Goal: Information Seeking & Learning: Learn about a topic

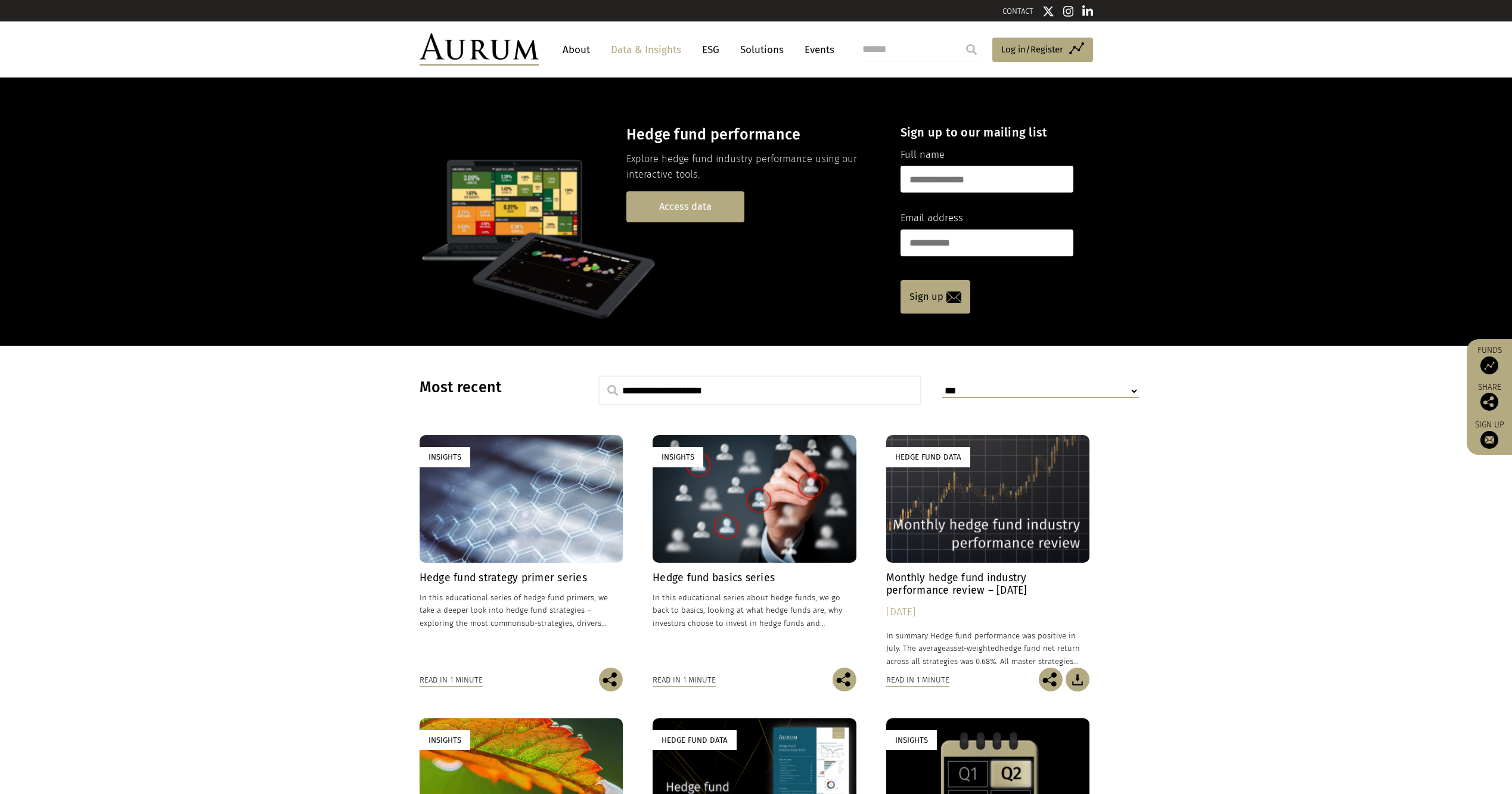
click at [692, 206] on link "Access data" at bounding box center [685, 207] width 118 height 30
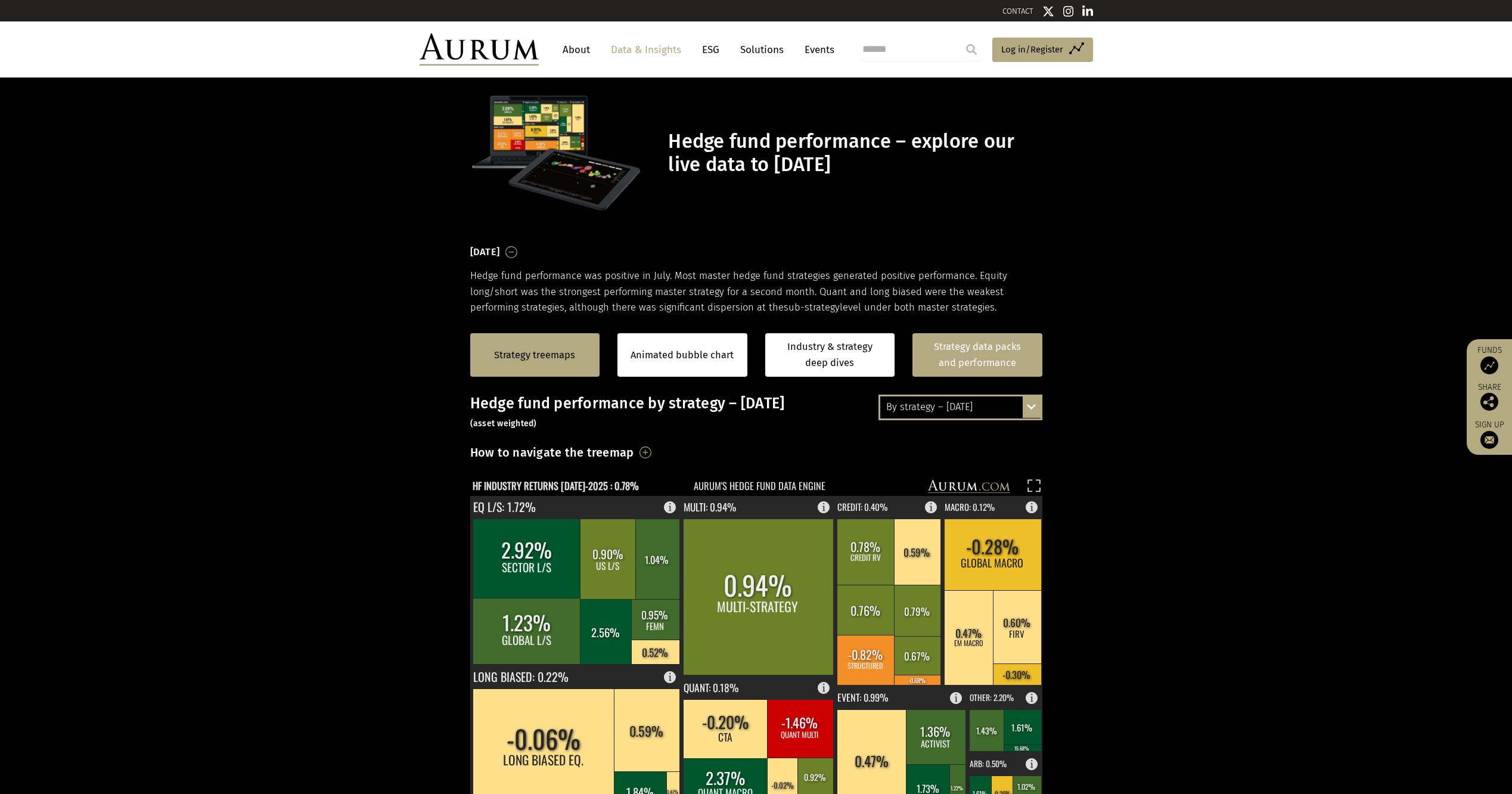
click at [980, 363] on link "Strategy data packs and performance" at bounding box center [977, 355] width 130 height 43
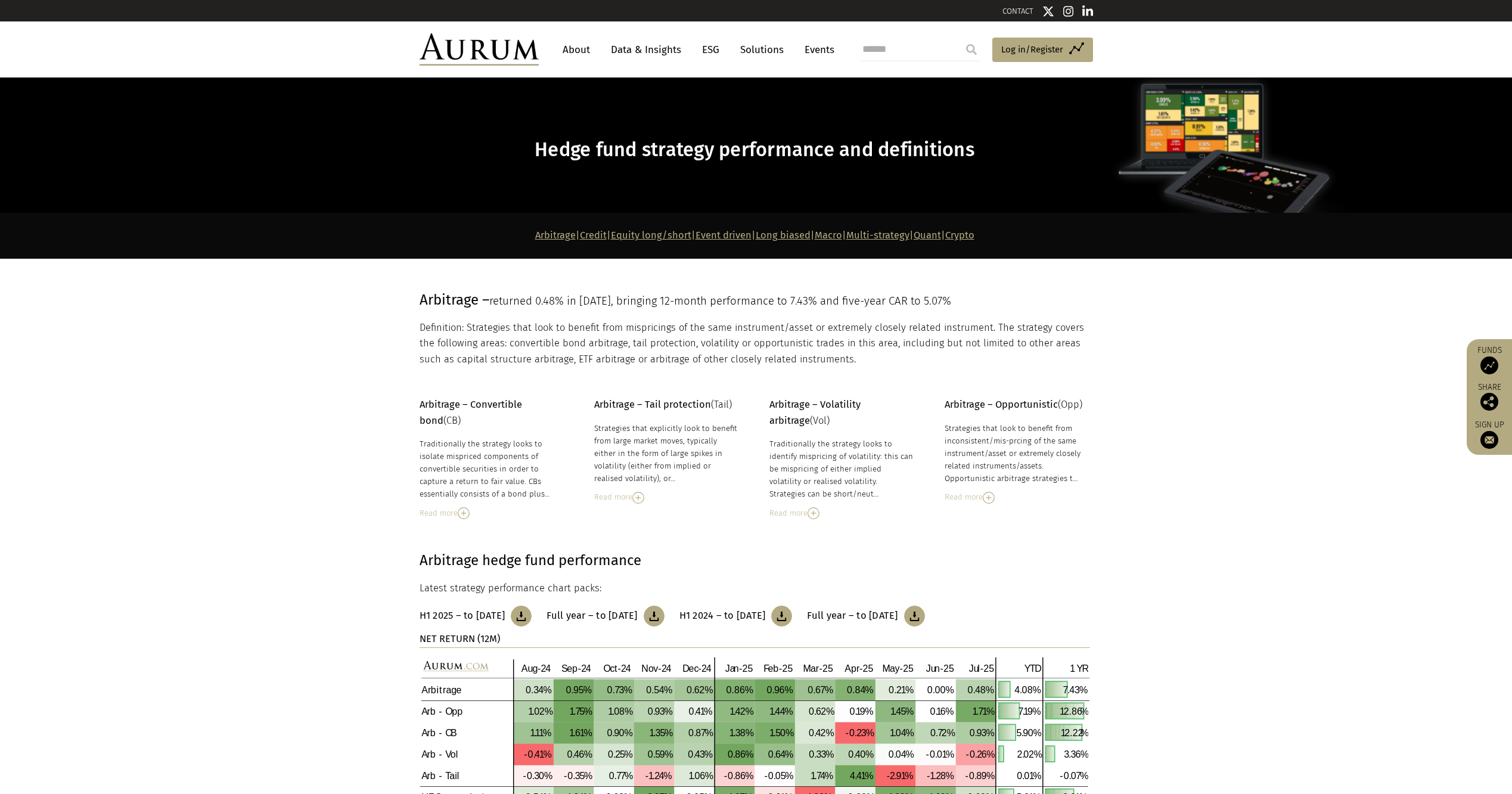
click at [941, 234] on link "Quant" at bounding box center [928, 235] width 28 height 11
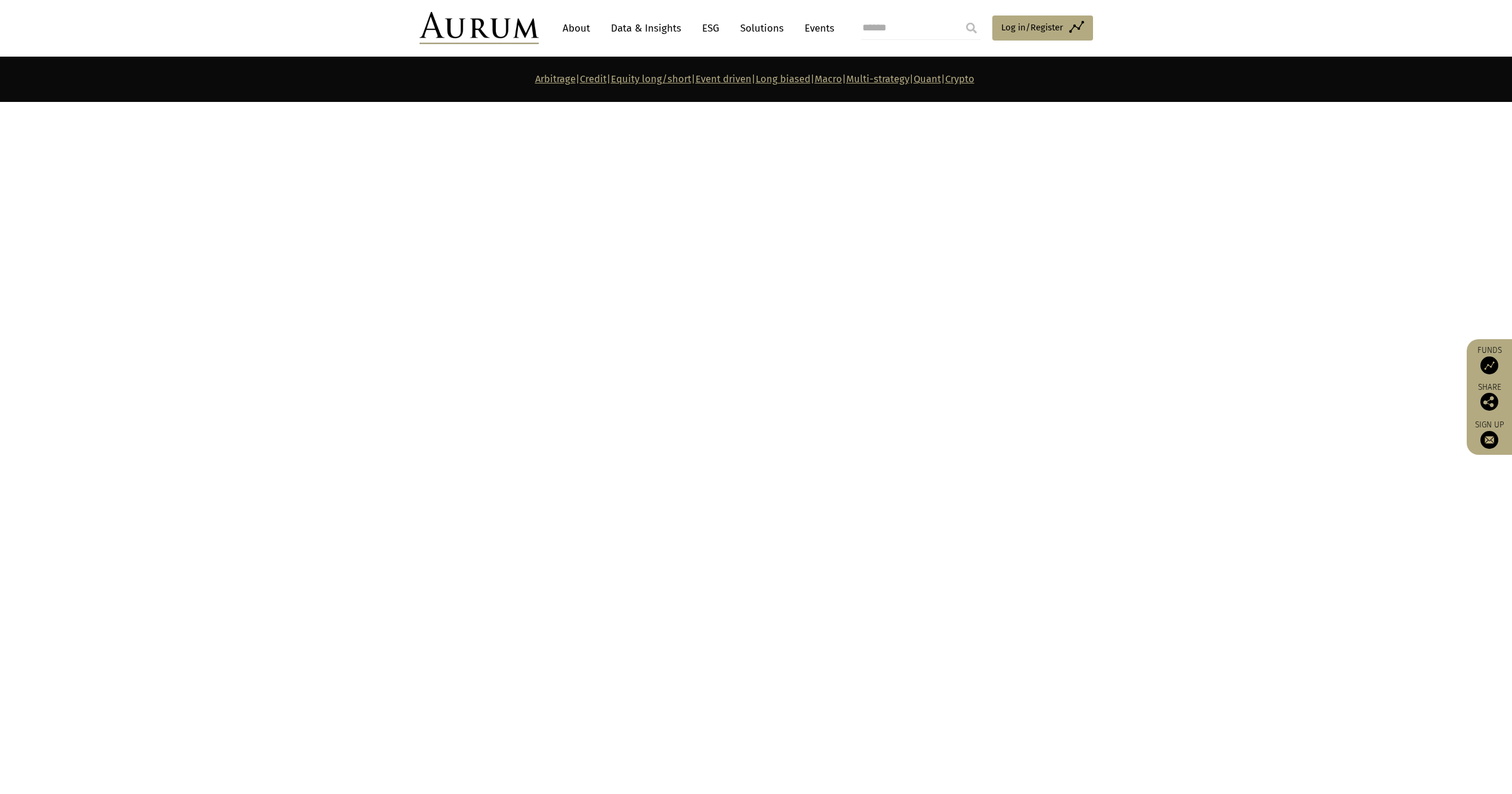
scroll to position [6438, 0]
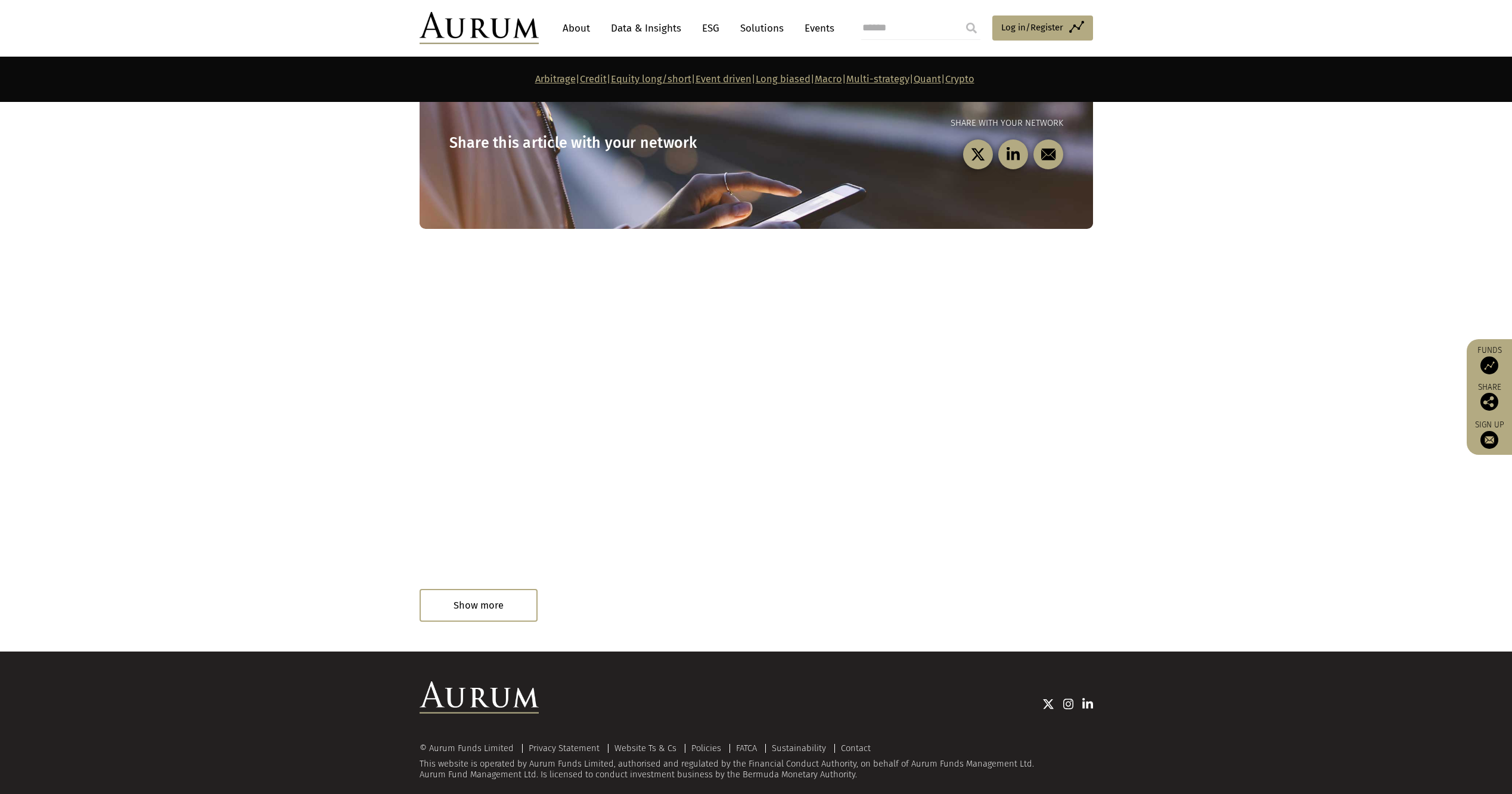
click at [941, 80] on link "Quant" at bounding box center [928, 79] width 28 height 11
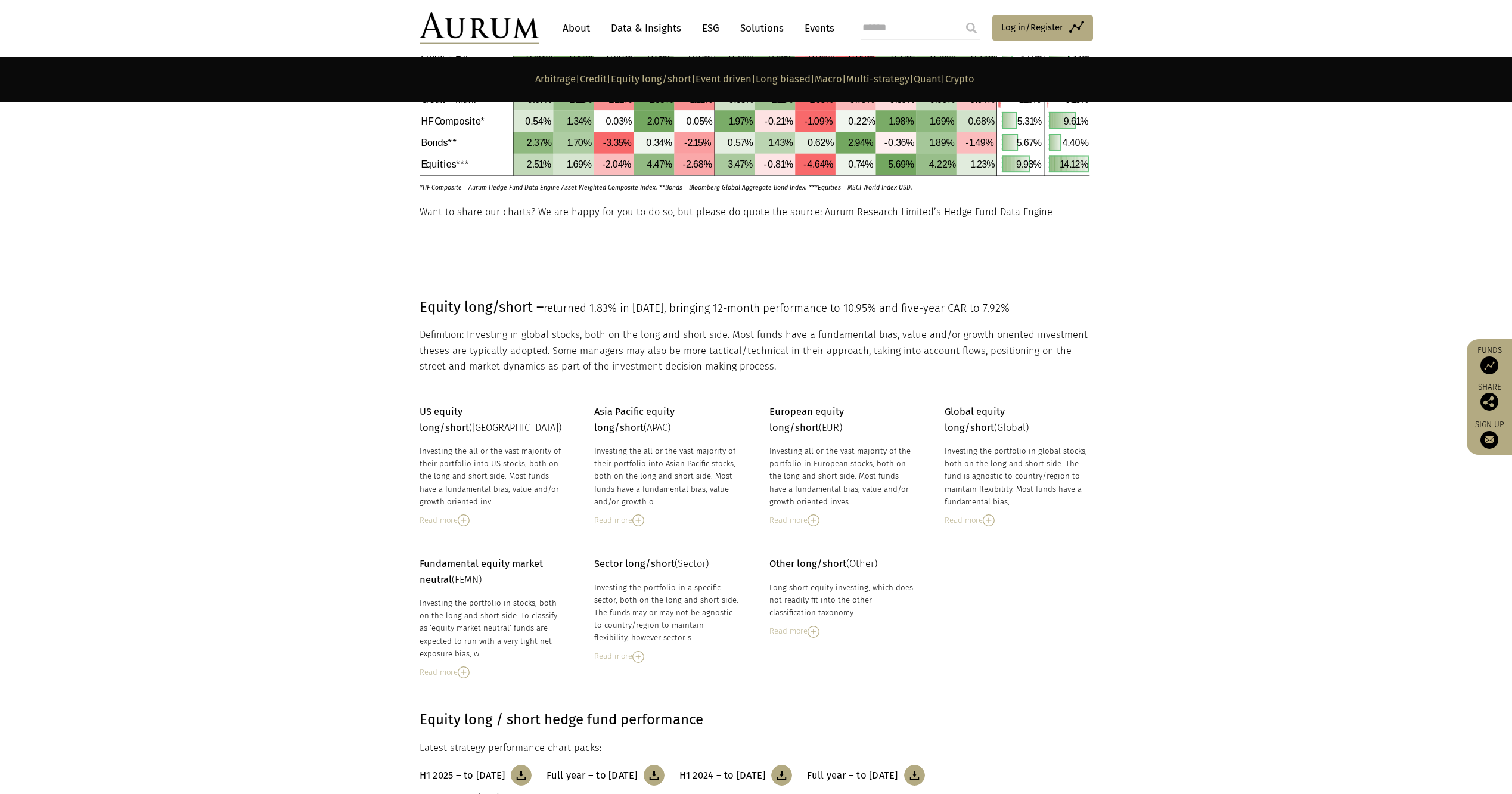
scroll to position [1978, 0]
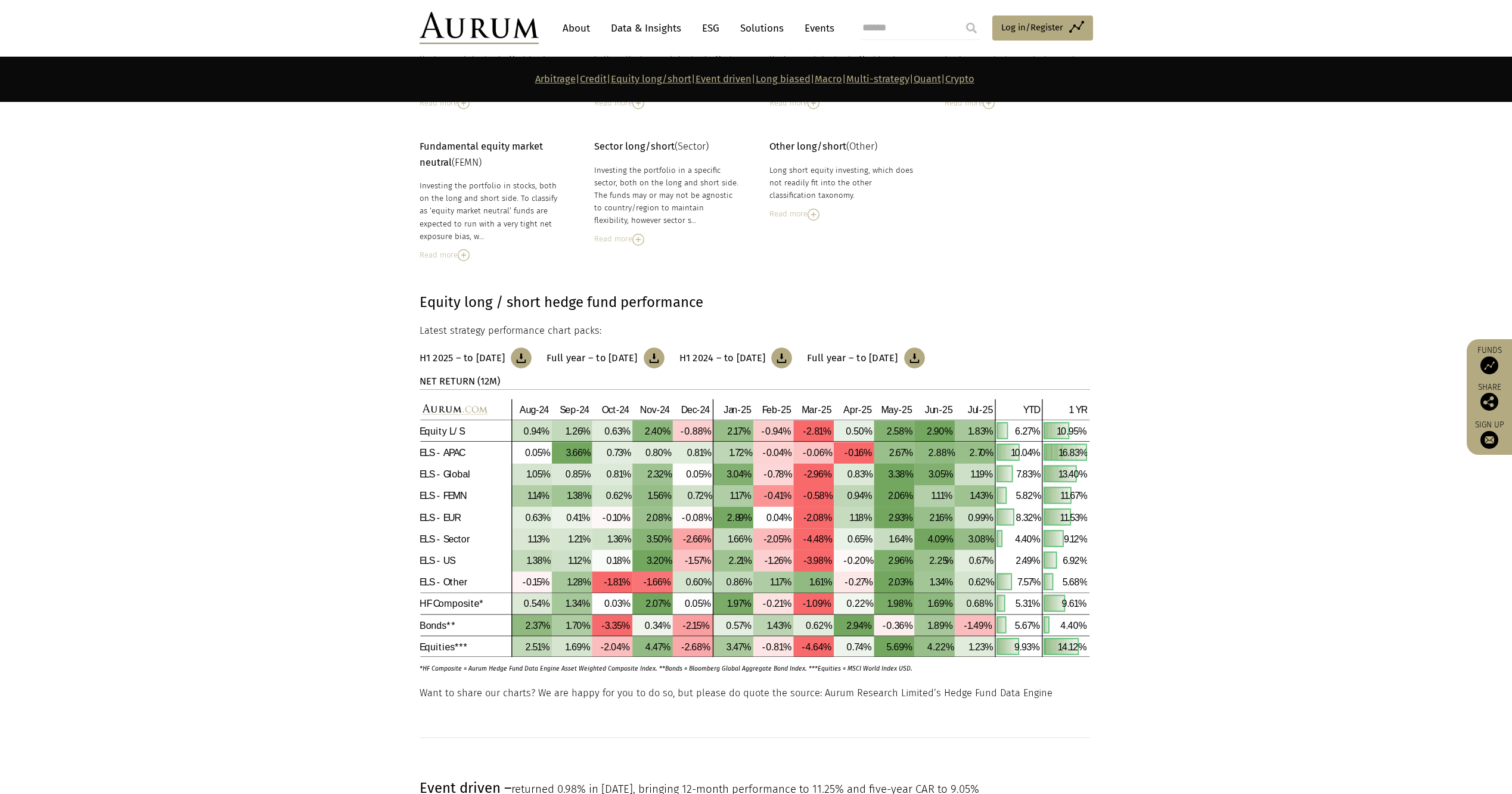
click at [941, 77] on link "Quant" at bounding box center [928, 79] width 28 height 11
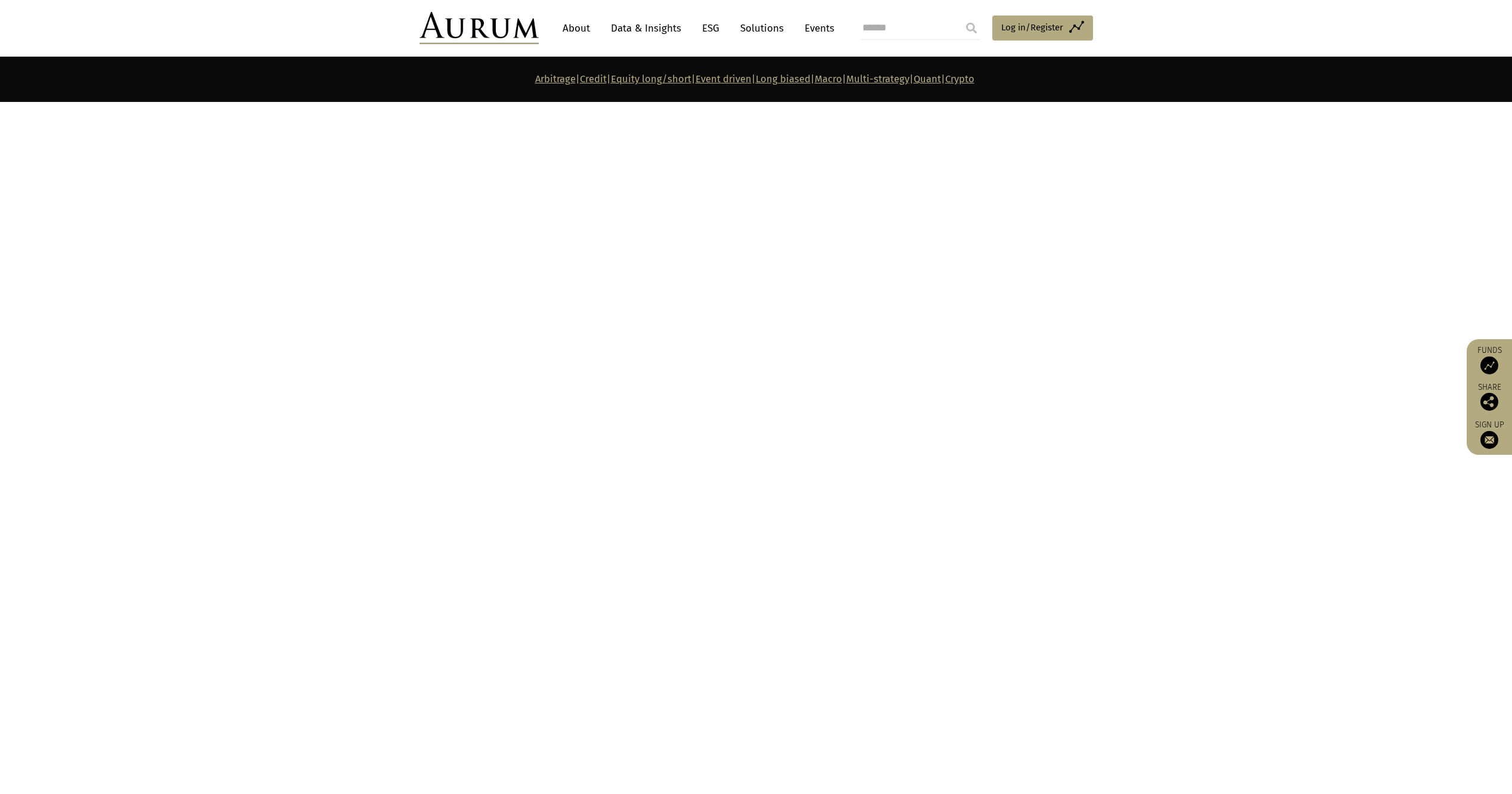
scroll to position [5614, 0]
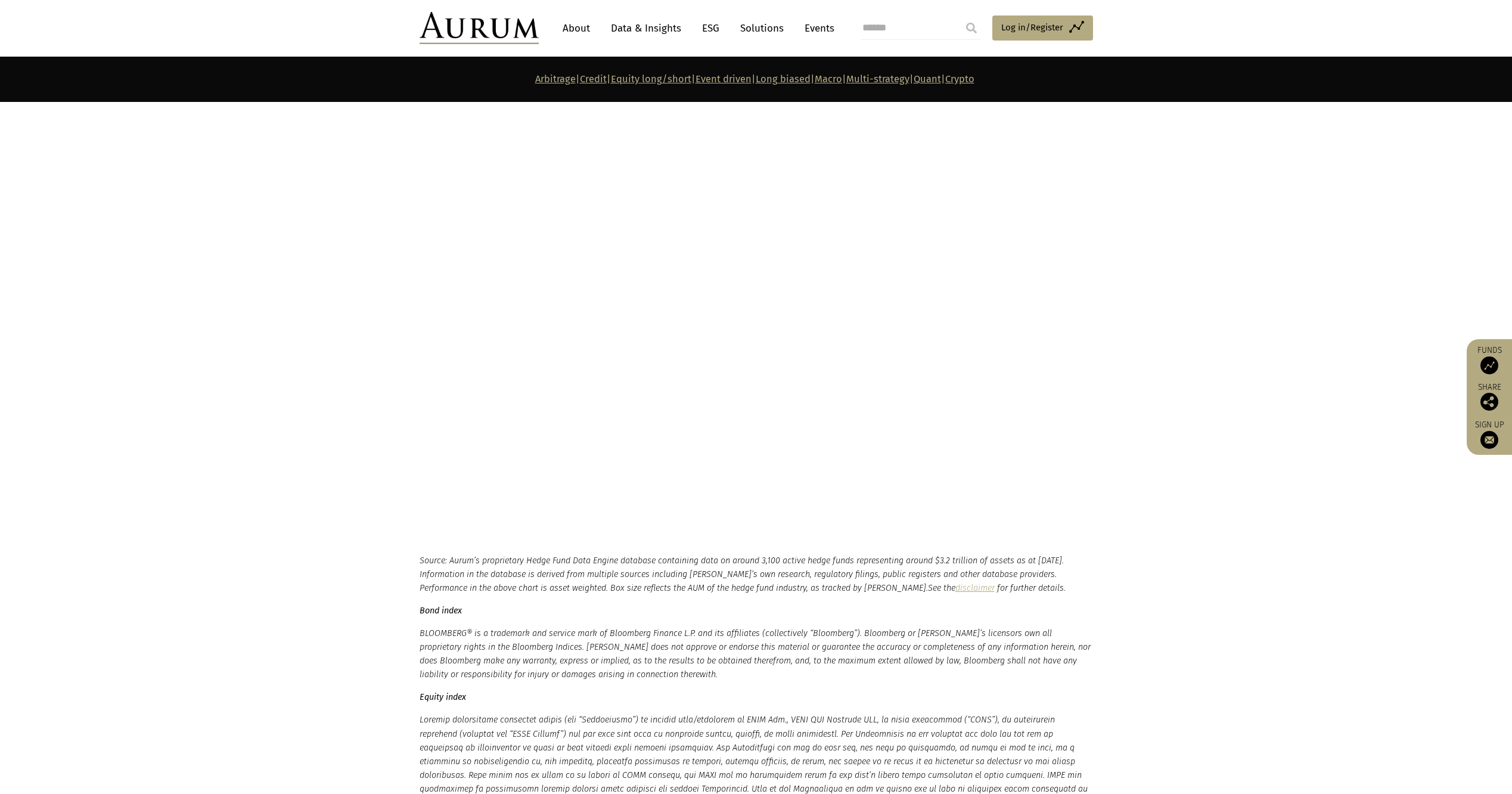
click at [1511, 650] on section "Source: Aurum’s proprietary Hedge Fund Data Engine database containing data on …" at bounding box center [756, 702] width 1512 height 298
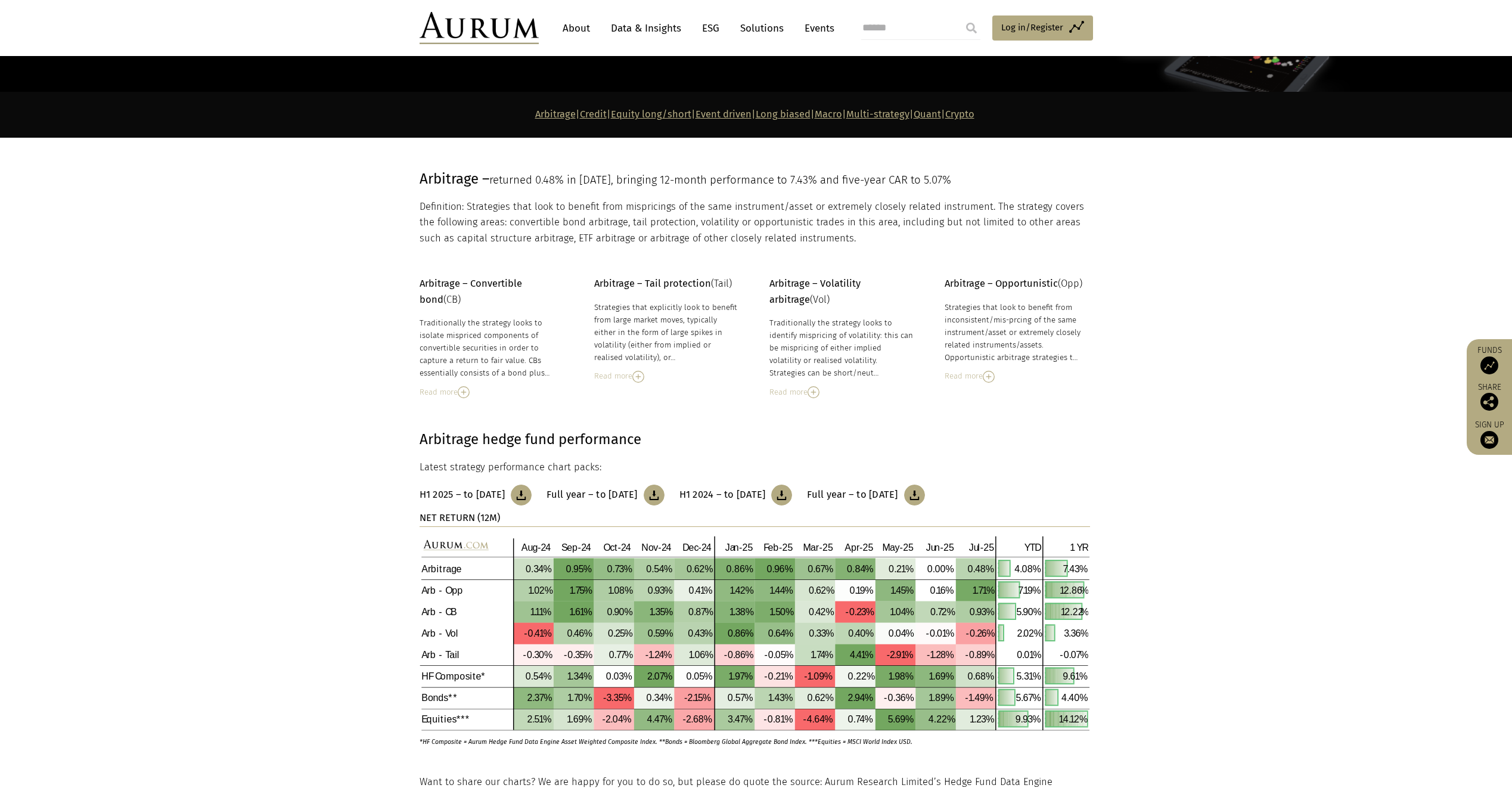
scroll to position [0, 0]
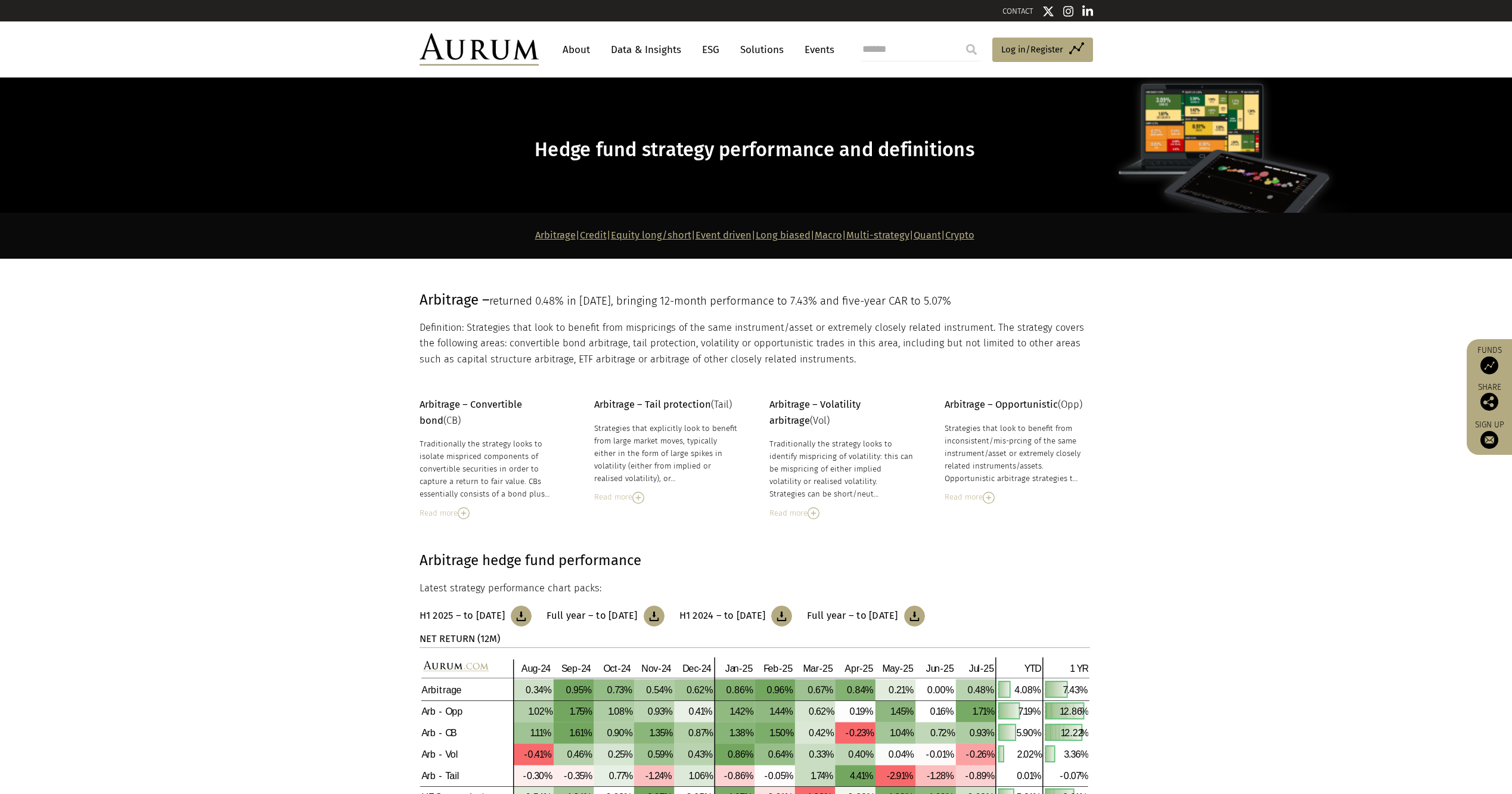
click at [667, 55] on link "Data & Insights" at bounding box center [646, 50] width 82 height 22
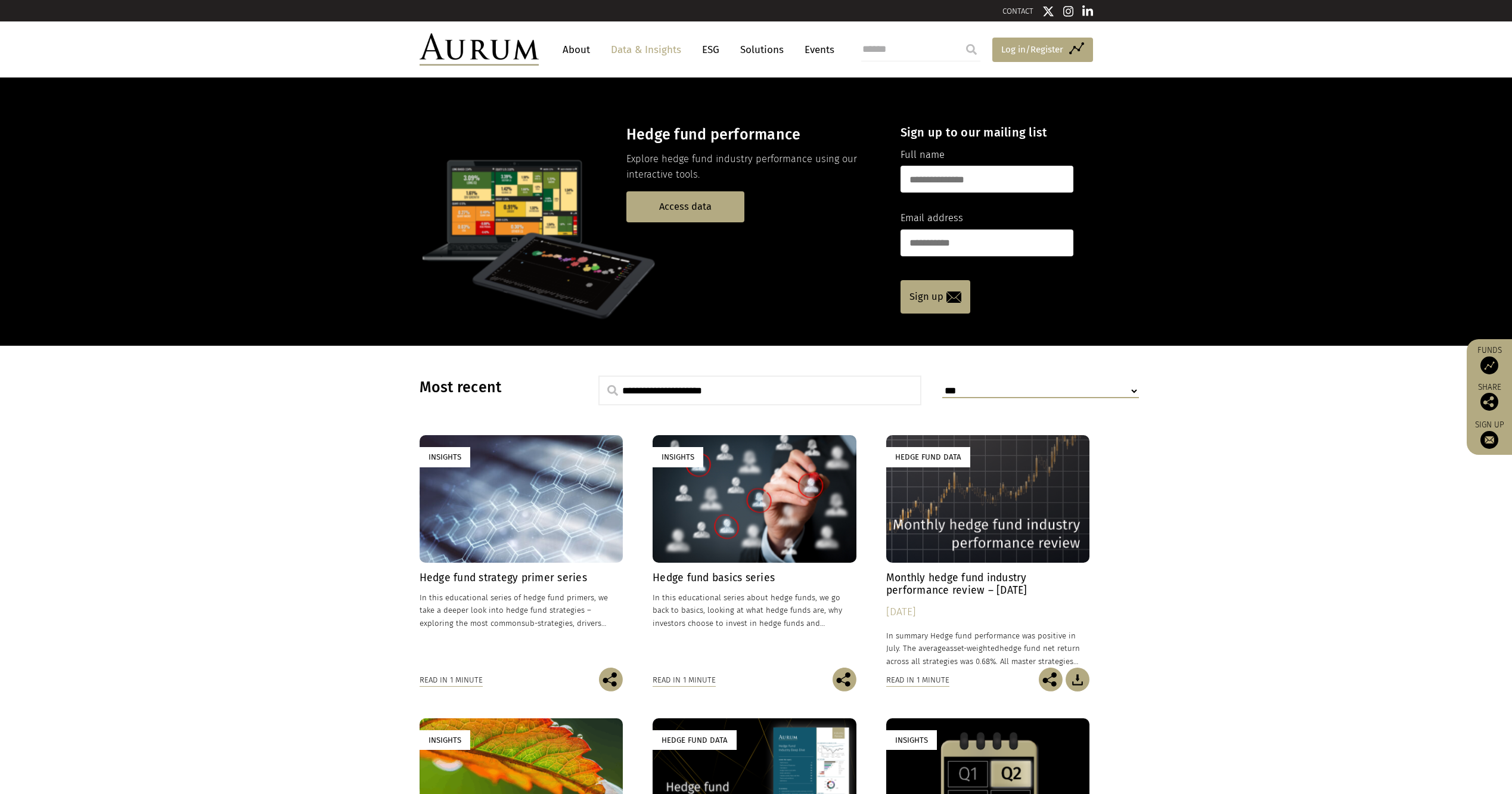
click at [1001, 55] on span "Log in/Register" at bounding box center [1032, 49] width 62 height 14
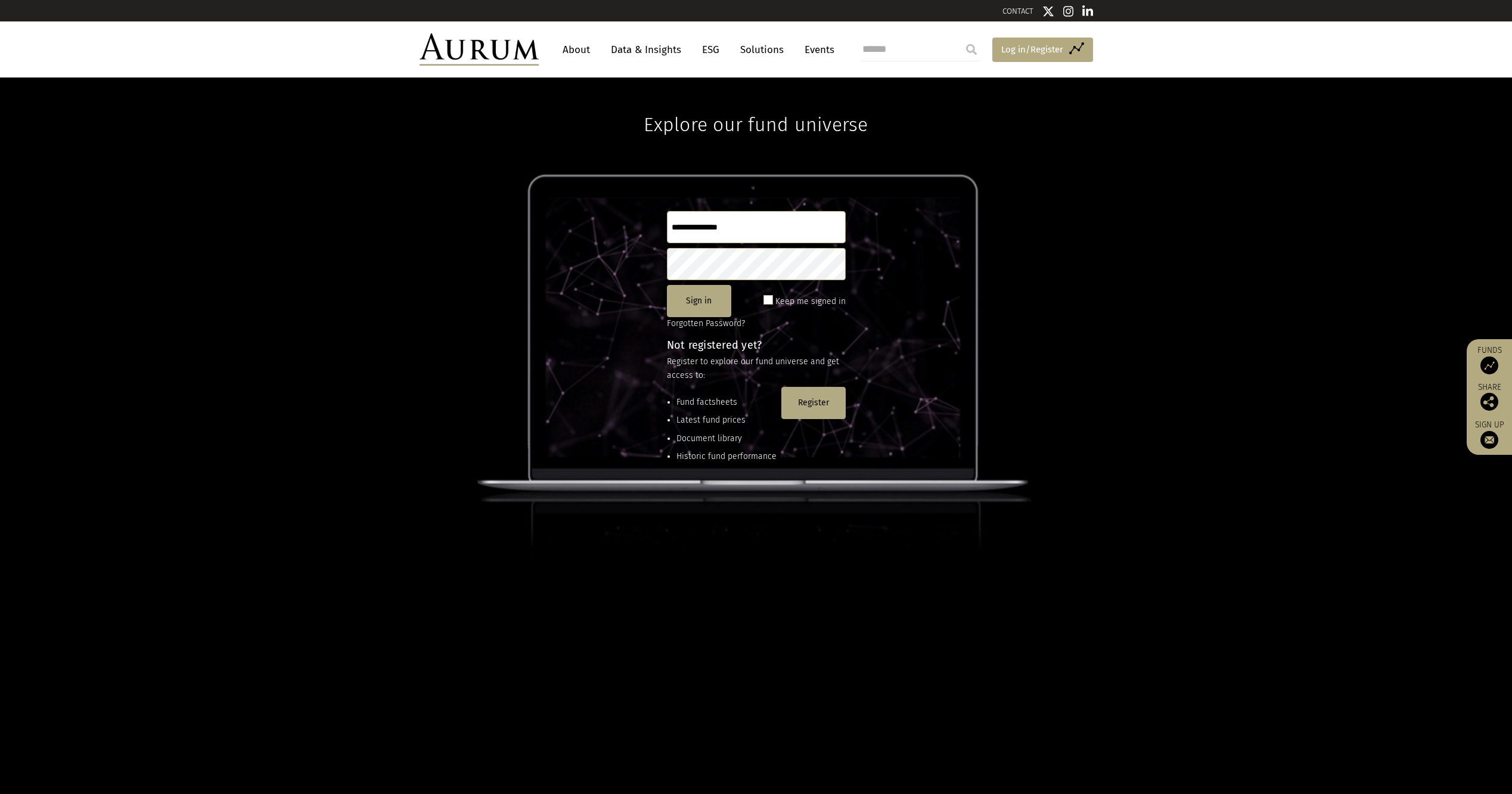
click at [1024, 51] on span "Log in/Register" at bounding box center [1032, 49] width 62 height 14
type input "**********"
click at [746, 230] on input "**********" at bounding box center [756, 227] width 179 height 32
click at [615, 284] on div "**********" at bounding box center [756, 436] width 1512 height 717
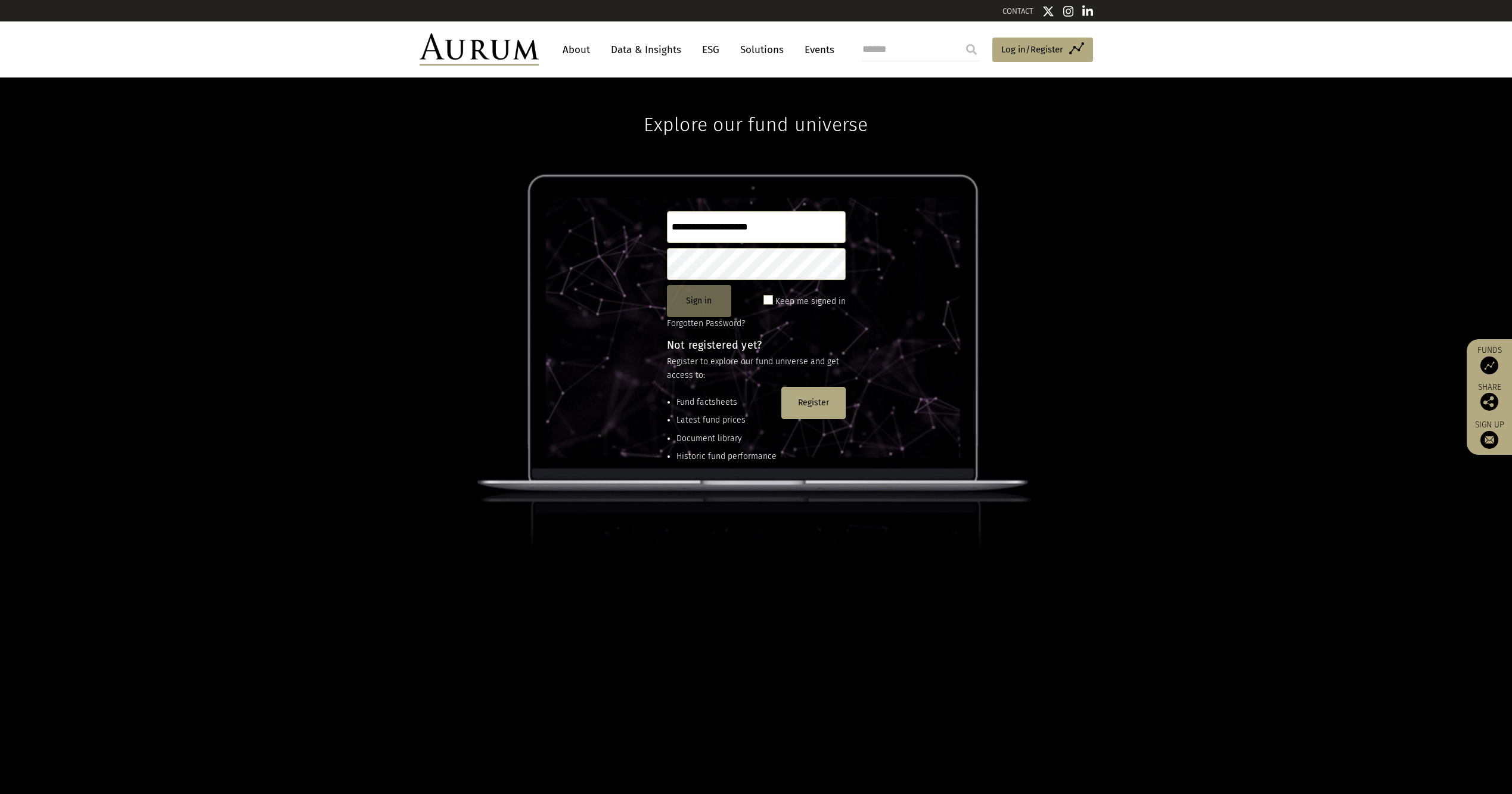
click at [692, 299] on button "Sign in" at bounding box center [699, 301] width 65 height 32
click at [766, 298] on span at bounding box center [768, 299] width 9 height 9
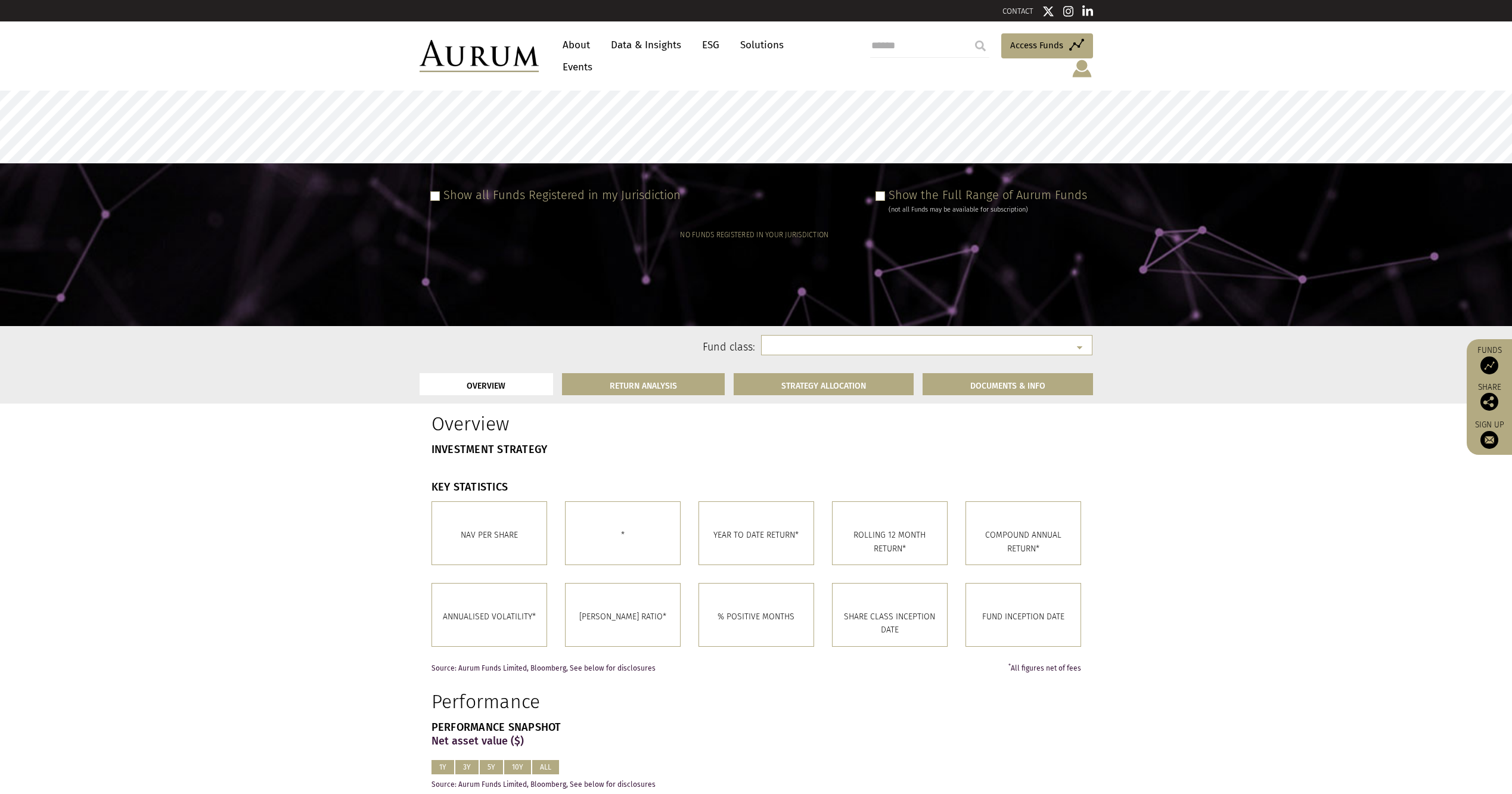
select select
click at [654, 53] on link "Data & Insights" at bounding box center [646, 45] width 82 height 22
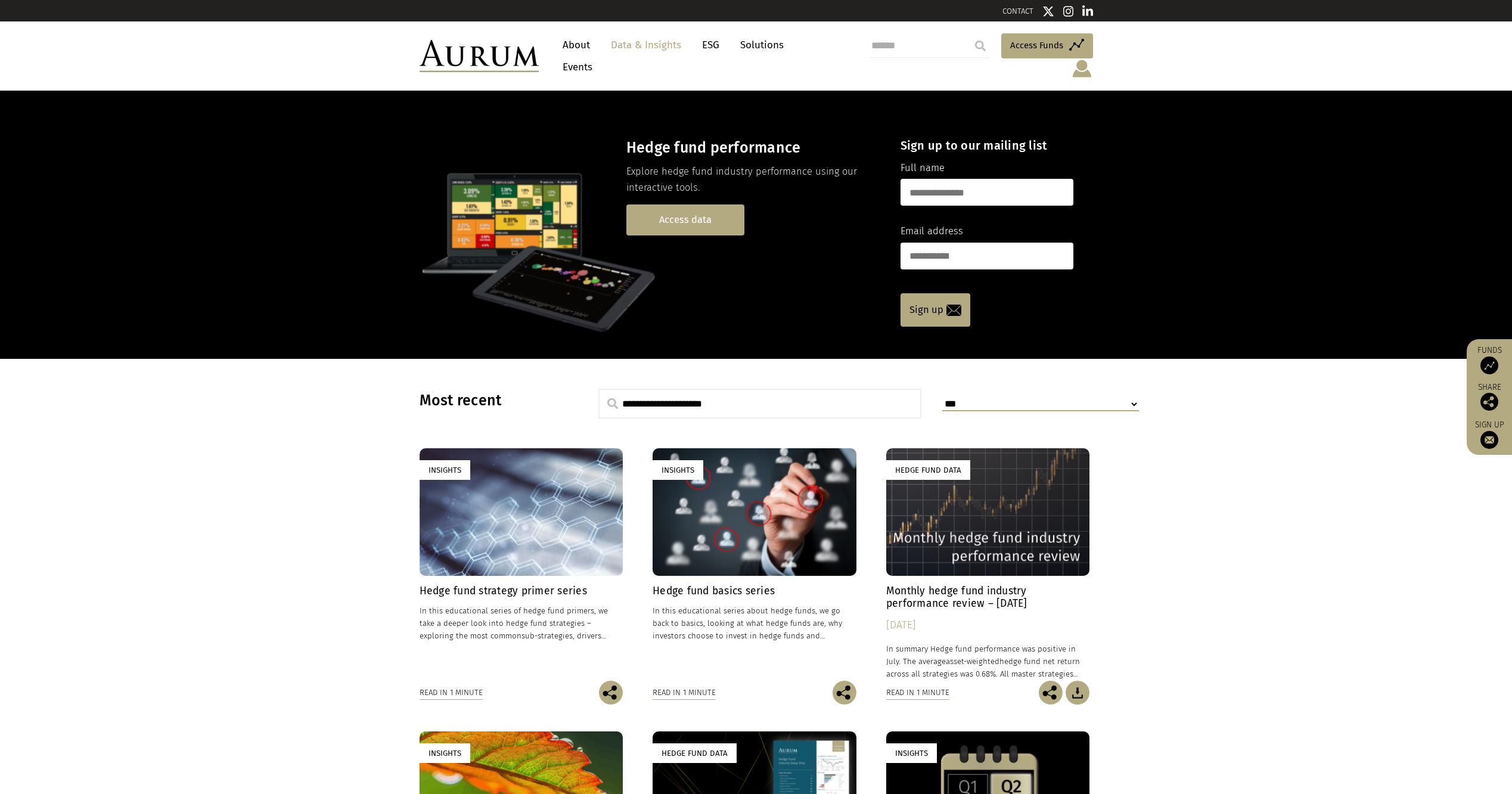
click at [680, 205] on link "Access data" at bounding box center [685, 220] width 118 height 30
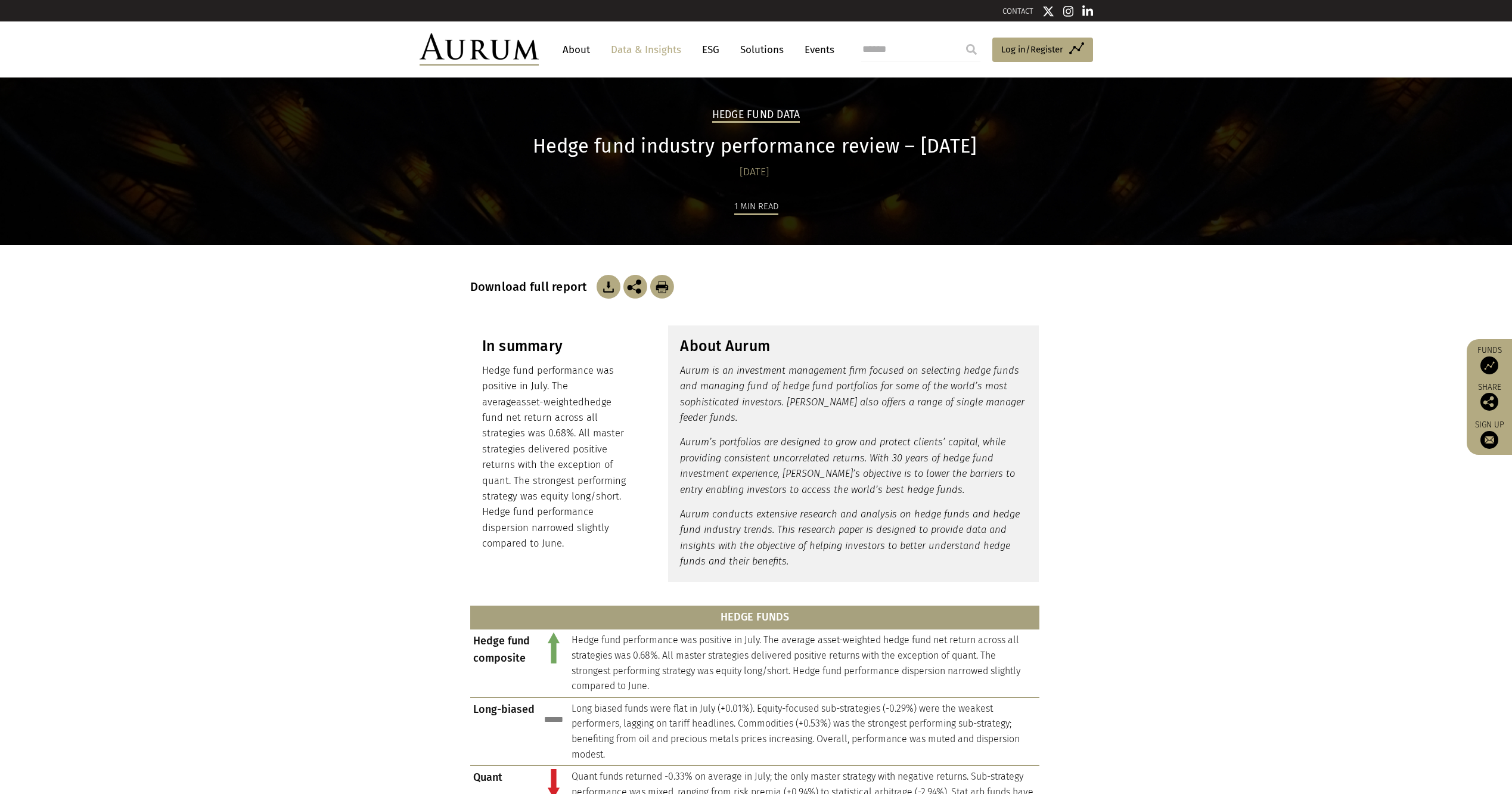
click at [597, 295] on img at bounding box center [609, 287] width 24 height 24
click at [1159, 281] on section "Download full report" at bounding box center [756, 271] width 1512 height 53
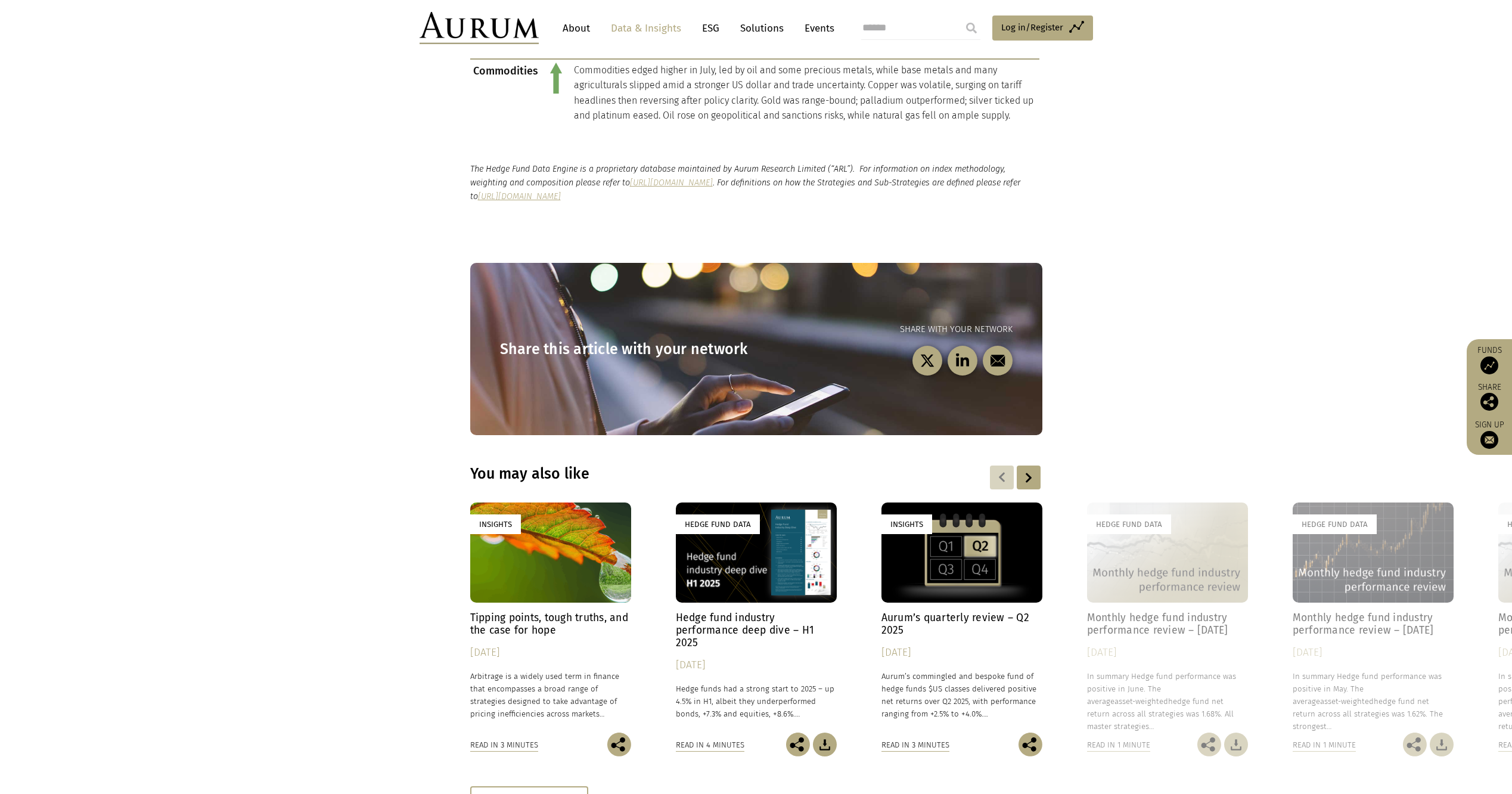
scroll to position [1533, 0]
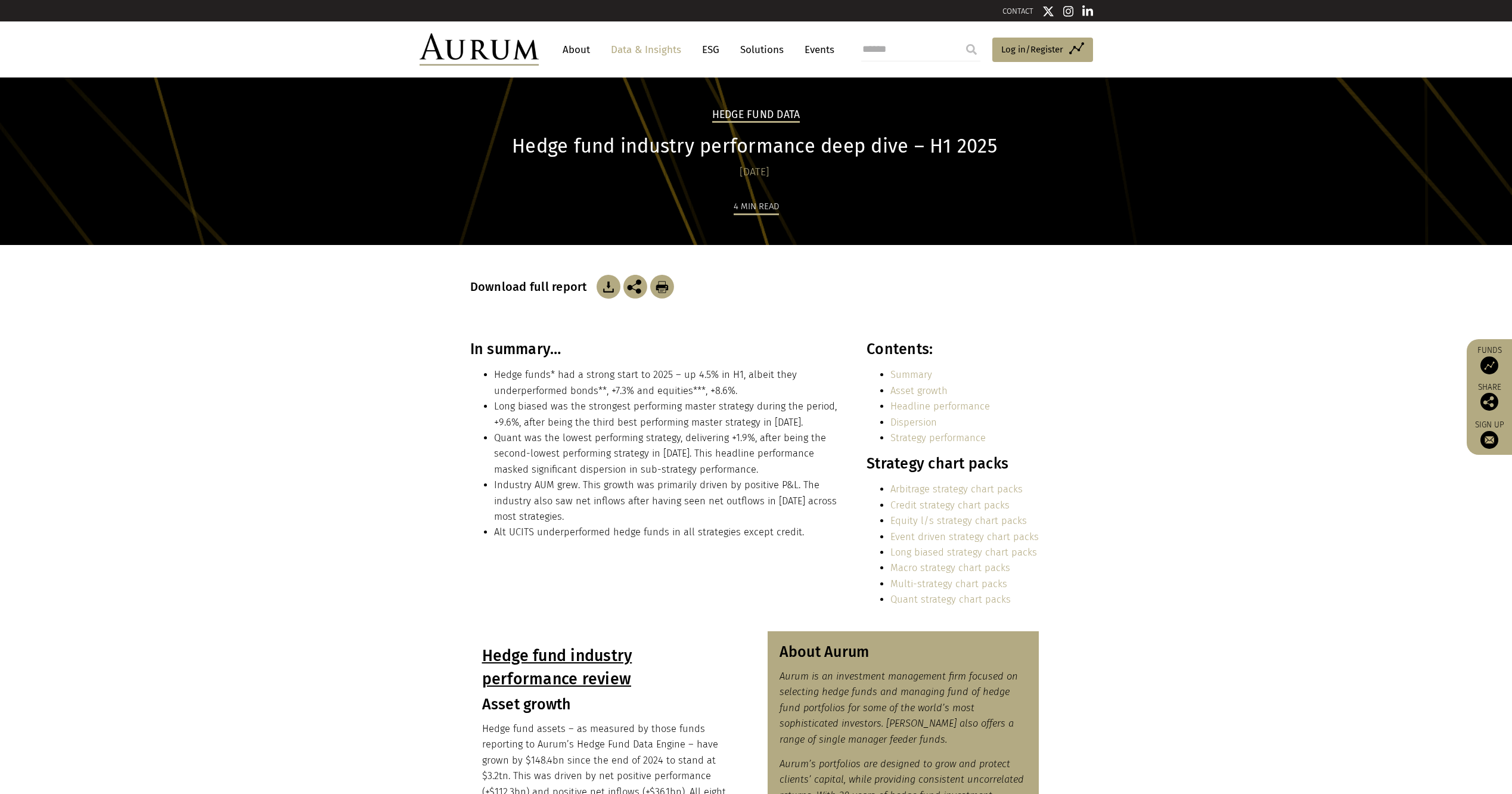
click at [601, 279] on img at bounding box center [609, 287] width 24 height 24
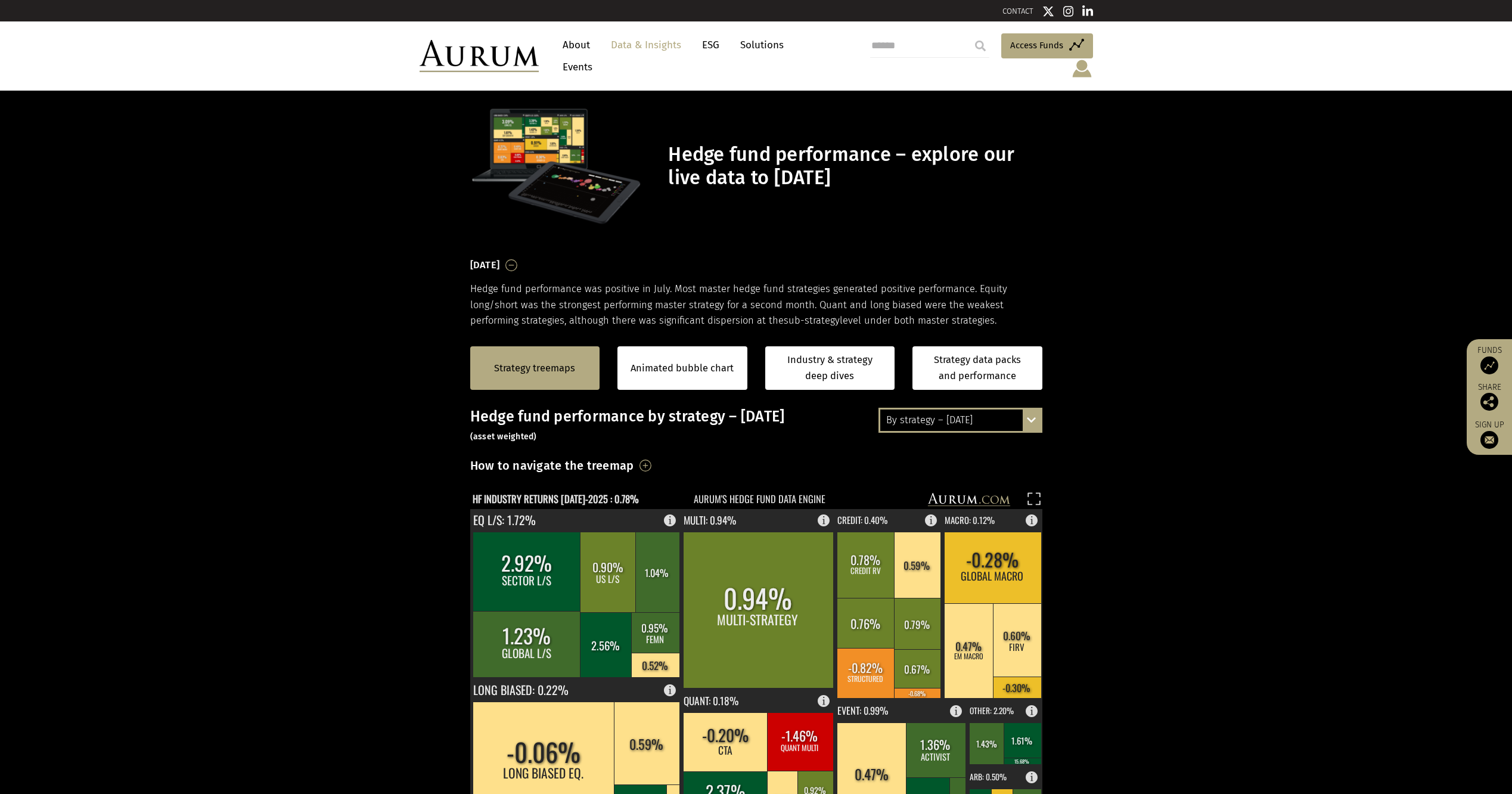
click at [930, 409] on div "By strategy – [DATE]" at bounding box center [960, 420] width 160 height 21
click at [972, 453] on div "By strategy – year to date" at bounding box center [960, 464] width 160 height 21
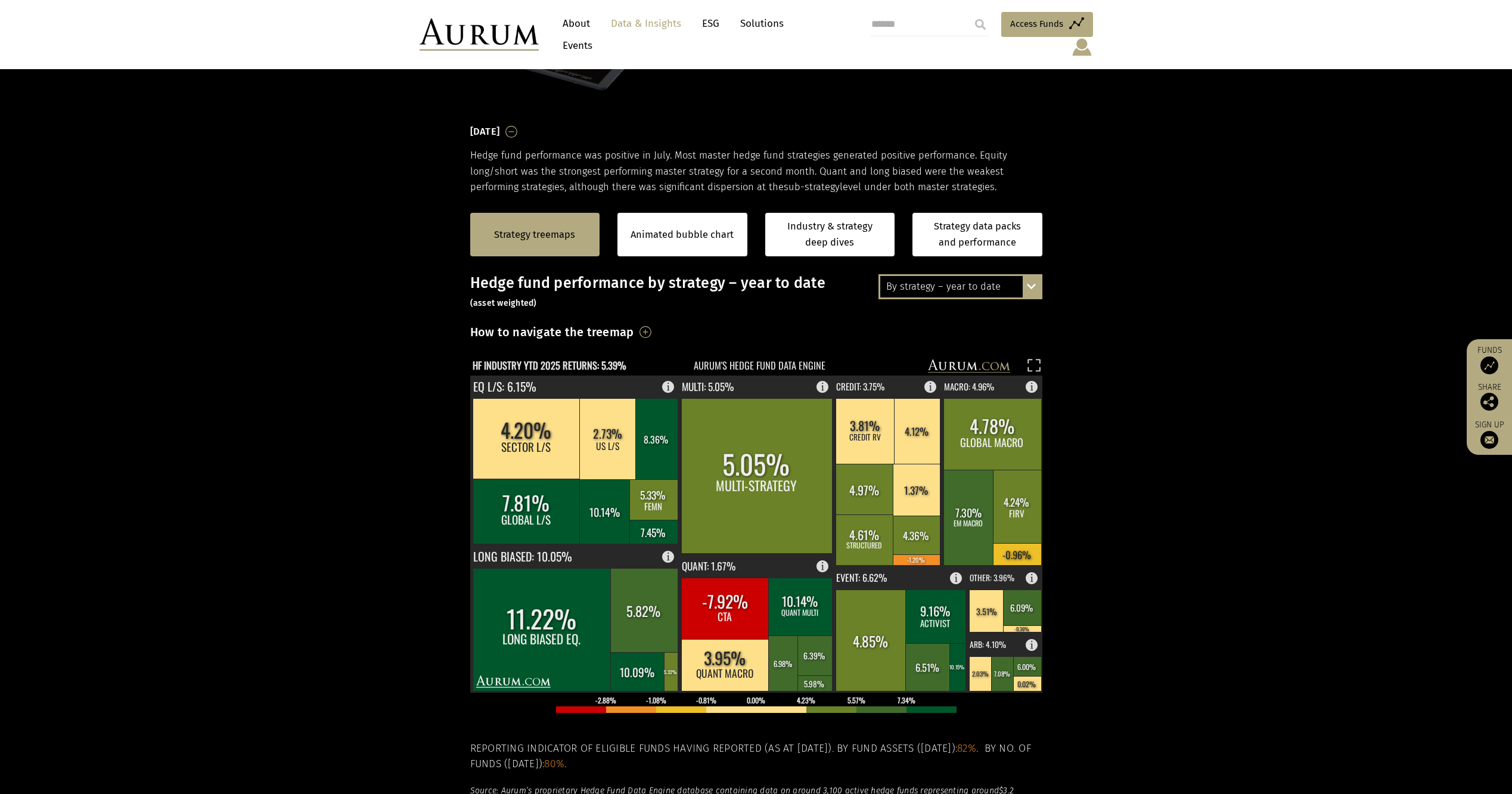
scroll to position [239, 0]
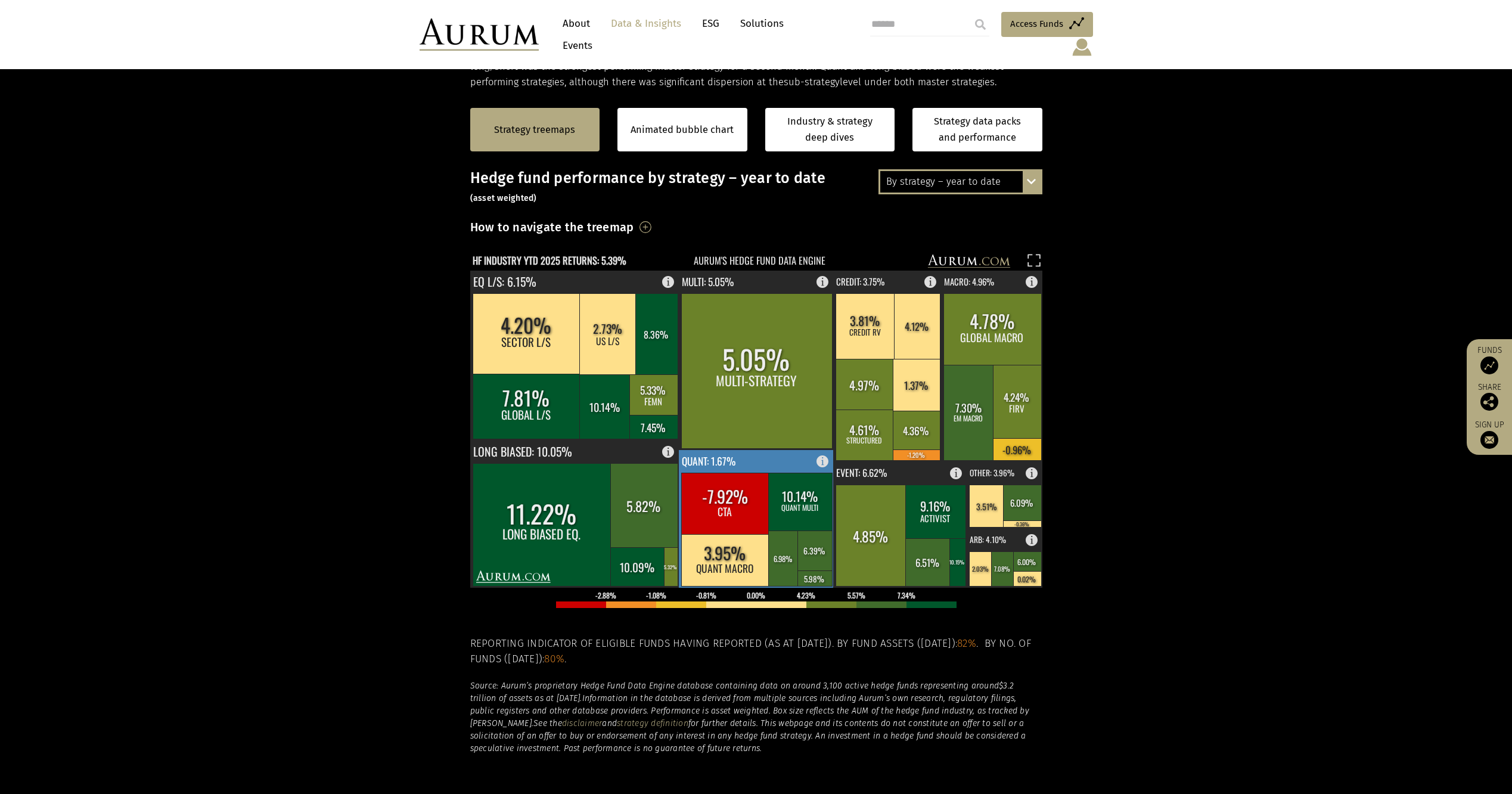
click at [759, 450] on rect at bounding box center [757, 518] width 156 height 137
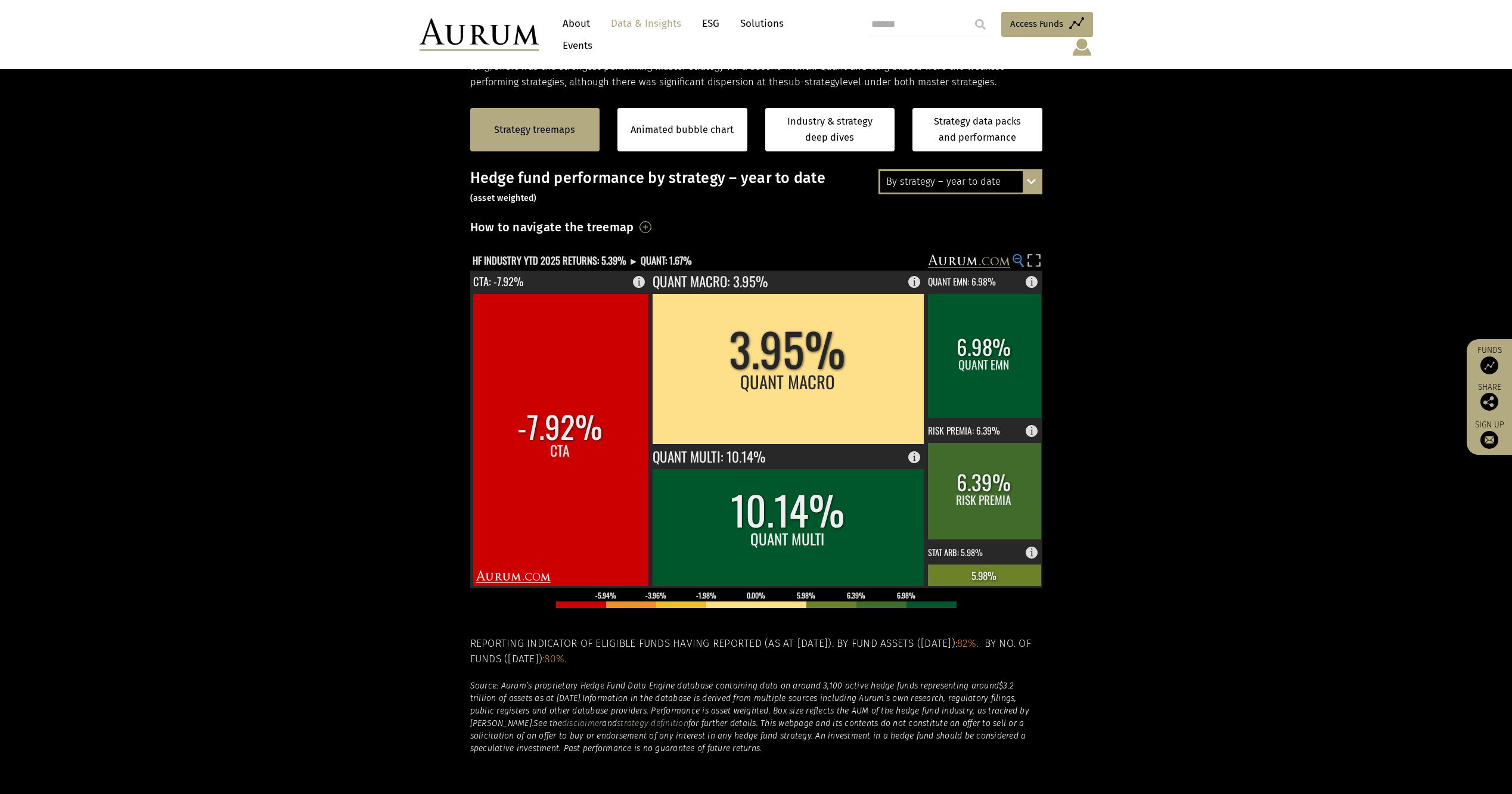
click at [1013, 255] on circle at bounding box center [1017, 259] width 8 height 8
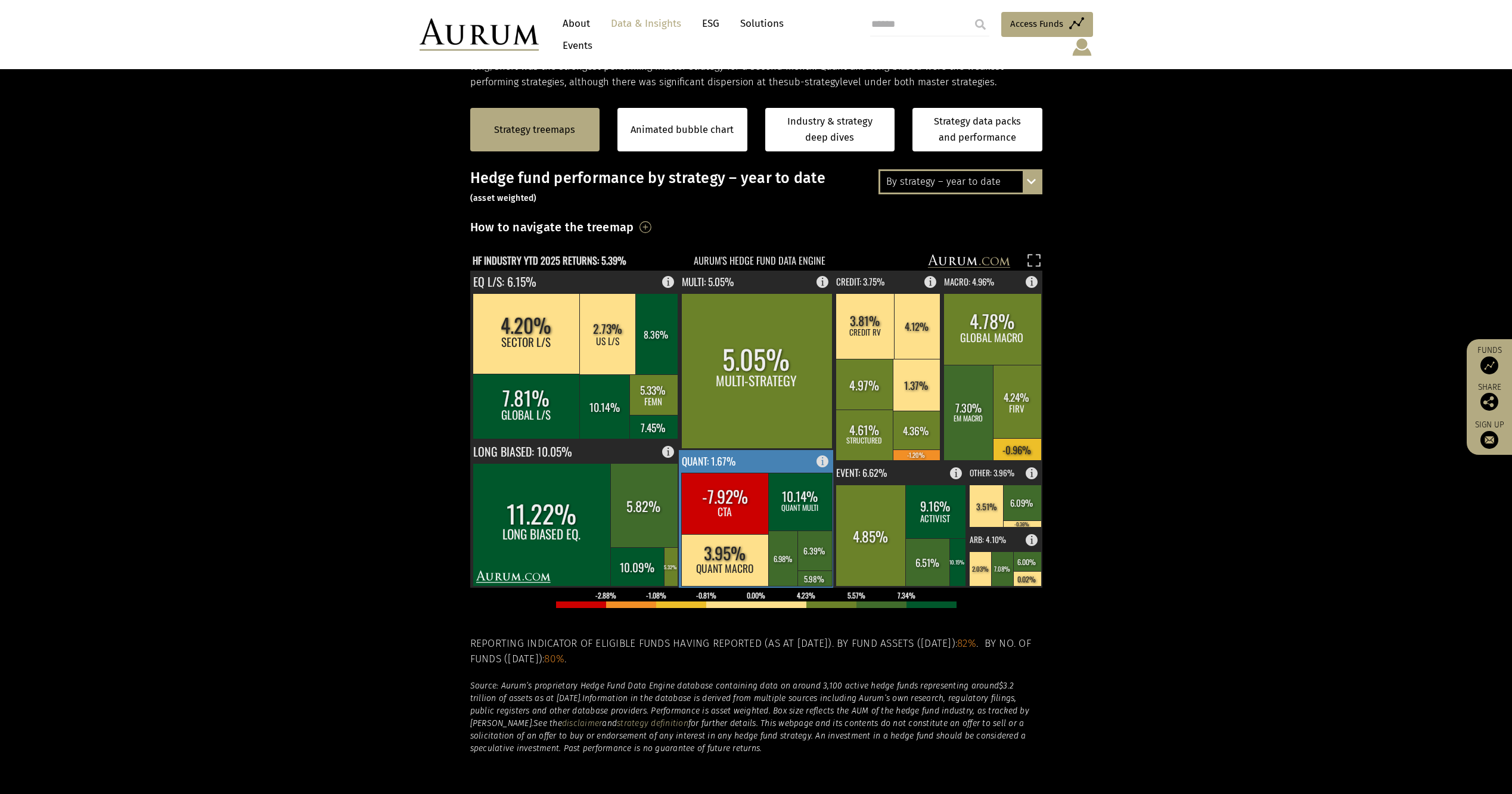
click at [747, 450] on rect at bounding box center [757, 518] width 156 height 137
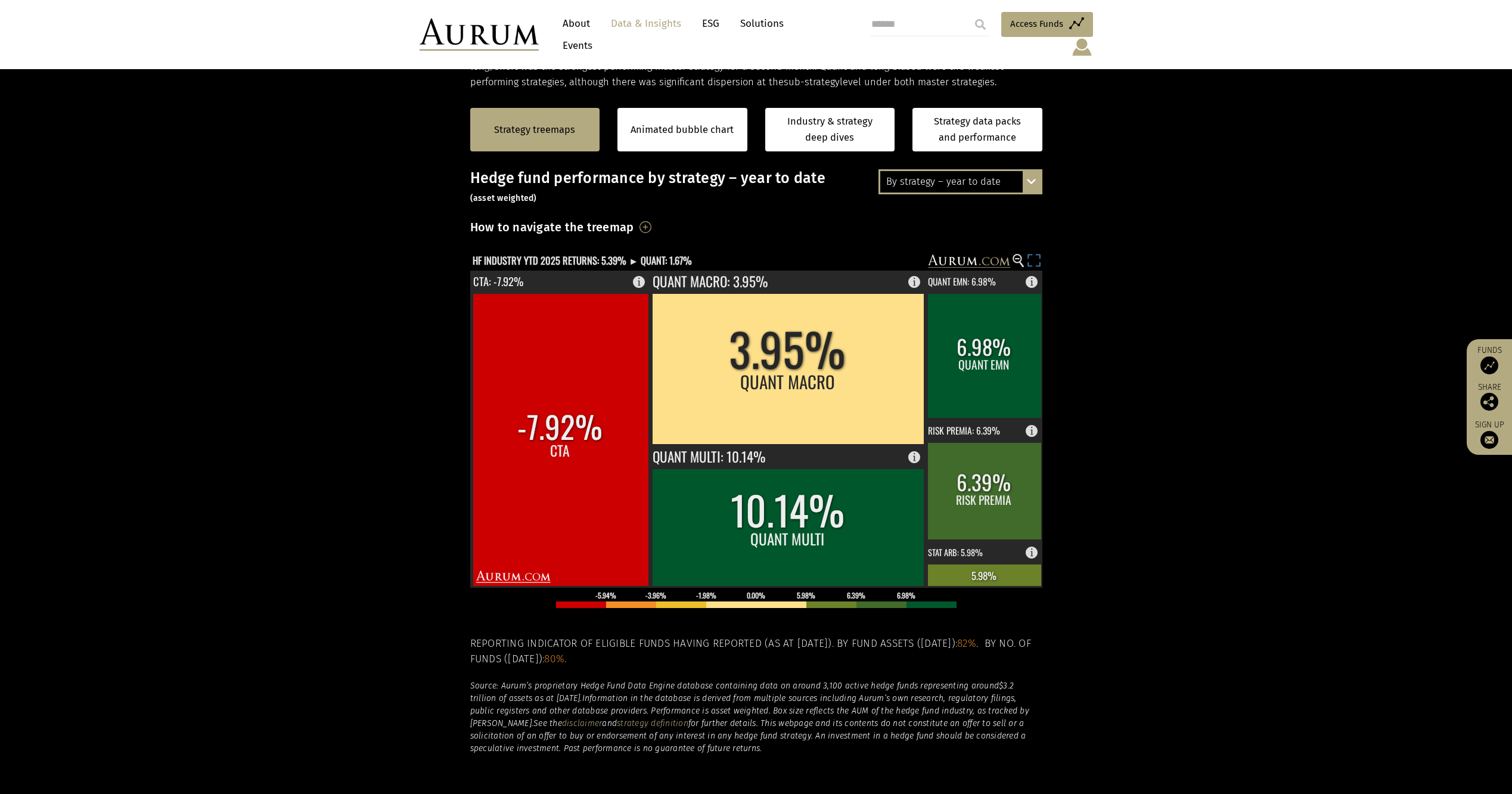
click at [1032, 254] on rect at bounding box center [1034, 262] width 17 height 17
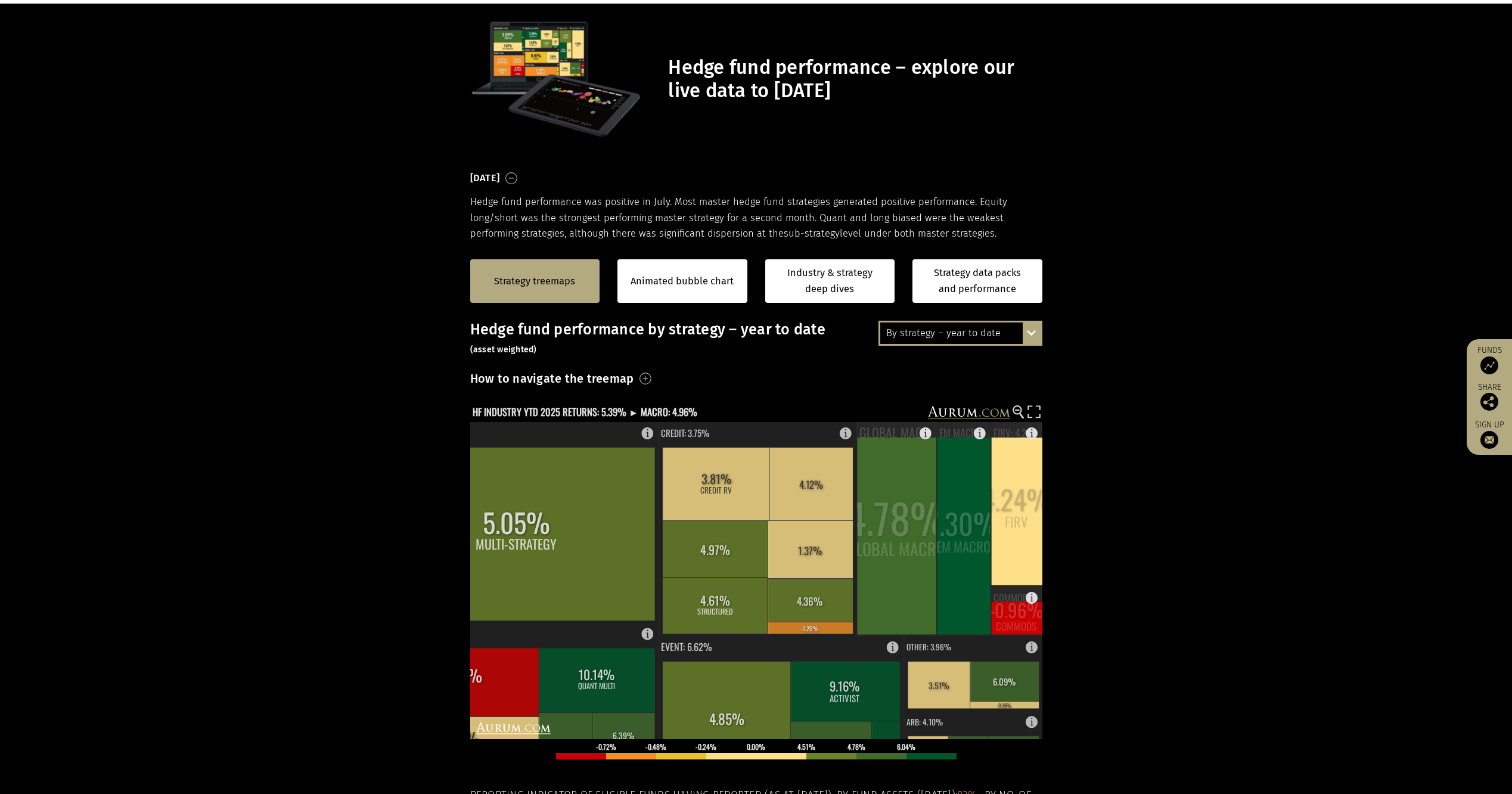
scroll to position [0, 0]
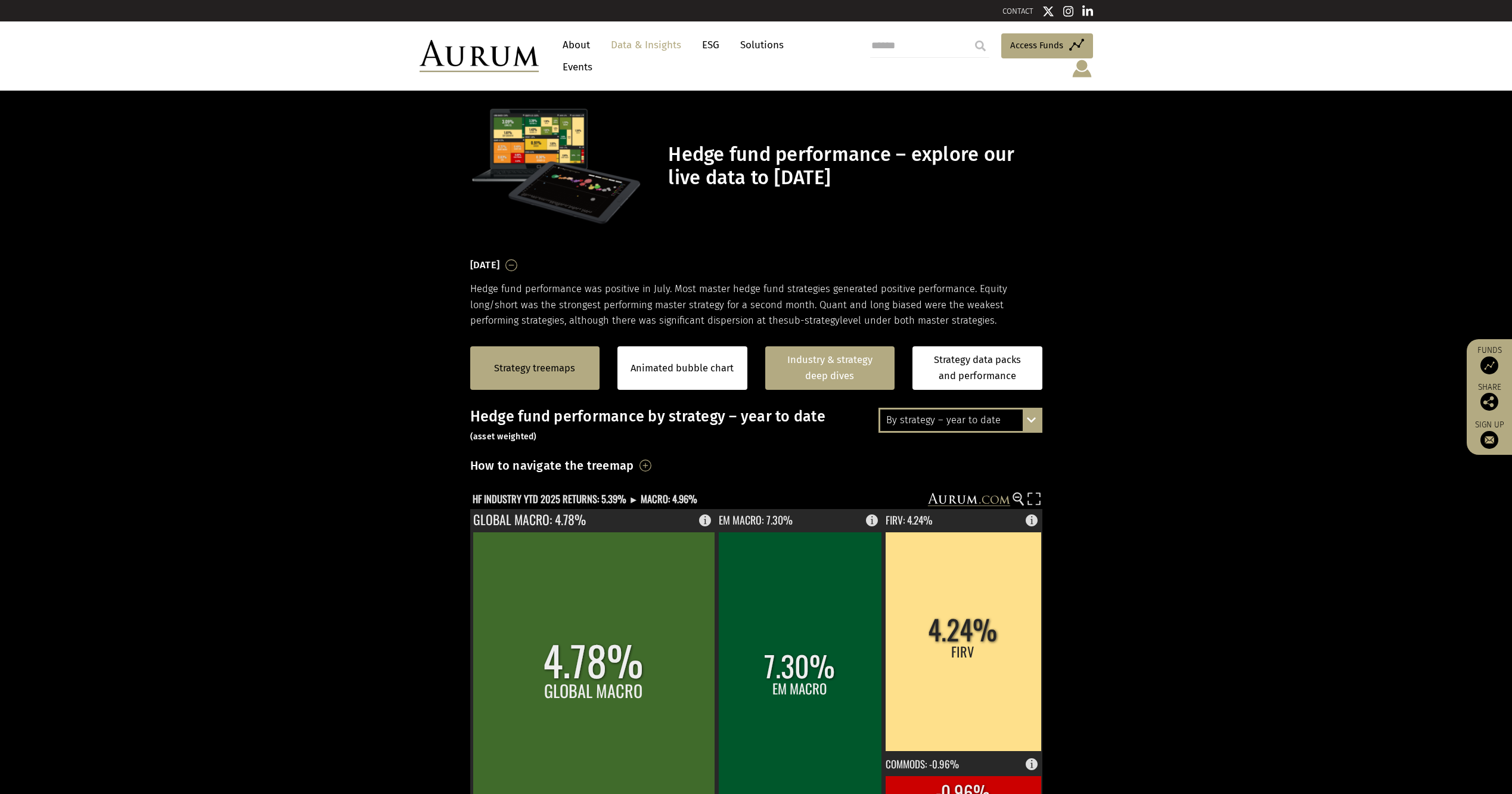
click at [835, 360] on link "Industry & strategy deep dives" at bounding box center [830, 368] width 130 height 43
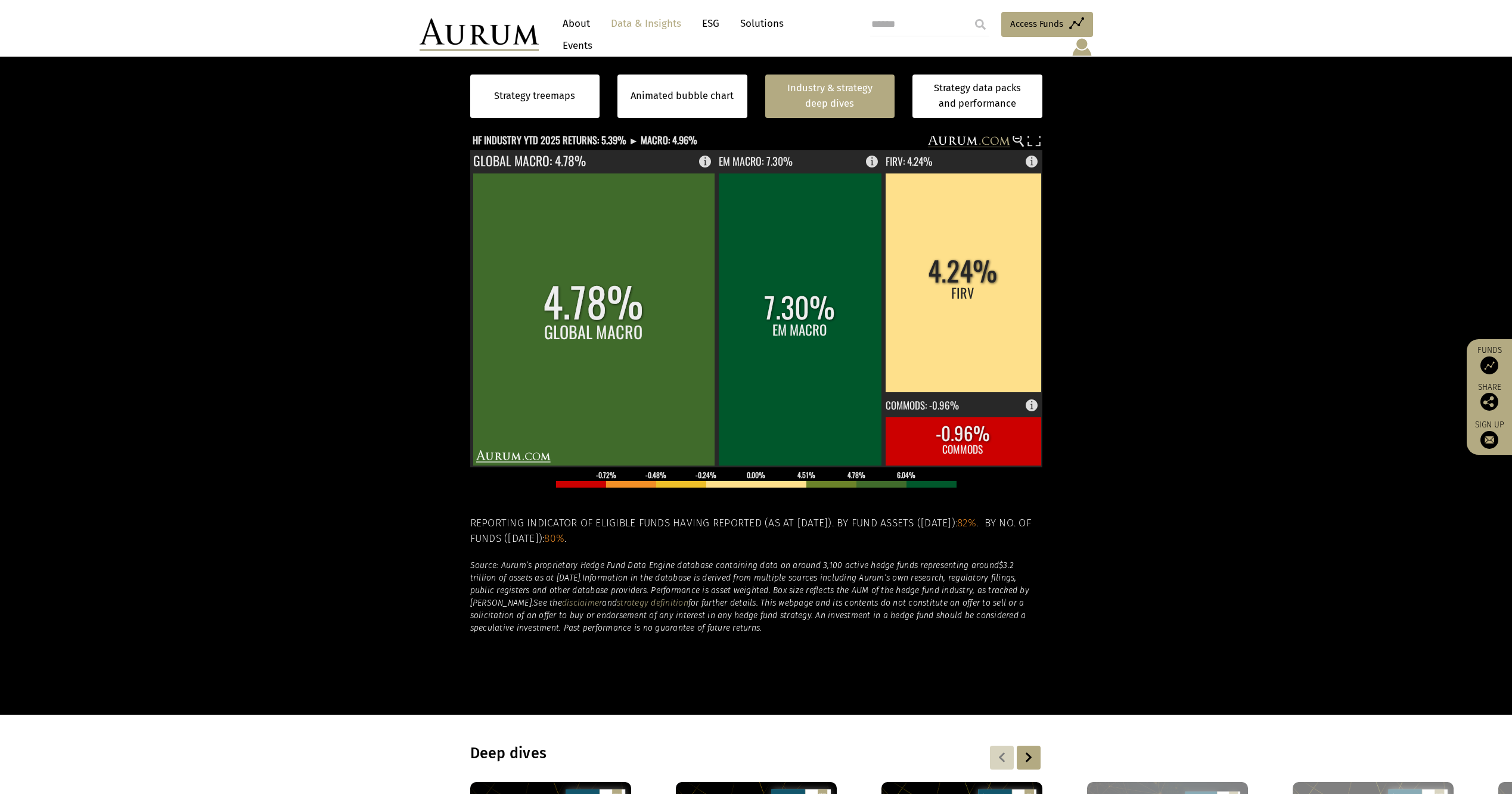
scroll to position [1, 0]
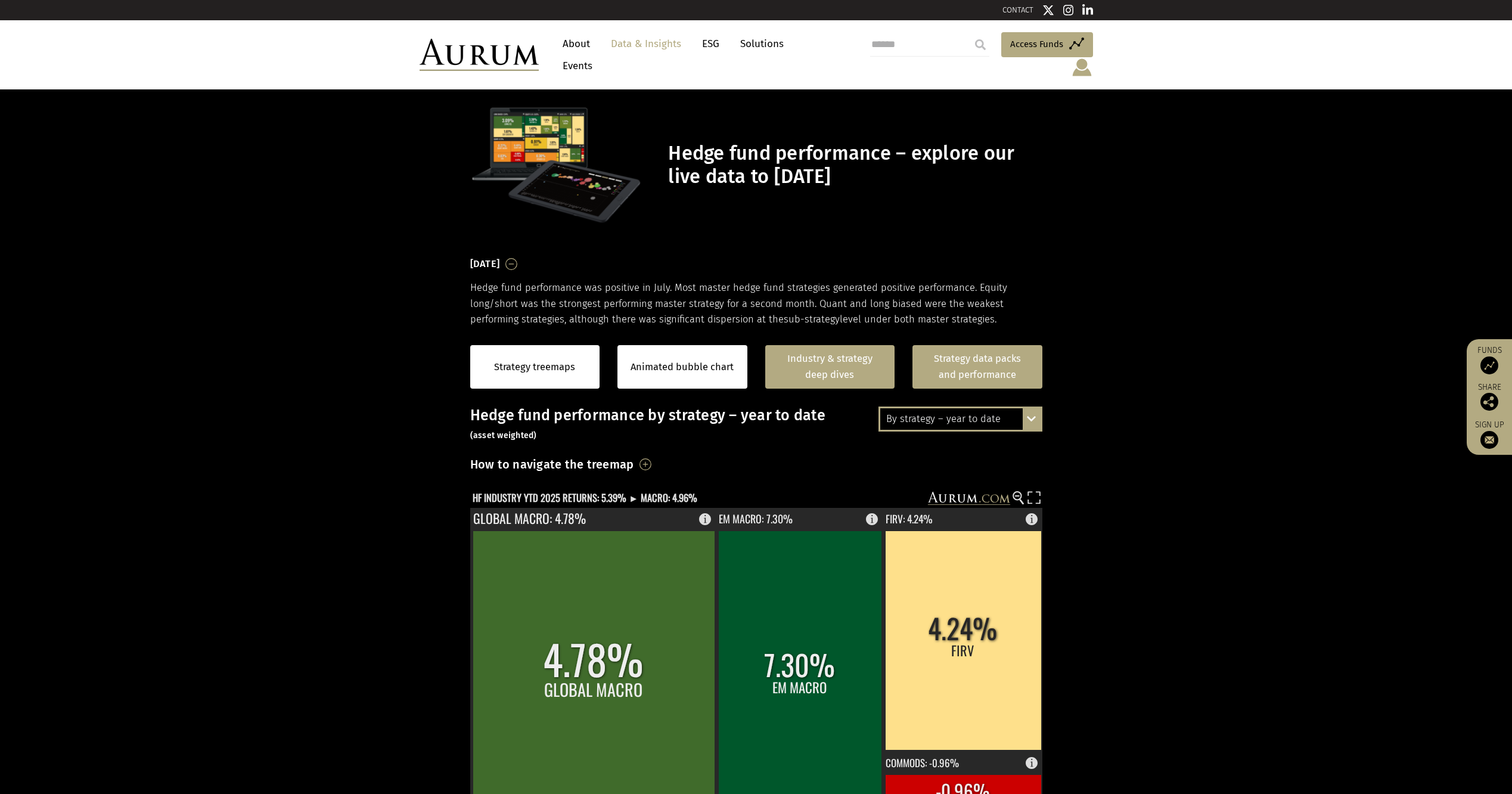
click at [985, 357] on link "Strategy data packs and performance" at bounding box center [977, 367] width 130 height 43
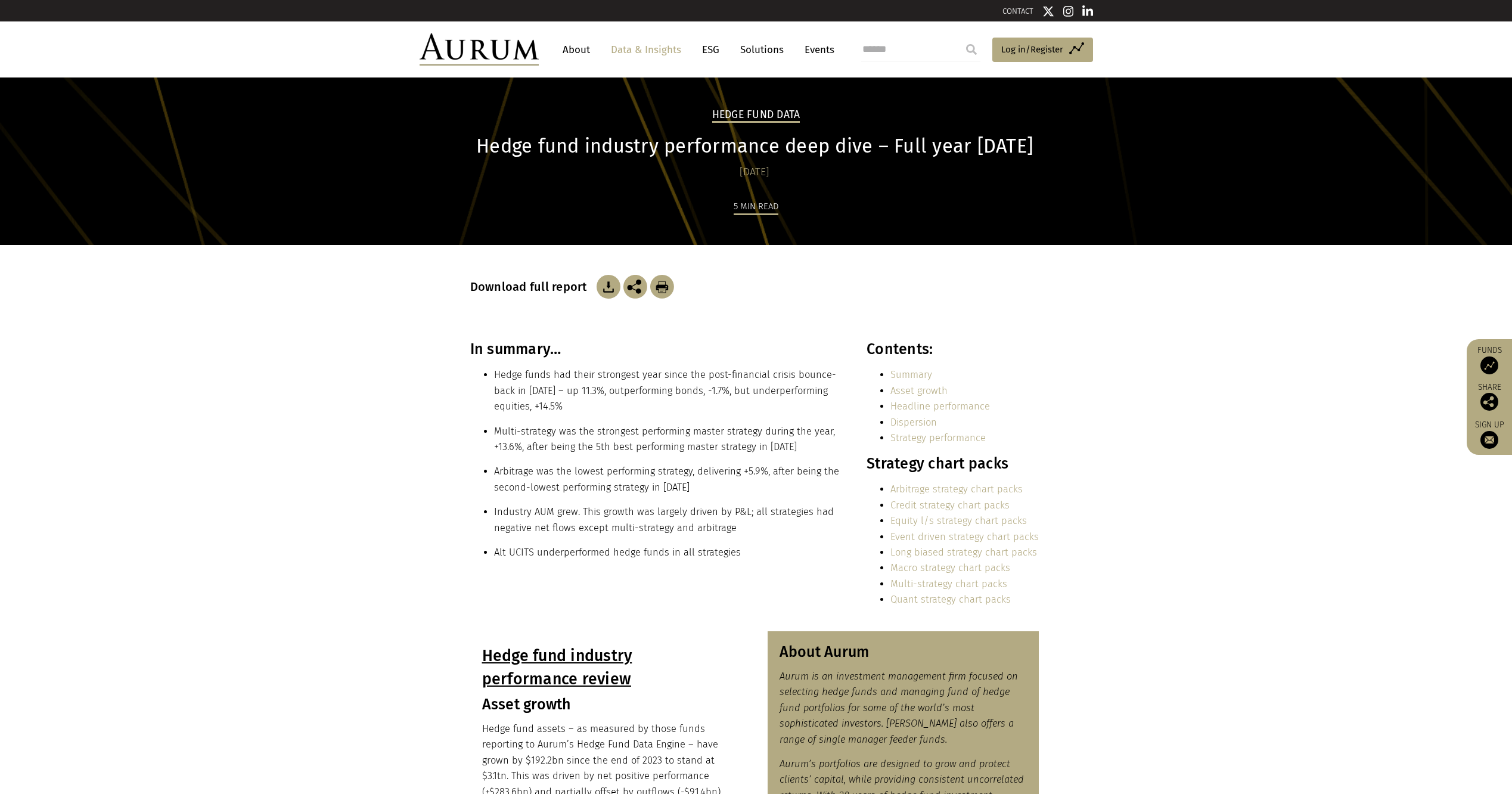
click at [608, 281] on img at bounding box center [609, 287] width 24 height 24
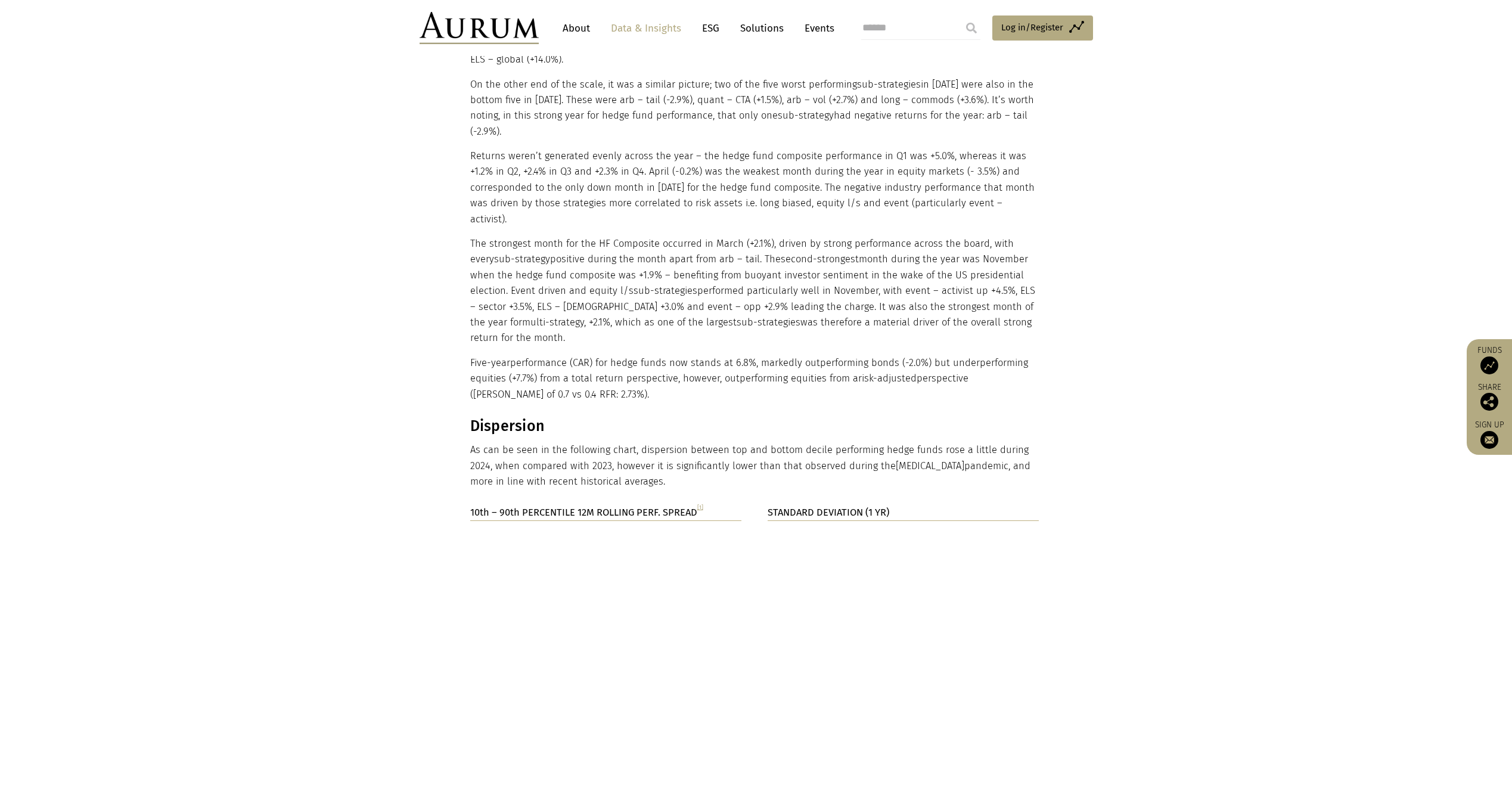
scroll to position [894, 0]
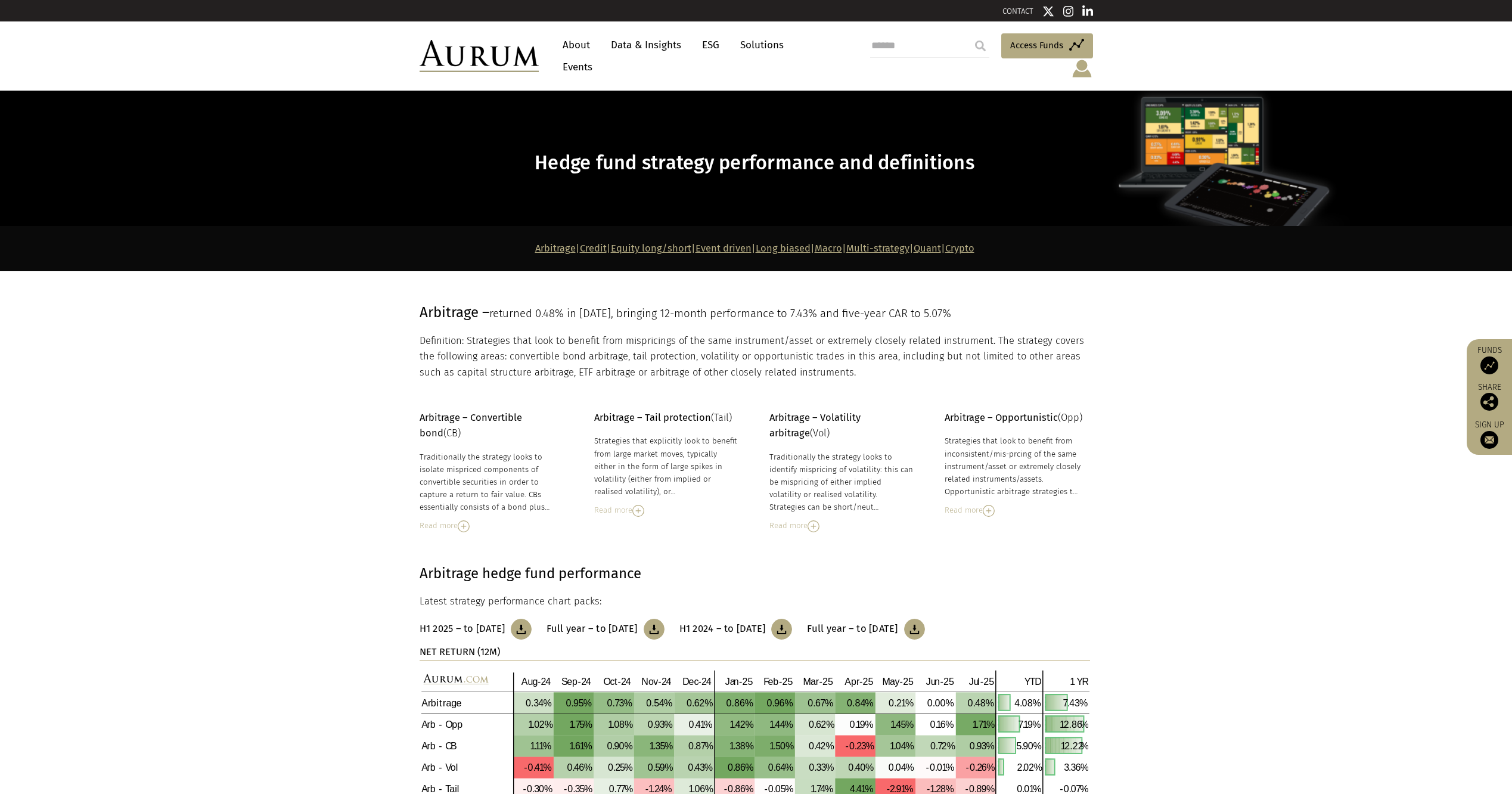
click at [941, 243] on link "Quant" at bounding box center [928, 249] width 28 height 11
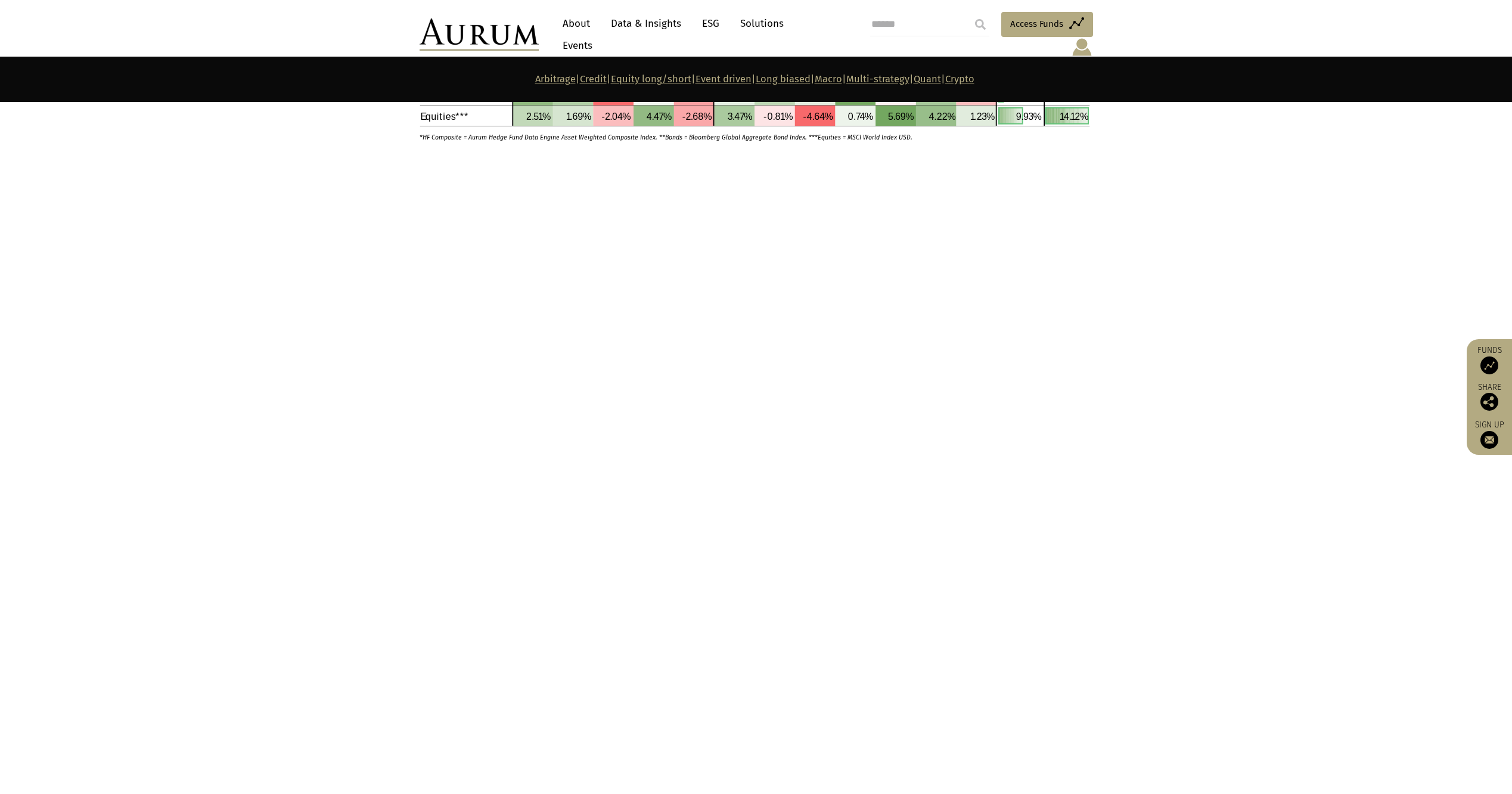
scroll to position [5365, 0]
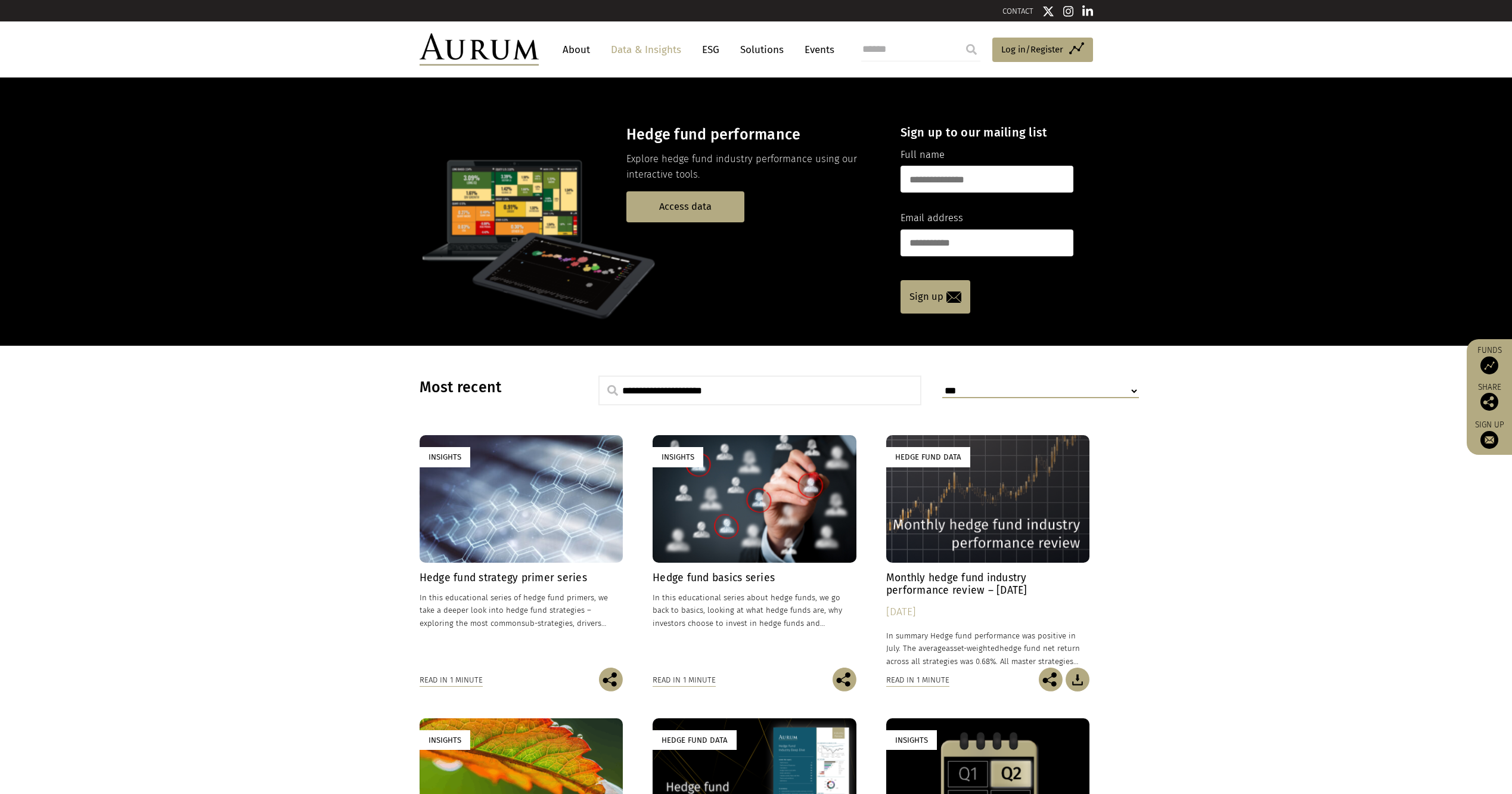
click at [795, 391] on input "text" at bounding box center [760, 390] width 324 height 30
type input "*****"
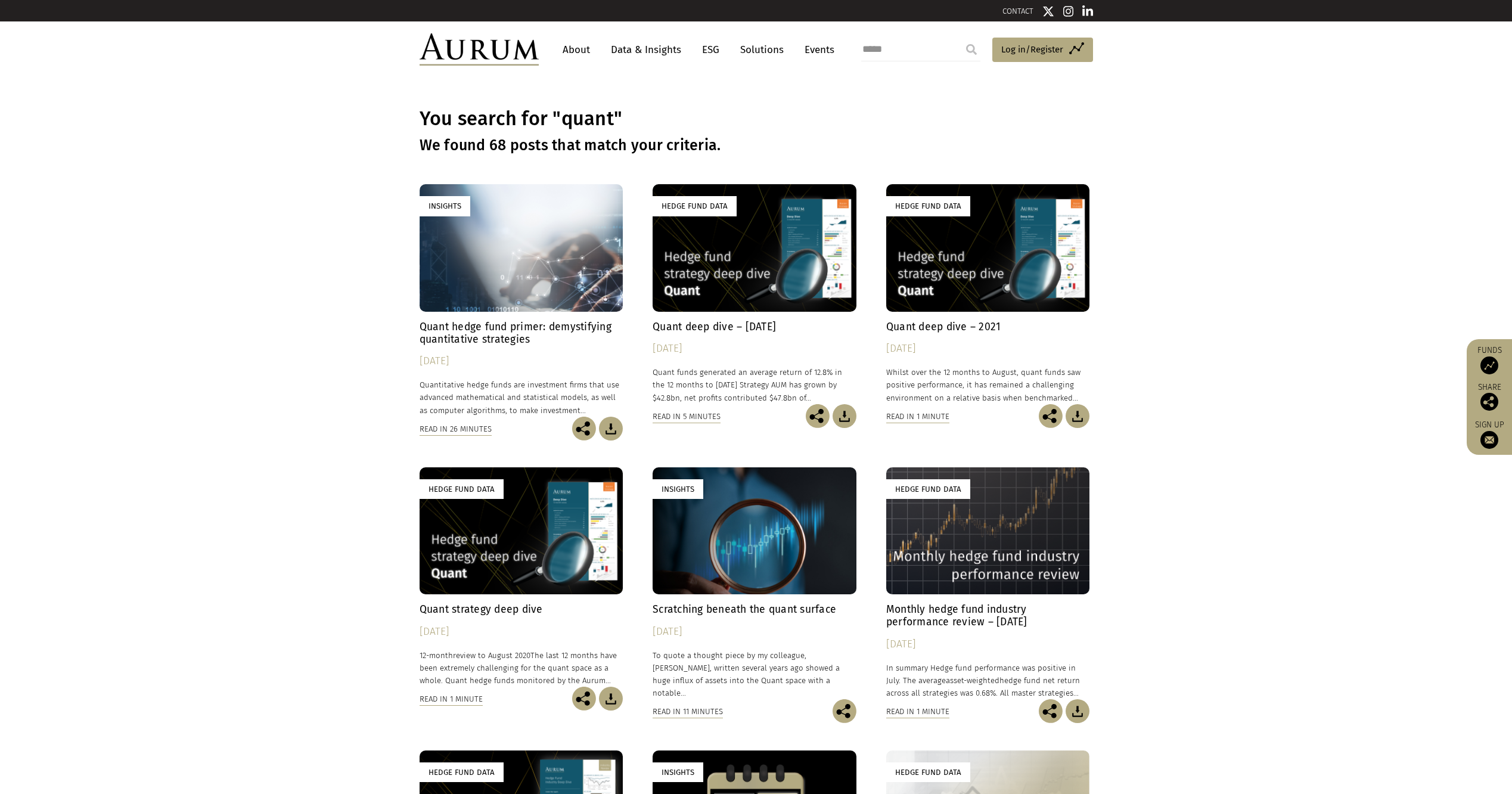
click at [647, 52] on link "Data & Insights" at bounding box center [646, 50] width 82 height 22
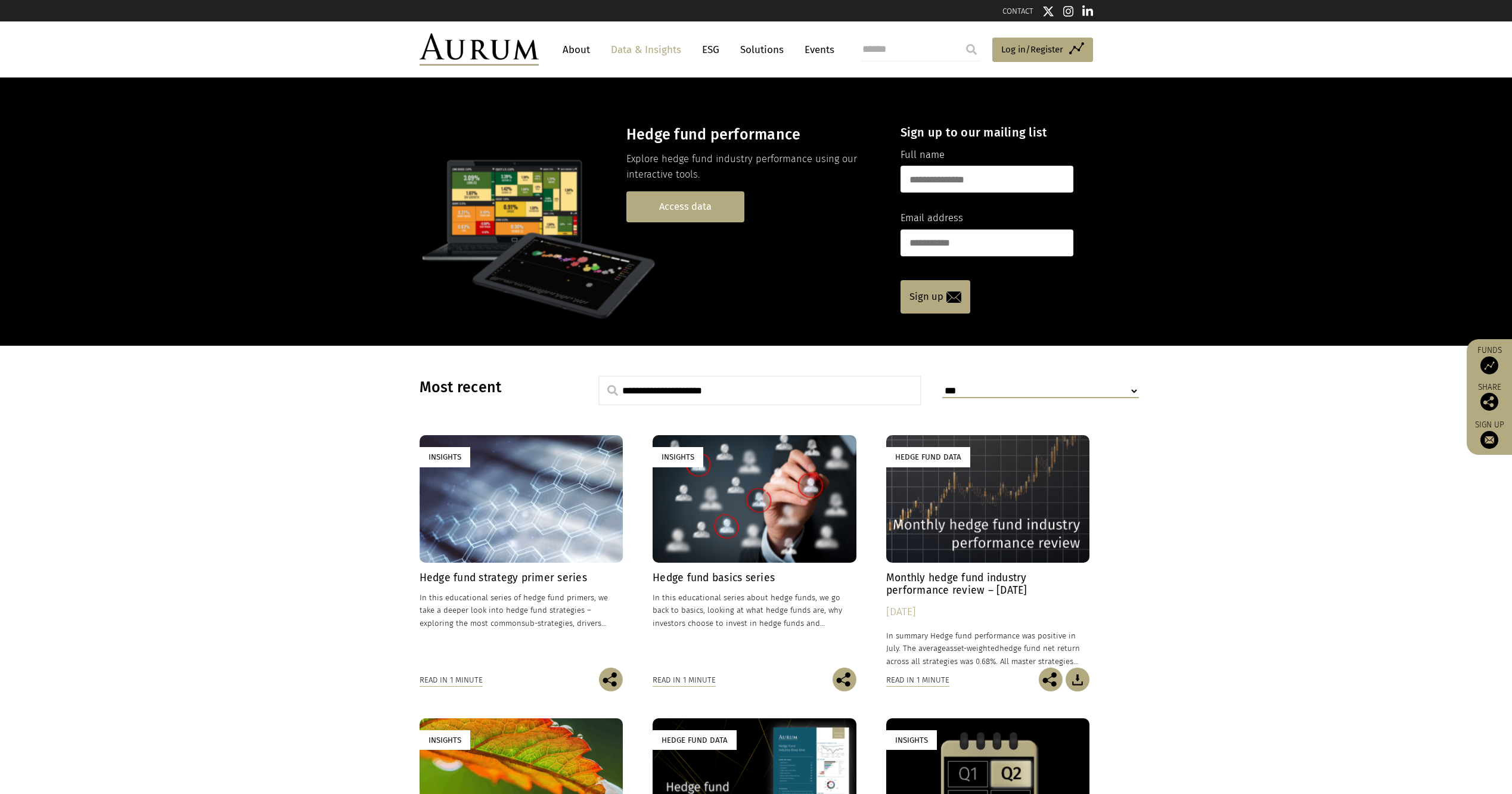
click at [695, 199] on link "Access data" at bounding box center [685, 207] width 118 height 30
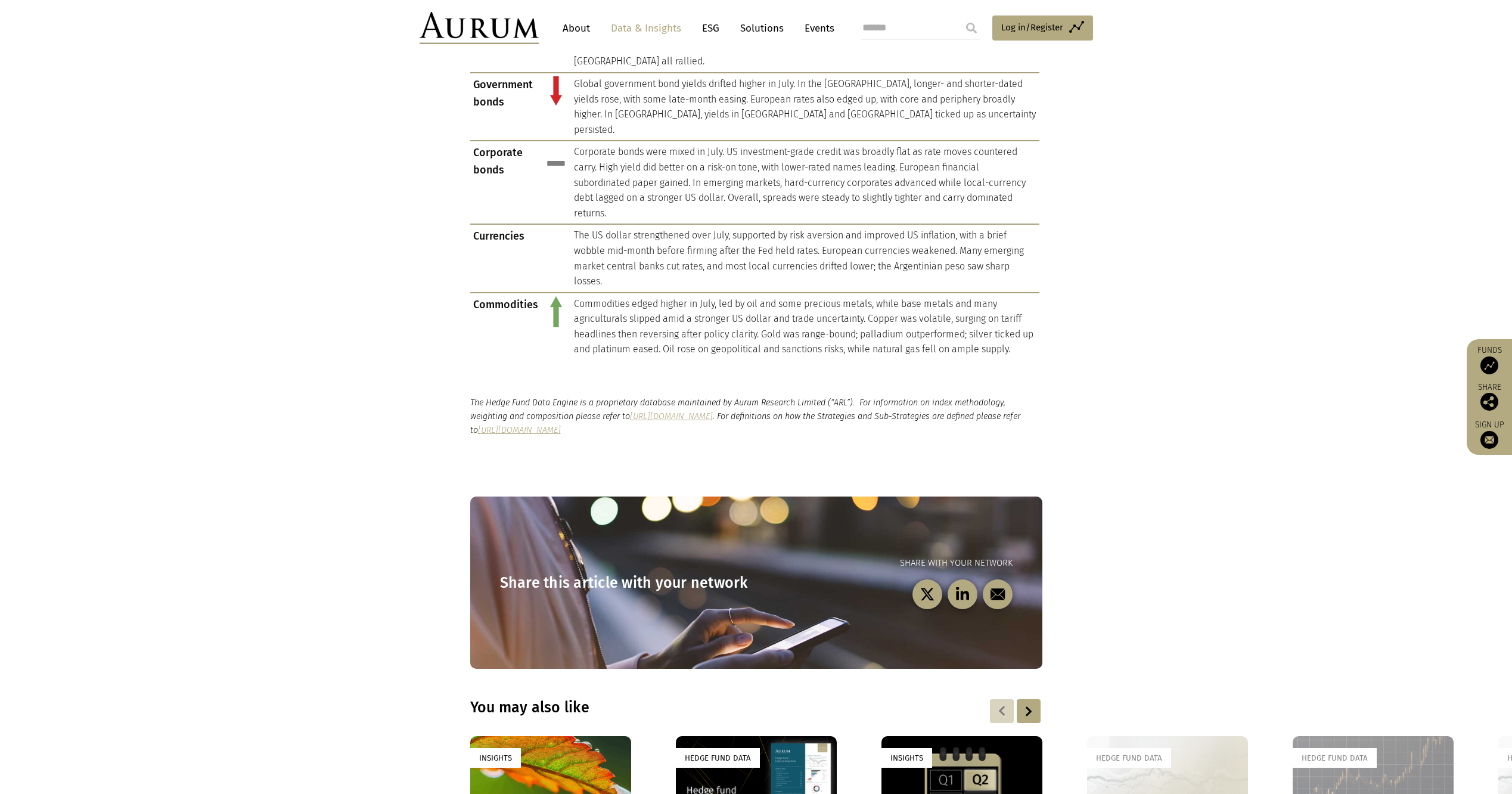
scroll to position [1192, 0]
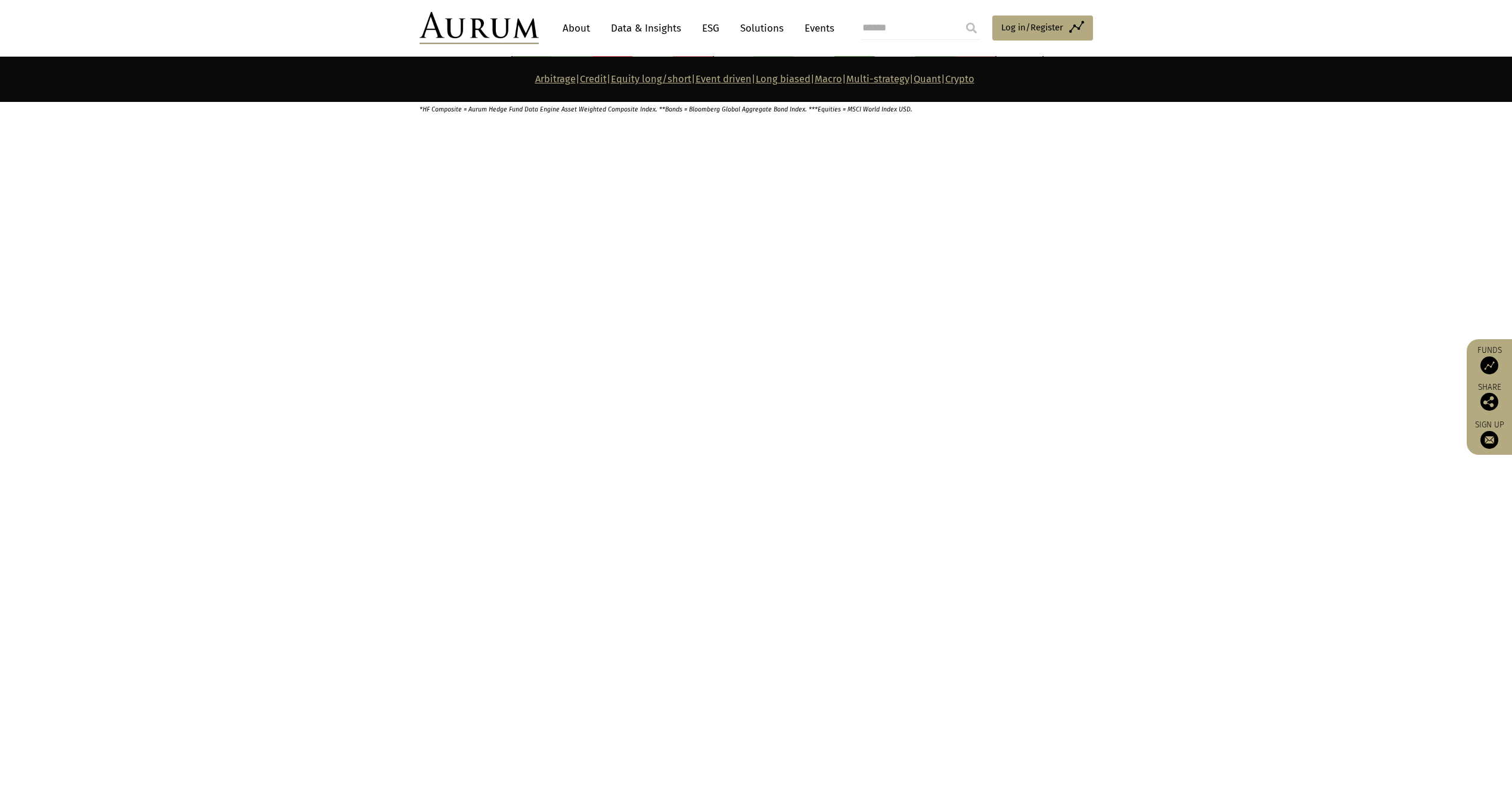
scroll to position [3815, 0]
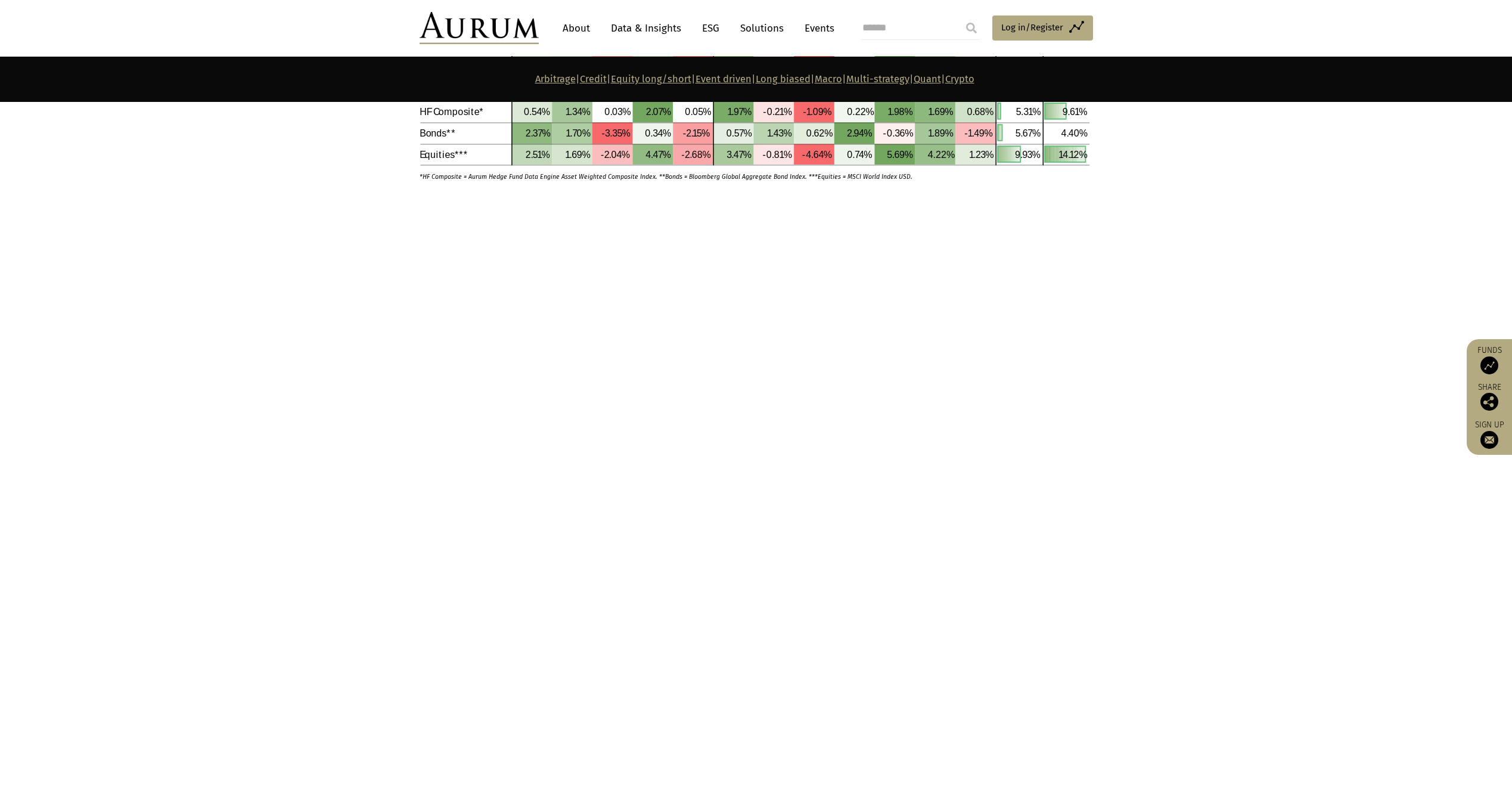
drag, startPoint x: 439, startPoint y: 292, endPoint x: 450, endPoint y: 259, distance: 34.8
click at [439, 291] on div "Macro – returned 0.15% in [DATE], bringing 12-month performance to 10.10% and f…" at bounding box center [756, 340] width 697 height 110
click at [468, 230] on p "Want to share our charts? We are happy for you to do so, but please do quote th…" at bounding box center [755, 231] width 670 height 16
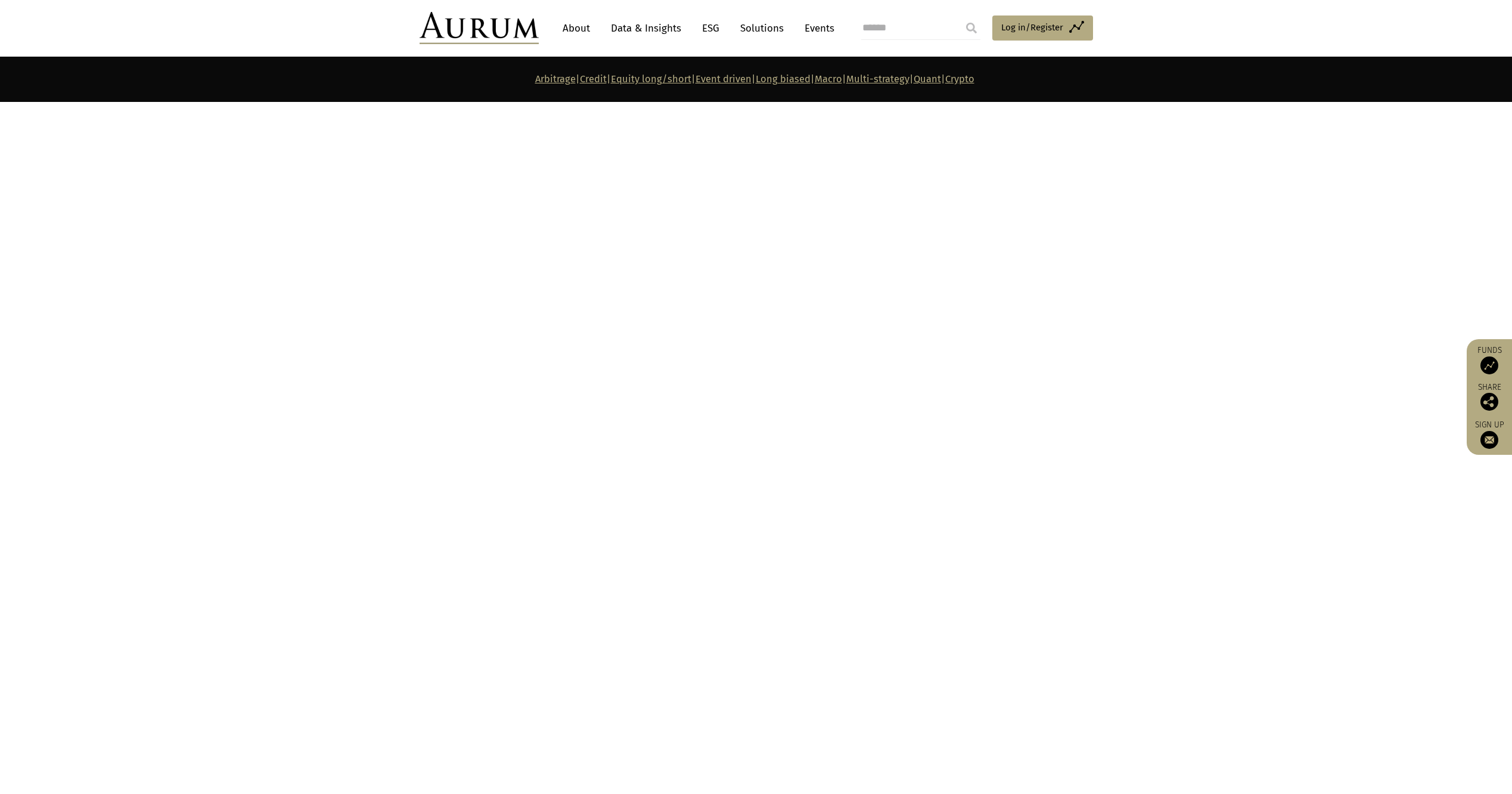
scroll to position [4888, 0]
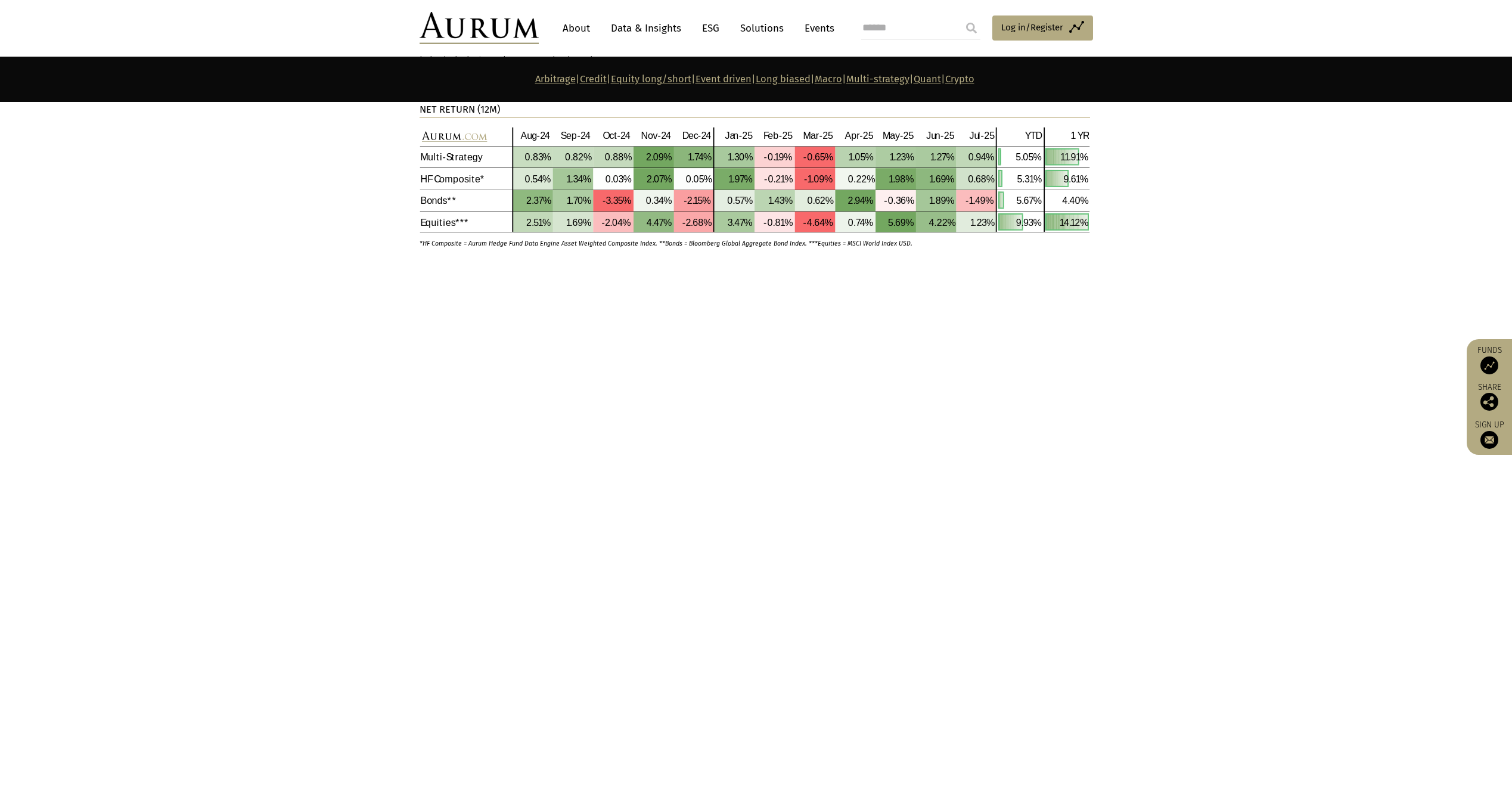
click at [525, 348] on div at bounding box center [755, 342] width 670 height 13
click at [535, 73] on link "Arbitrage" at bounding box center [555, 79] width 41 height 11
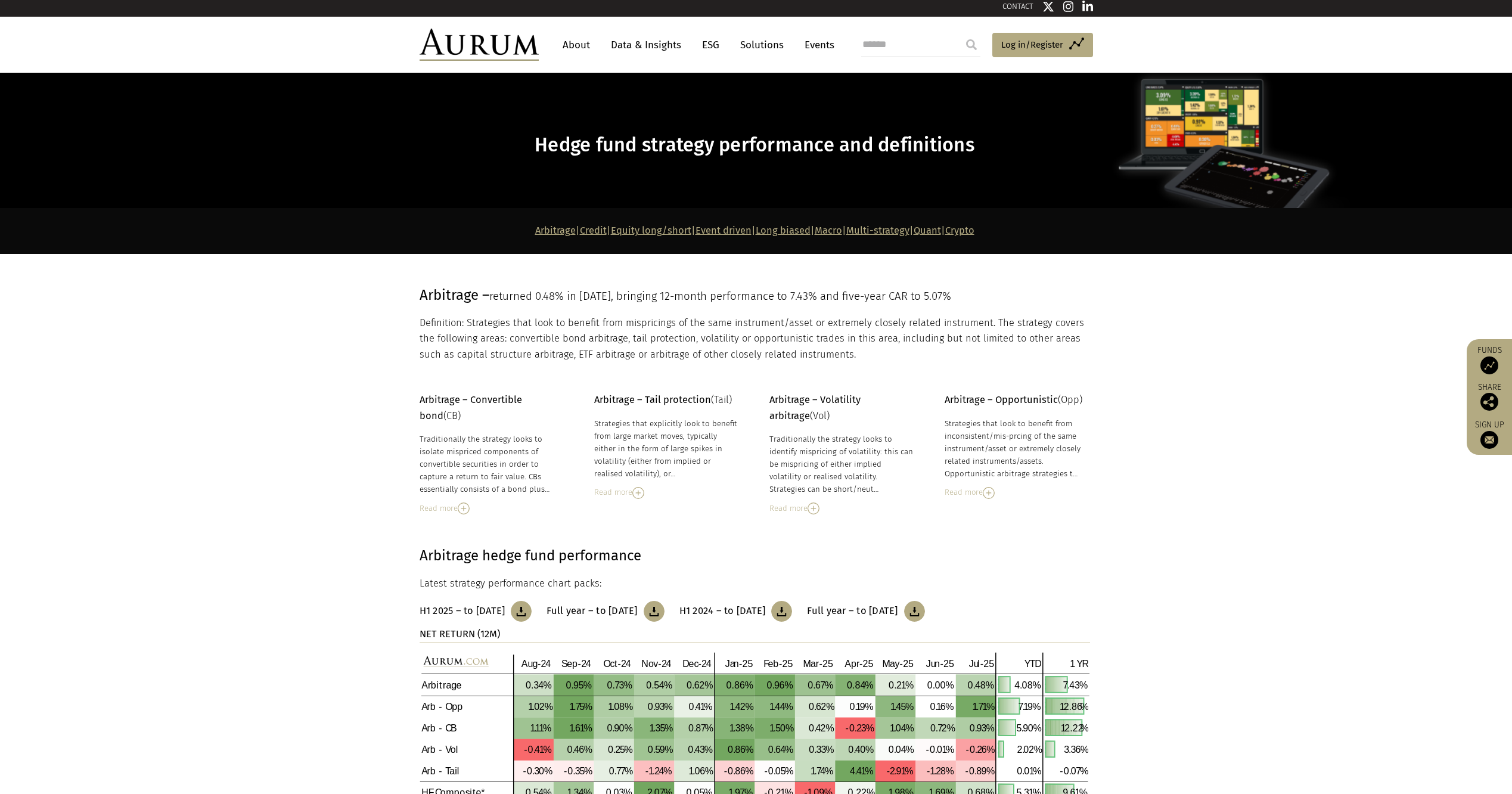
scroll to position [0, 0]
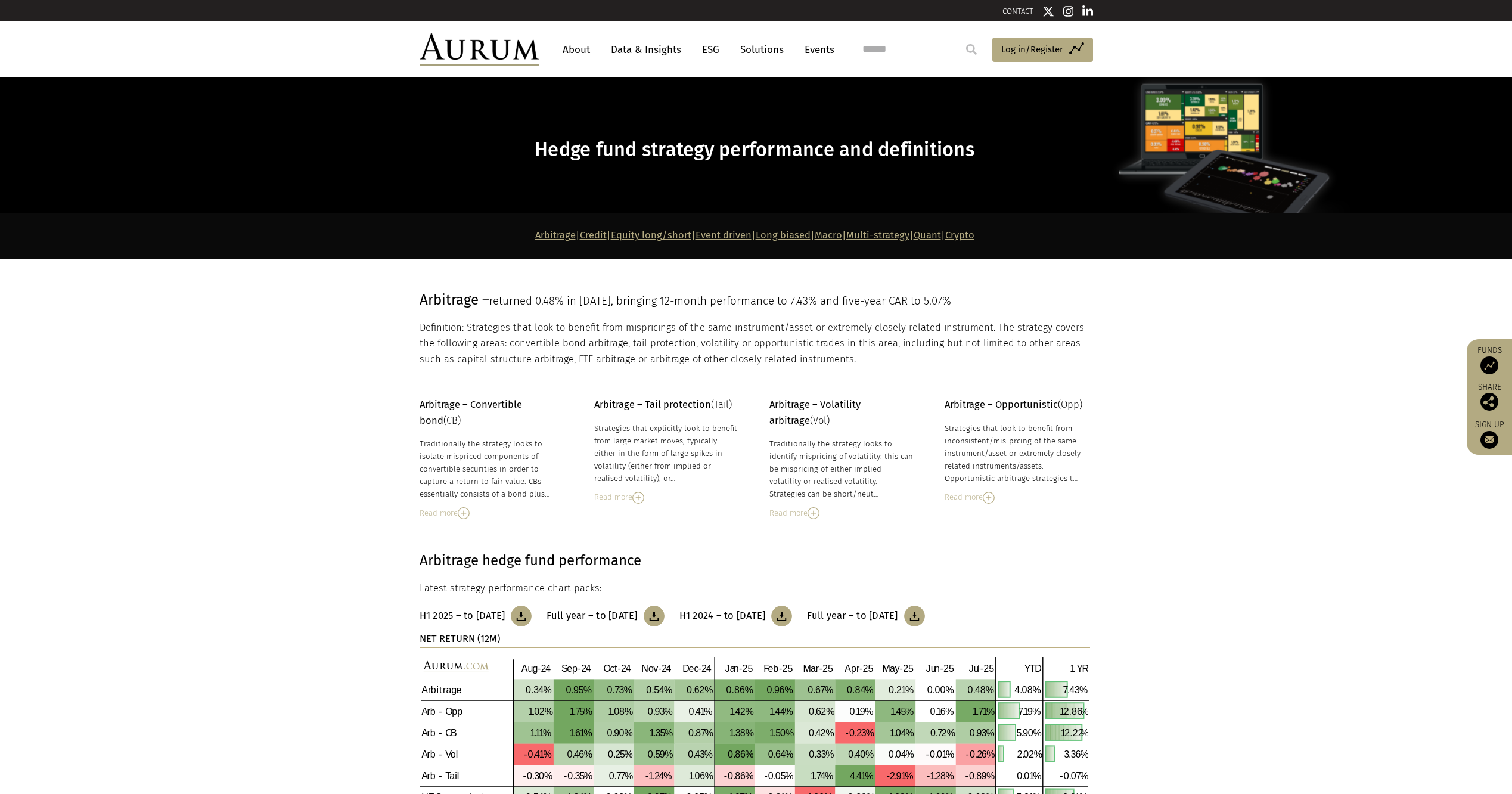
click at [893, 225] on section "Arbitrage | Credit | Equity long/short | Event driven | Long biased | Macro | M…" at bounding box center [756, 235] width 1512 height 45
click at [842, 234] on link "Macro" at bounding box center [828, 235] width 28 height 11
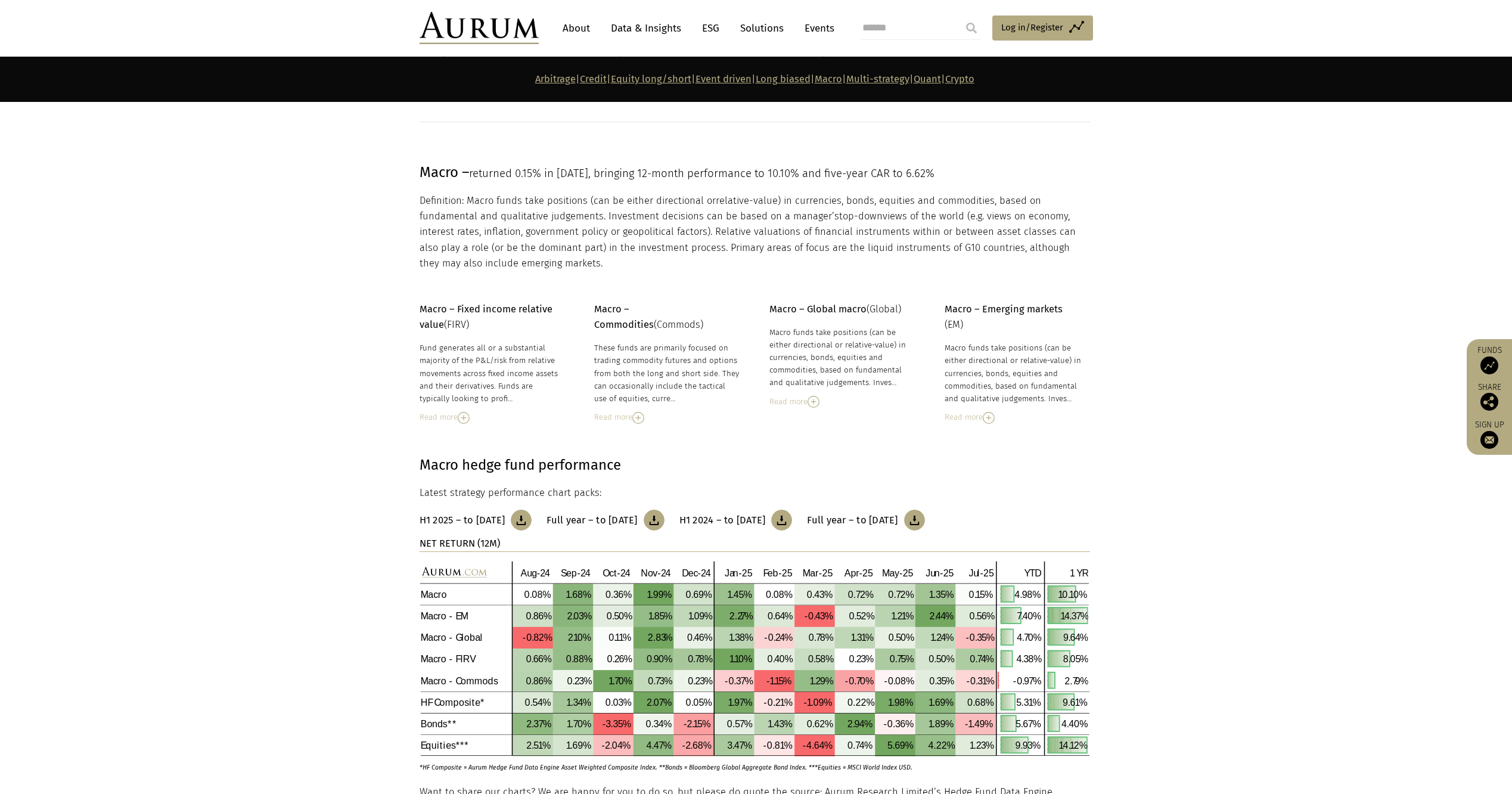
scroll to position [3998, 0]
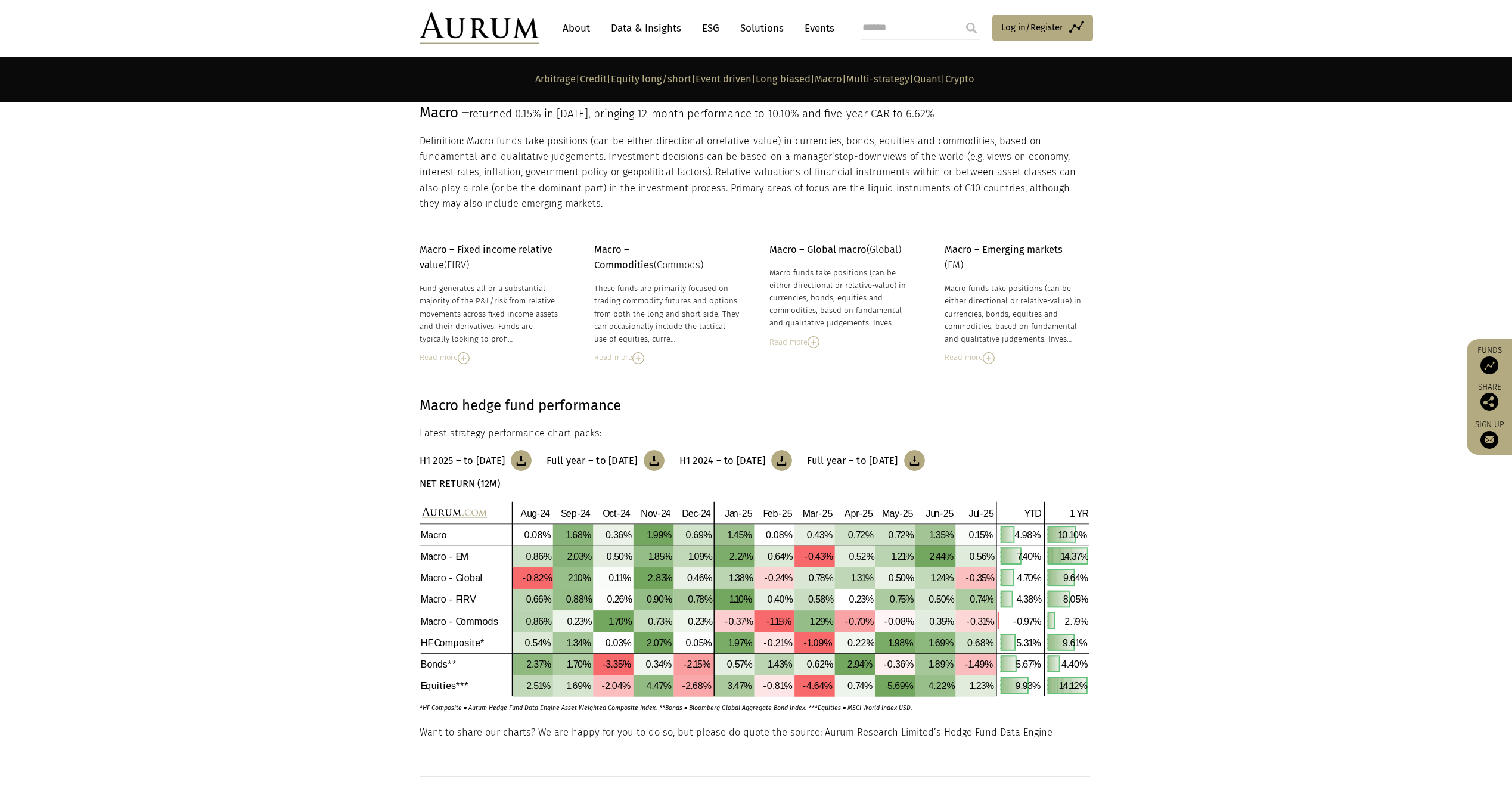
click at [909, 82] on link "Multi-strategy" at bounding box center [878, 79] width 63 height 11
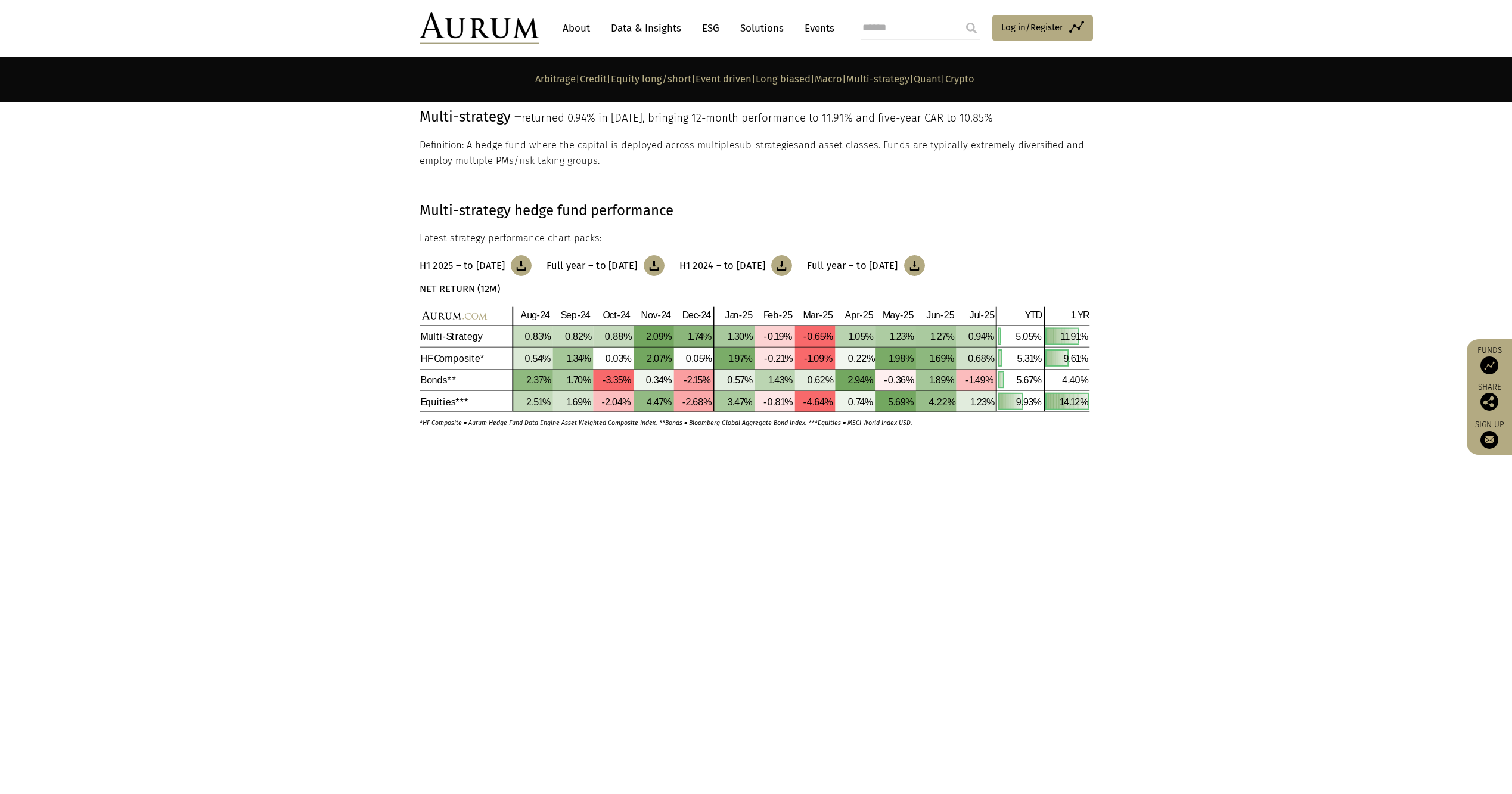
scroll to position [4713, 0]
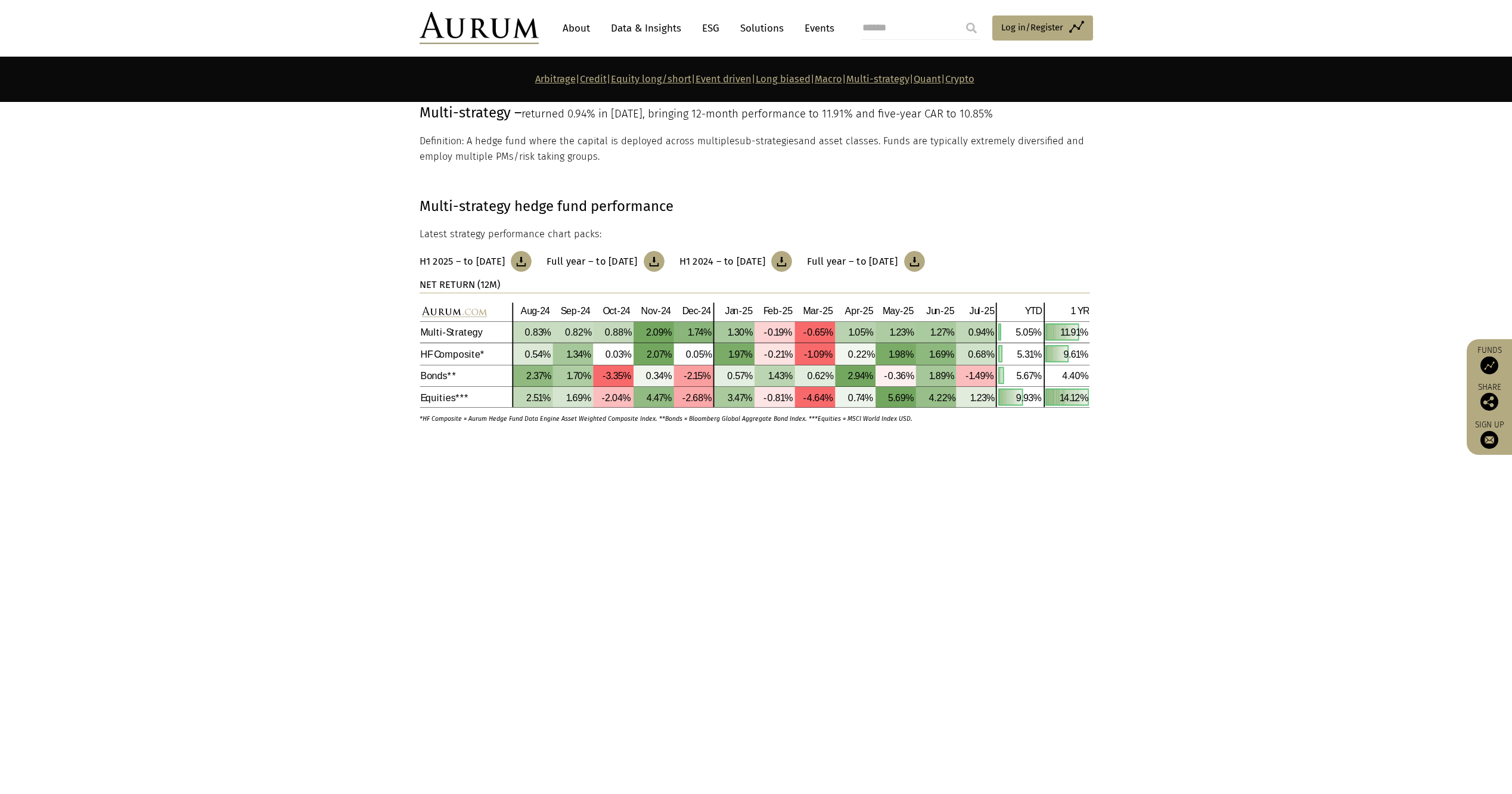
click at [941, 82] on link "Quant" at bounding box center [928, 79] width 28 height 11
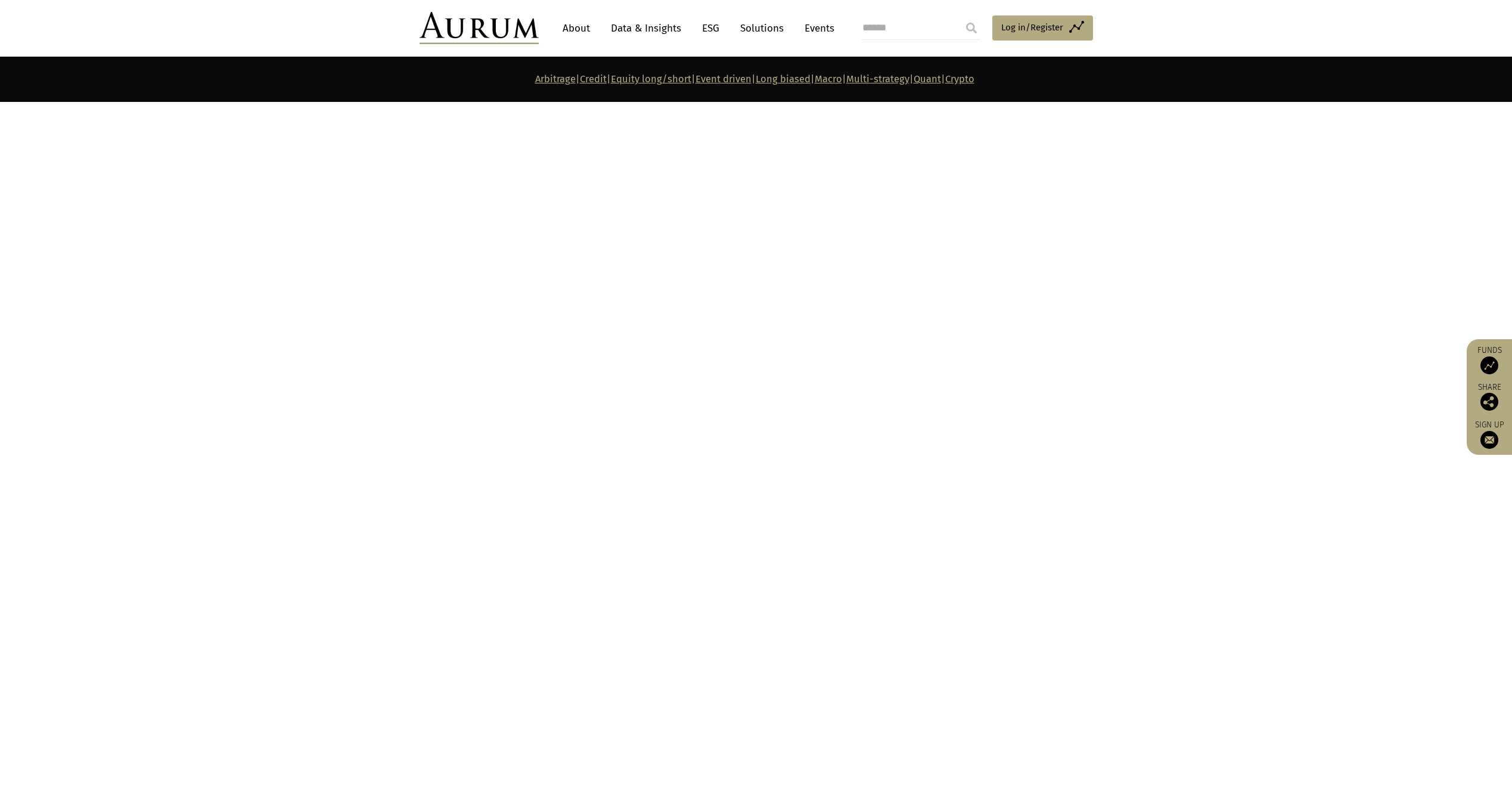
scroll to position [5137, 0]
drag, startPoint x: 478, startPoint y: 168, endPoint x: 1135, endPoint y: 480, distance: 727.3
copy main "loremips dolorsitam: Conse adipi elitseddoe tempo incididu ut lab etd/magn aliq…"
click at [826, 265] on div "A hedge fund where the capital is deployed across multiple sub-strategies and a…" at bounding box center [842, 296] width 146 height 63
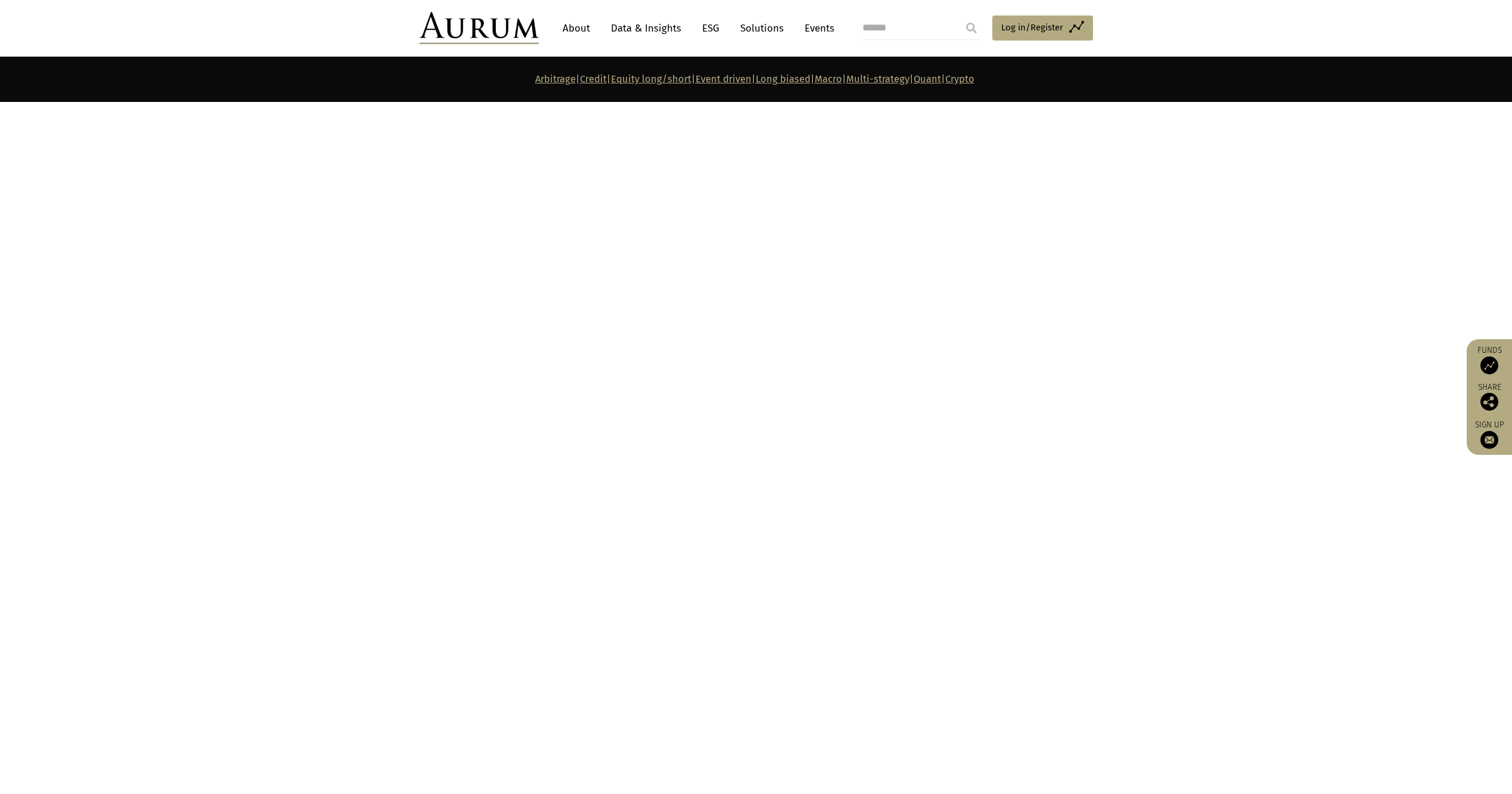
click at [731, 181] on p "Definition: Systematic strategies: Funds trade securities based strictly on the…" at bounding box center [755, 186] width 670 height 47
drag, startPoint x: 731, startPoint y: 181, endPoint x: 675, endPoint y: 173, distance: 56.6
click at [675, 173] on p "Definition: Systematic strategies: Funds trade securities based strictly on the…" at bounding box center [755, 186] width 670 height 47
click at [526, 174] on p "Definition: Systematic strategies: Funds trade securities based strictly on the…" at bounding box center [755, 186] width 670 height 47
click at [515, 161] on div "Quant – returned -0.33% in [DATE], bringing 12-month performance to 2.39% and f…" at bounding box center [755, 171] width 670 height 79
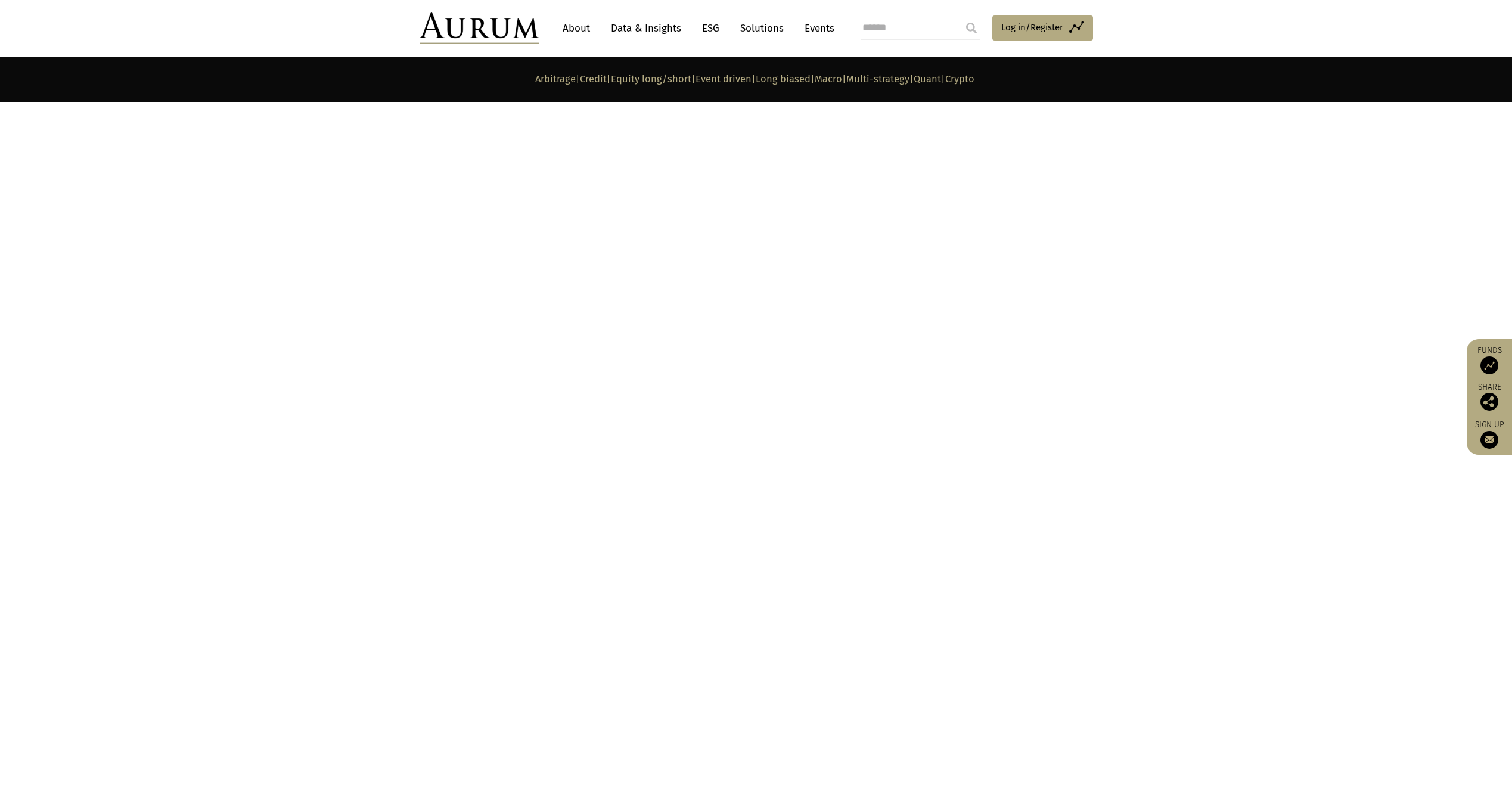
drag, startPoint x: 569, startPoint y: 137, endPoint x: 616, endPoint y: 167, distance: 55.8
click at [571, 138] on span "returned -0.33% in [DATE], bringing 12-month performance to 2.39% and five-year…" at bounding box center [704, 144] width 468 height 13
click at [616, 167] on p "Definition: Systematic strategies: Funds trade securities based strictly on the…" at bounding box center [755, 186] width 670 height 47
click at [645, 167] on p "Definition: Systematic strategies: Funds trade securities based strictly on the…" at bounding box center [755, 186] width 670 height 47
drag, startPoint x: 645, startPoint y: 167, endPoint x: 739, endPoint y: 164, distance: 94.0
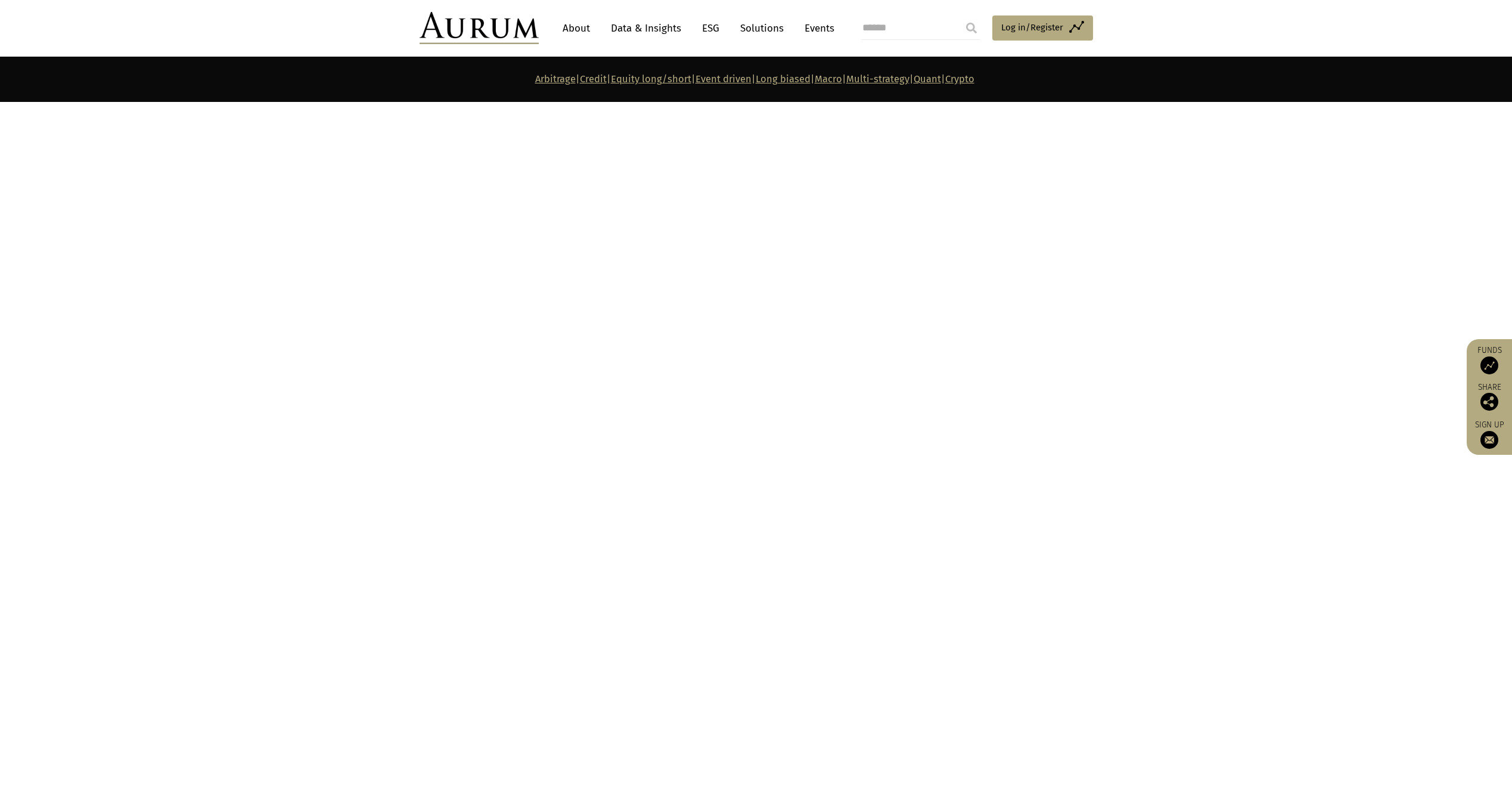
click at [727, 167] on p "Definition: Systematic strategies: Funds trade securities based strictly on the…" at bounding box center [755, 186] width 670 height 47
click at [742, 163] on p "Definition: Systematic strategies: Funds trade securities based strictly on the…" at bounding box center [755, 186] width 670 height 47
click at [694, 176] on p "Definition: Systematic strategies: Funds trade securities based strictly on the…" at bounding box center [755, 186] width 670 height 47
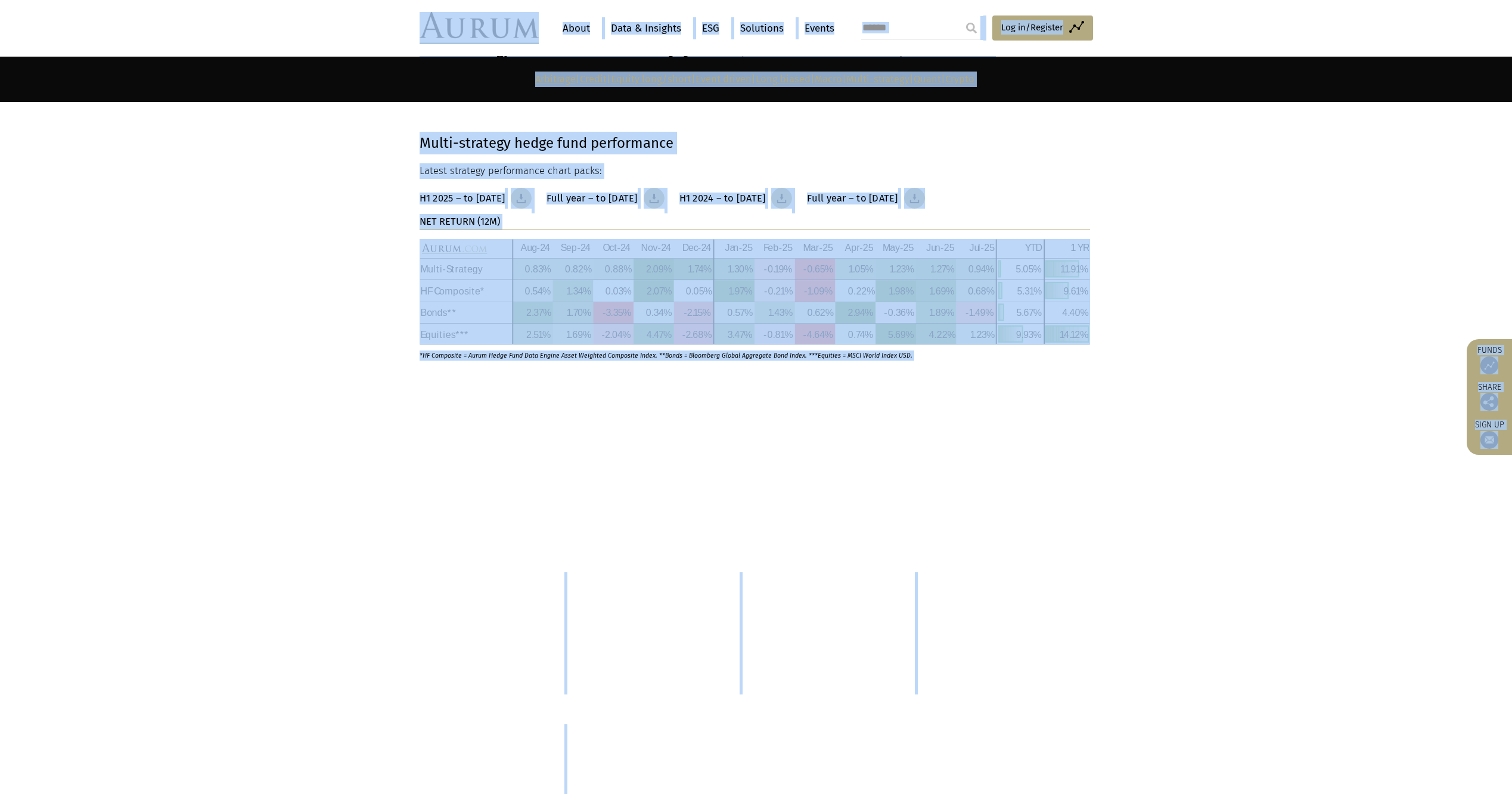
scroll to position [4780, 0]
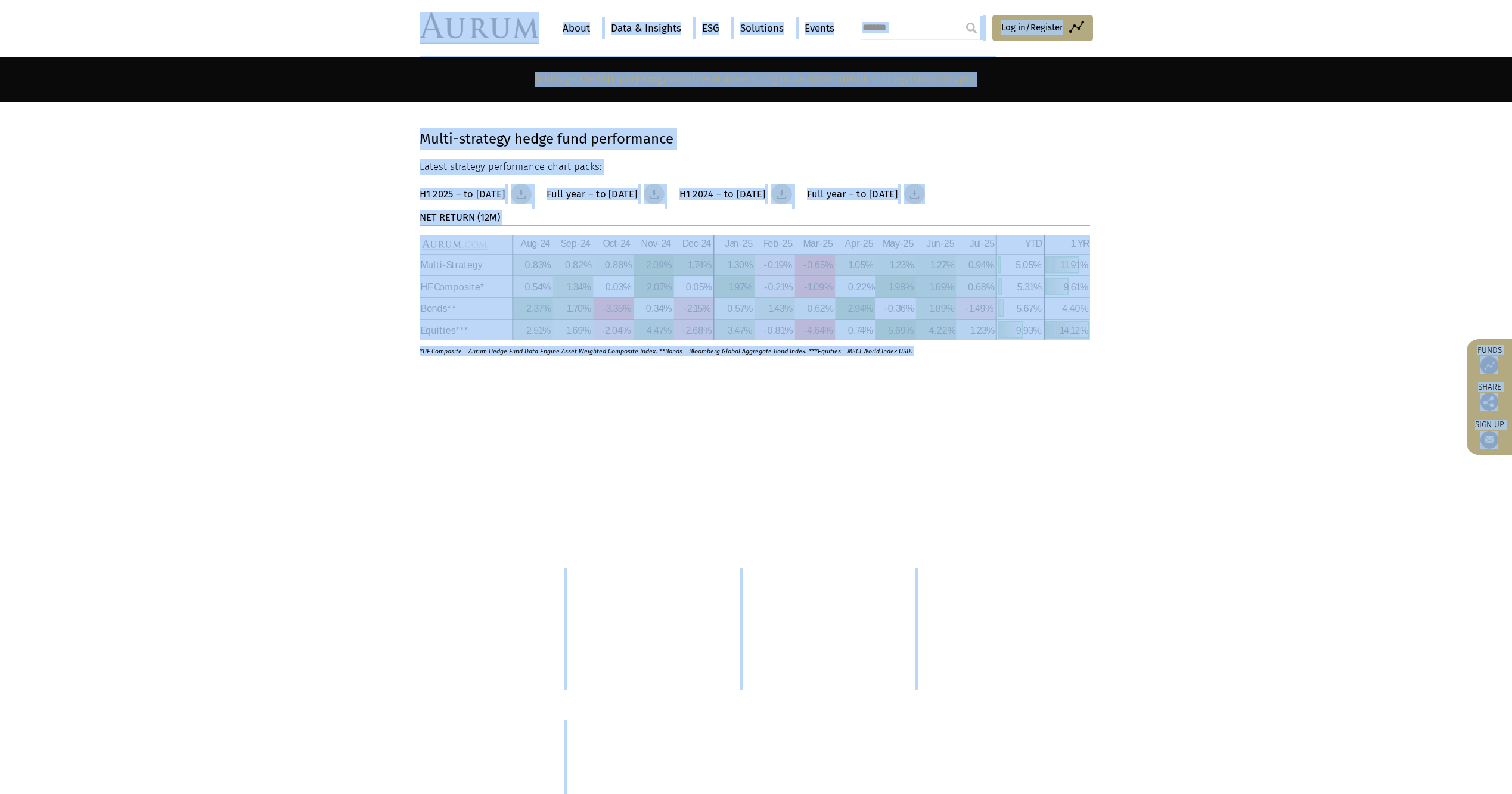
click at [553, 513] on div "Quant – returned -0.33% in [DATE], bringing 12-month performance to 2.39% and f…" at bounding box center [755, 529] width 670 height 79
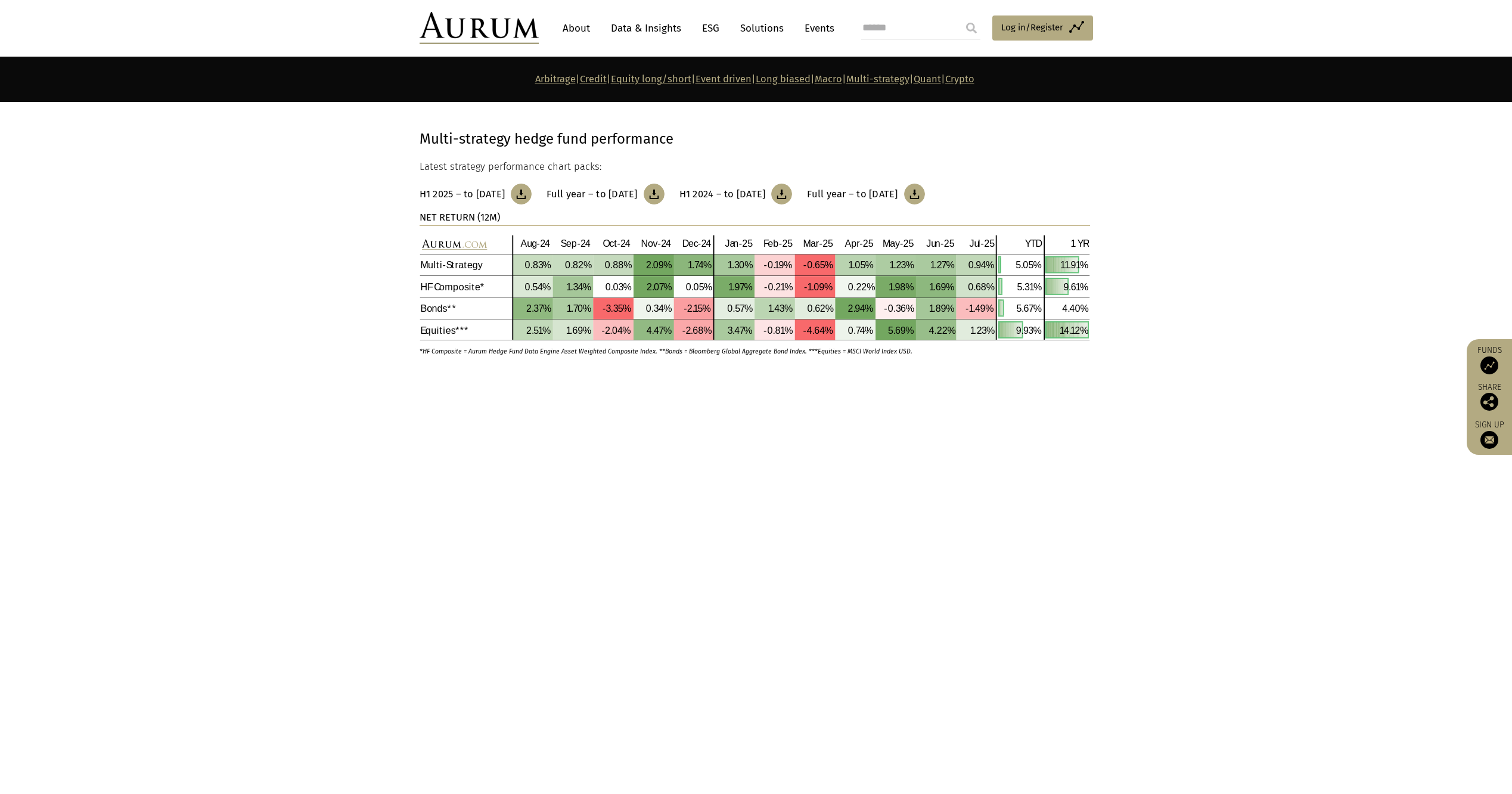
click at [496, 540] on p "Definition: Systematic strategies: Funds trade securities based strictly on the…" at bounding box center [755, 544] width 670 height 47
click at [453, 530] on p "Definition: Systematic strategies: Funds trade securities based strictly on the…" at bounding box center [755, 544] width 670 height 47
click at [532, 539] on p "Definition: Systematic strategies: Funds trade securities based strictly on the…" at bounding box center [755, 544] width 670 height 47
click at [557, 534] on p "Definition: Systematic strategies: Funds trade securities based strictly on the…" at bounding box center [755, 544] width 670 height 47
click at [1112, 539] on section "Quant – CTA (CTA) CTAs (Commodity trading advisors) take primarily directional …" at bounding box center [756, 614] width 1512 height 152
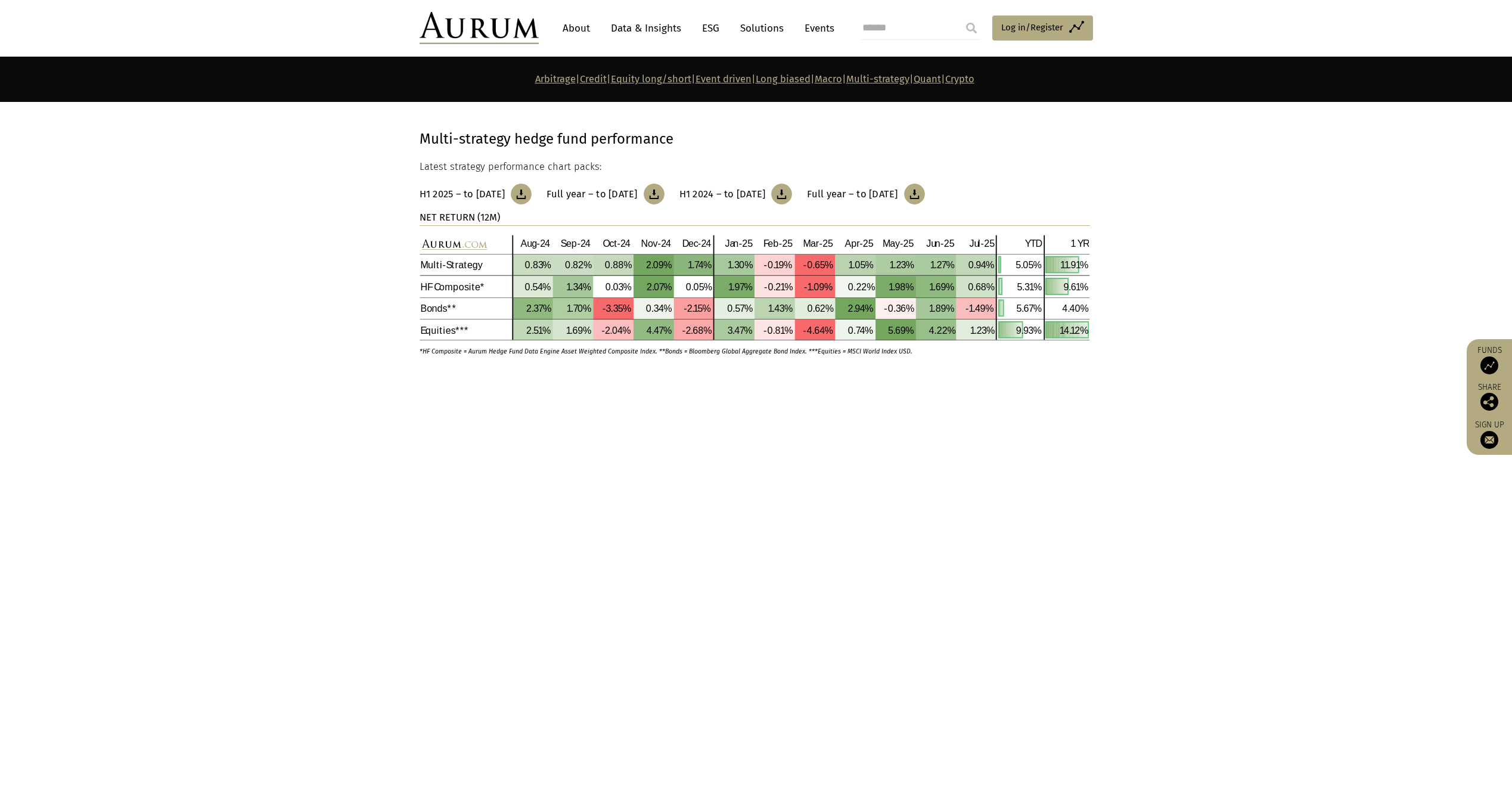
click at [1112, 539] on section "Quant – CTA (CTA) CTAs (Commodity trading advisors) take primarily directional …" at bounding box center [756, 614] width 1512 height 152
drag, startPoint x: 906, startPoint y: 513, endPoint x: 659, endPoint y: 508, distance: 247.1
click at [707, 511] on div "Quant – returned -0.33% in [DATE], bringing 12-month performance to 2.39% and f…" at bounding box center [755, 529] width 670 height 79
drag, startPoint x: 659, startPoint y: 508, endPoint x: 621, endPoint y: 507, distance: 38.0
click at [621, 507] on span "returned -0.33% in [DATE], bringing 12-month performance to 2.39% and five-year…" at bounding box center [704, 502] width 468 height 13
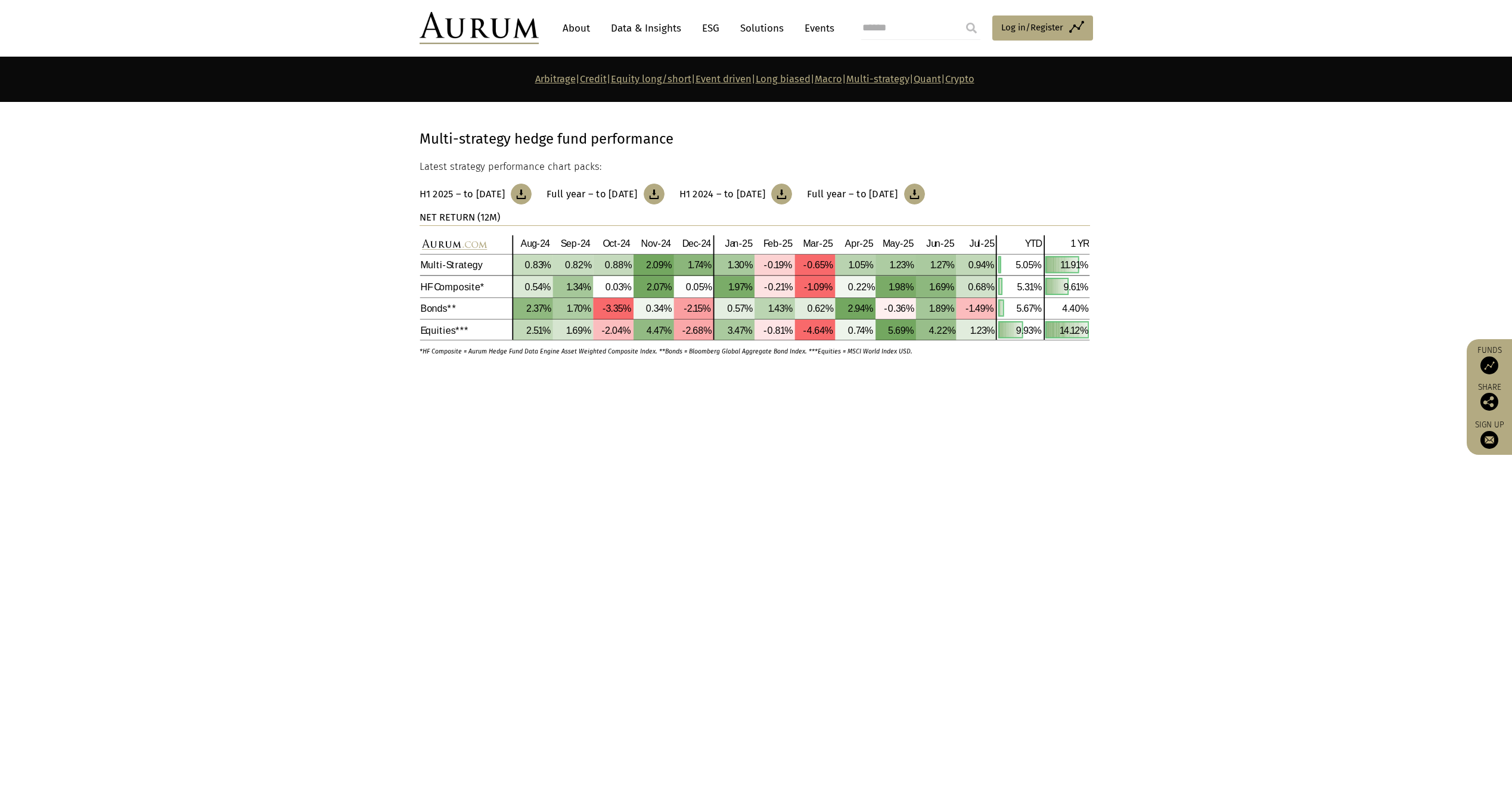
drag, startPoint x: 621, startPoint y: 507, endPoint x: 490, endPoint y: 506, distance: 131.0
click at [490, 506] on span "returned -0.33% in [DATE], bringing 12-month performance to 2.39% and five-year…" at bounding box center [704, 502] width 468 height 13
drag, startPoint x: 490, startPoint y: 506, endPoint x: 418, endPoint y: 502, distance: 72.1
click at [418, 502] on div "Quant – returned -0.33% in [DATE], bringing 12-month performance to 2.39% and f…" at bounding box center [756, 499] width 697 height 79
drag, startPoint x: 418, startPoint y: 502, endPoint x: 358, endPoint y: 493, distance: 60.7
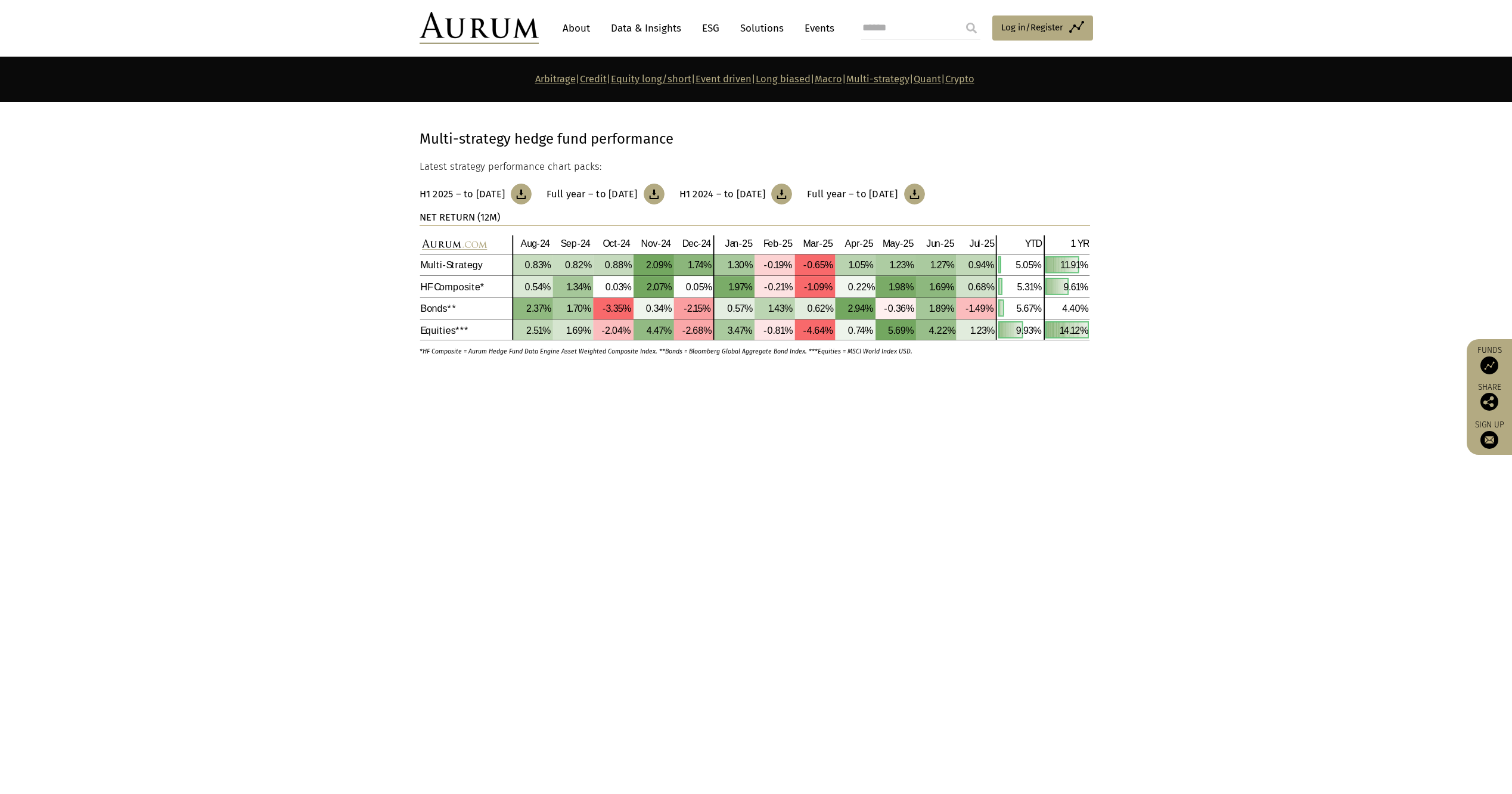
click at [361, 500] on section "Quant – returned -0.33% in [DATE], bringing 12-month performance to 2.39% and f…" at bounding box center [756, 499] width 1512 height 79
drag, startPoint x: 358, startPoint y: 493, endPoint x: 419, endPoint y: 505, distance: 62.2
click at [365, 494] on section "Quant – returned -0.33% in [DATE], bringing 12-month performance to 2.39% and f…" at bounding box center [756, 499] width 1512 height 79
drag, startPoint x: 419, startPoint y: 505, endPoint x: 586, endPoint y: 502, distance: 167.0
click at [581, 506] on div "Quant – returned -0.33% in [DATE], bringing 12-month performance to 2.39% and f…" at bounding box center [756, 499] width 697 height 79
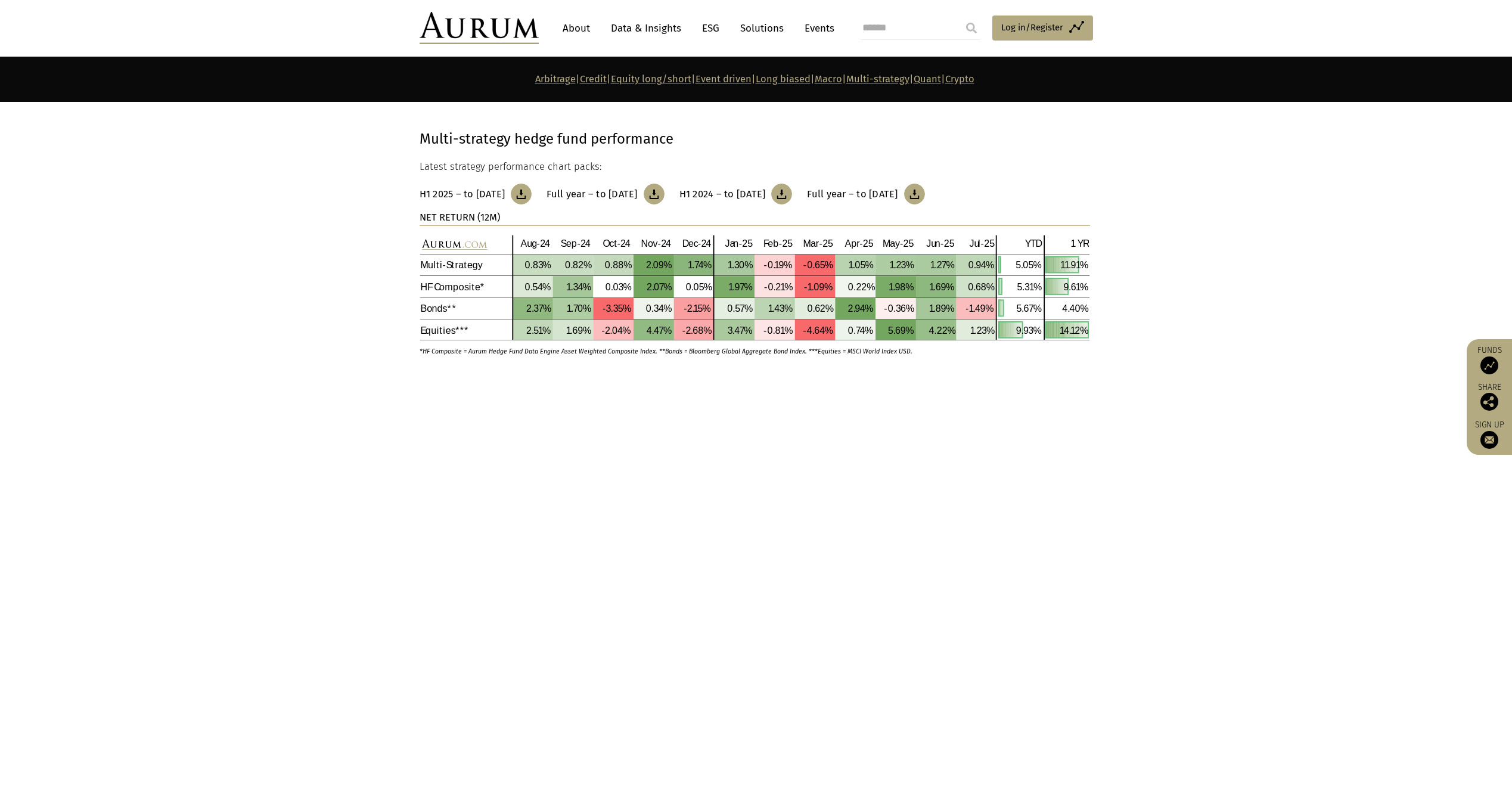
click at [586, 502] on span "returned -0.33% in [DATE], bringing 12-month performance to 2.39% and five-year…" at bounding box center [704, 502] width 468 height 13
click at [518, 473] on div "Quant – returned -0.33% in [DATE], bringing 12-month performance to 2.39% and f…" at bounding box center [756, 499] width 697 height 79
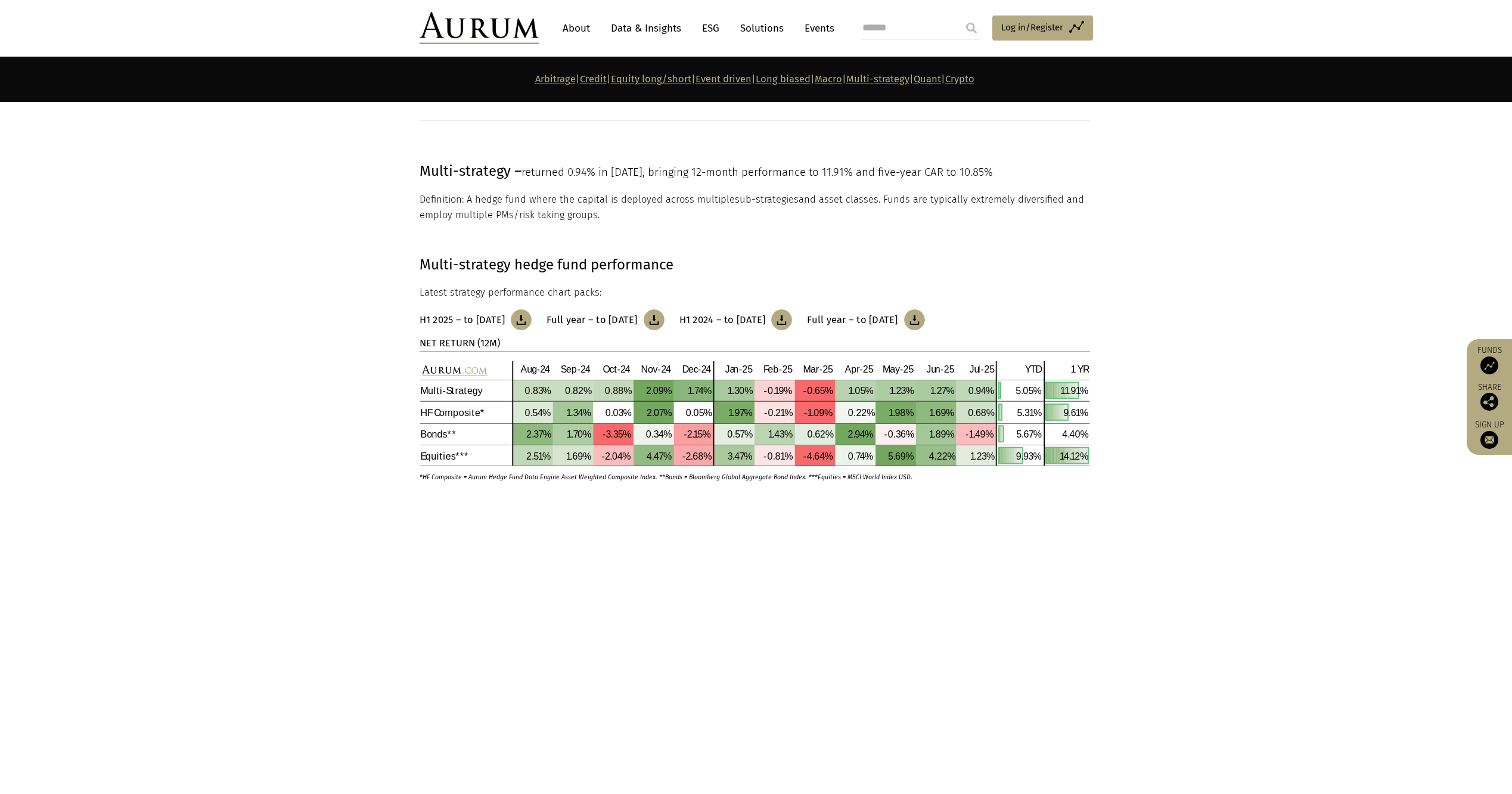
scroll to position [4482, 0]
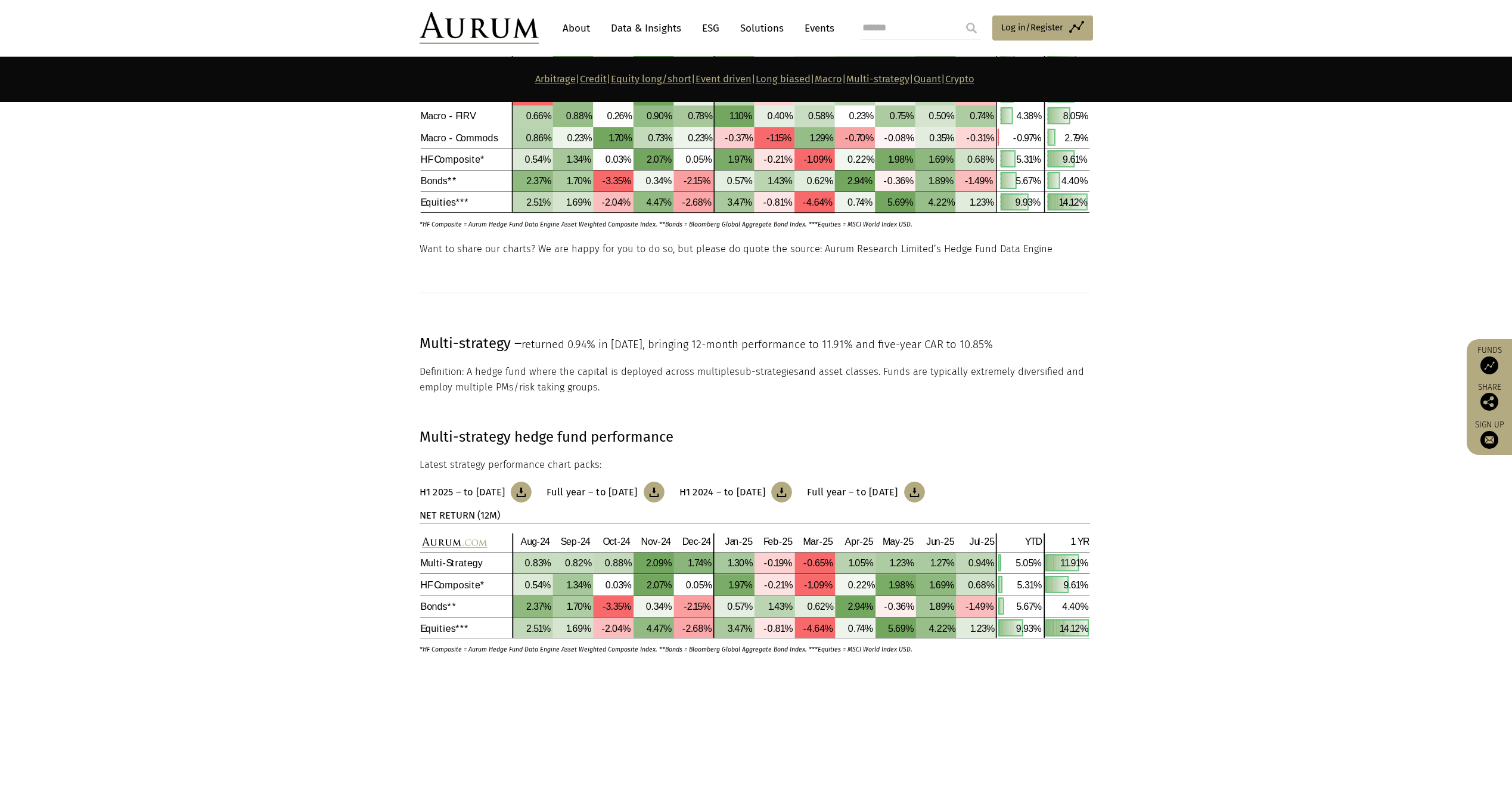
click at [528, 494] on img at bounding box center [521, 491] width 21 height 21
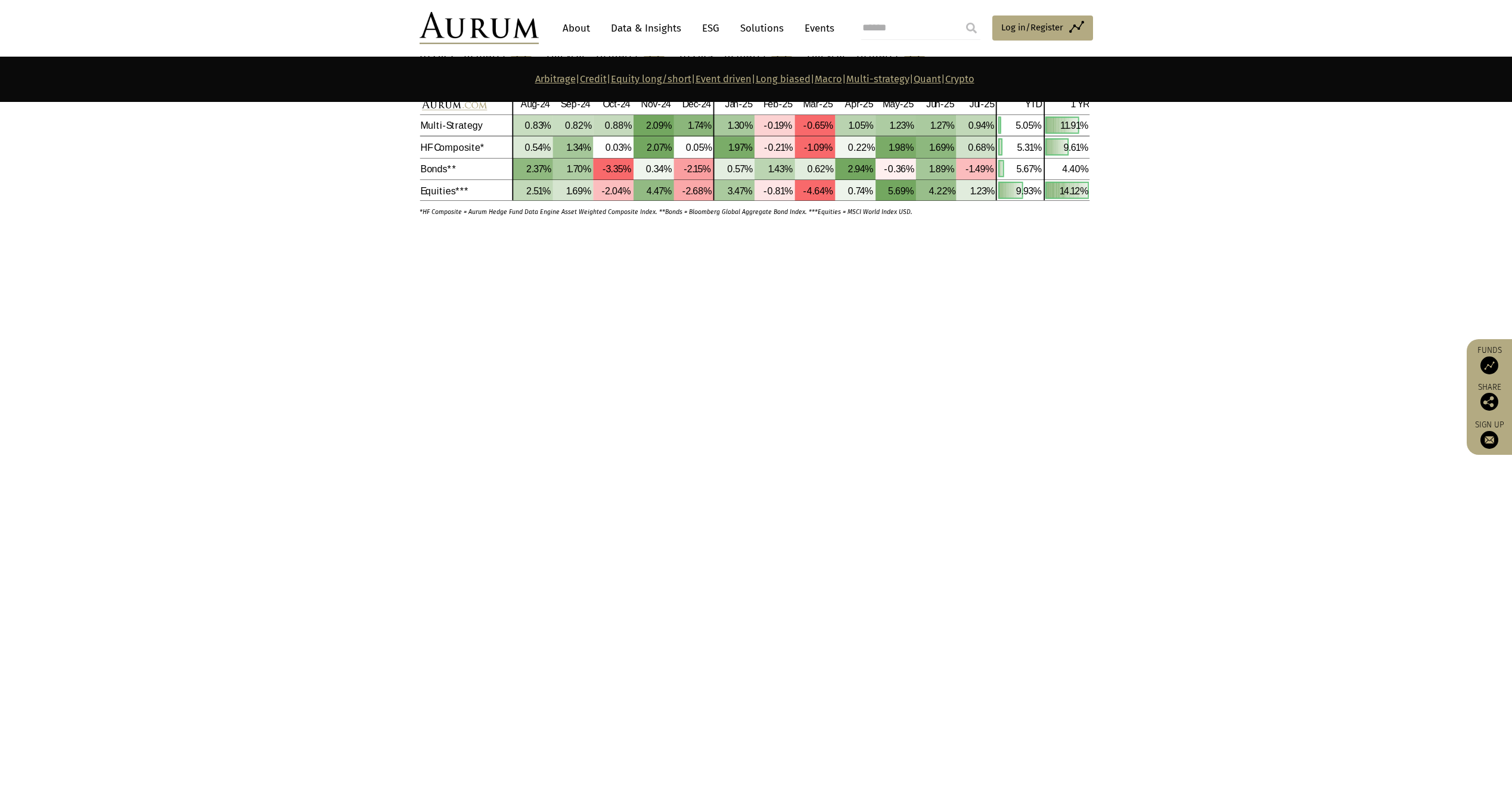
scroll to position [4780, 0]
